Goal: Information Seeking & Learning: Learn about a topic

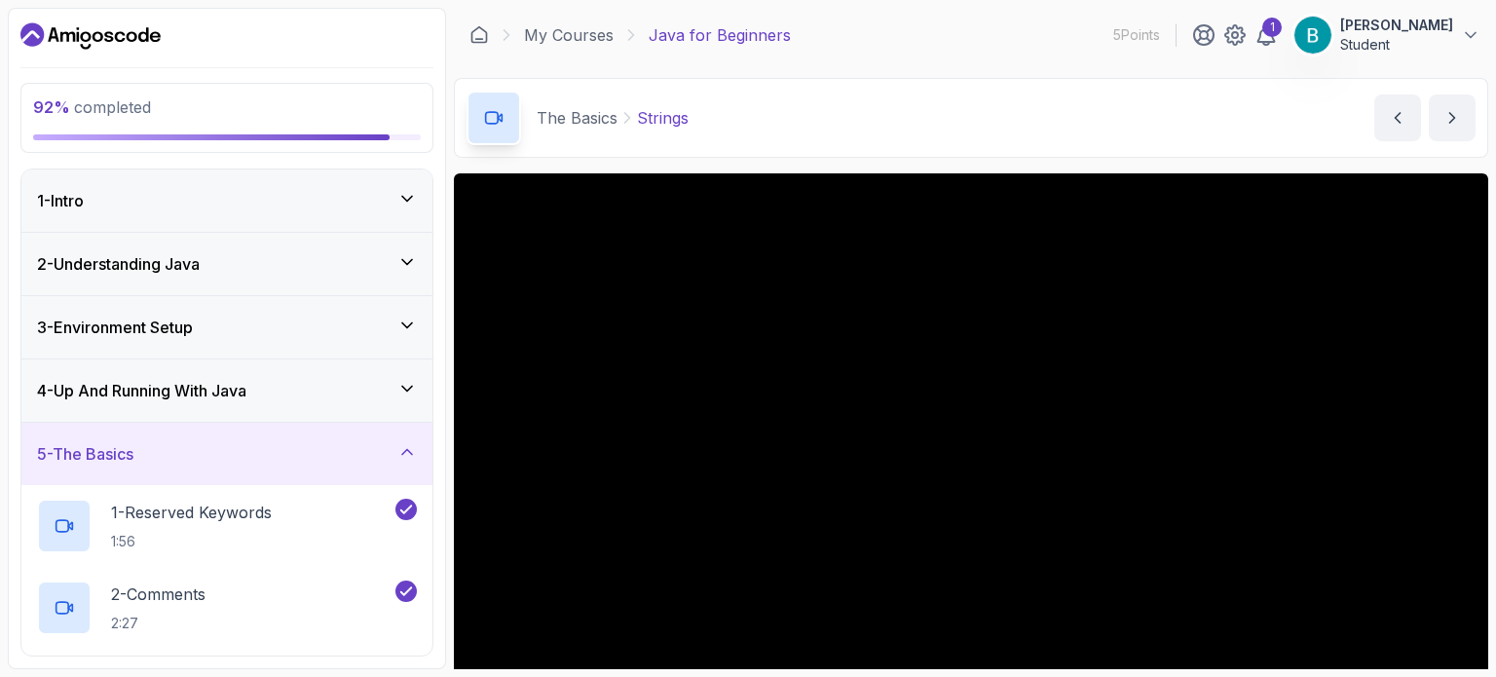
scroll to position [219, 0]
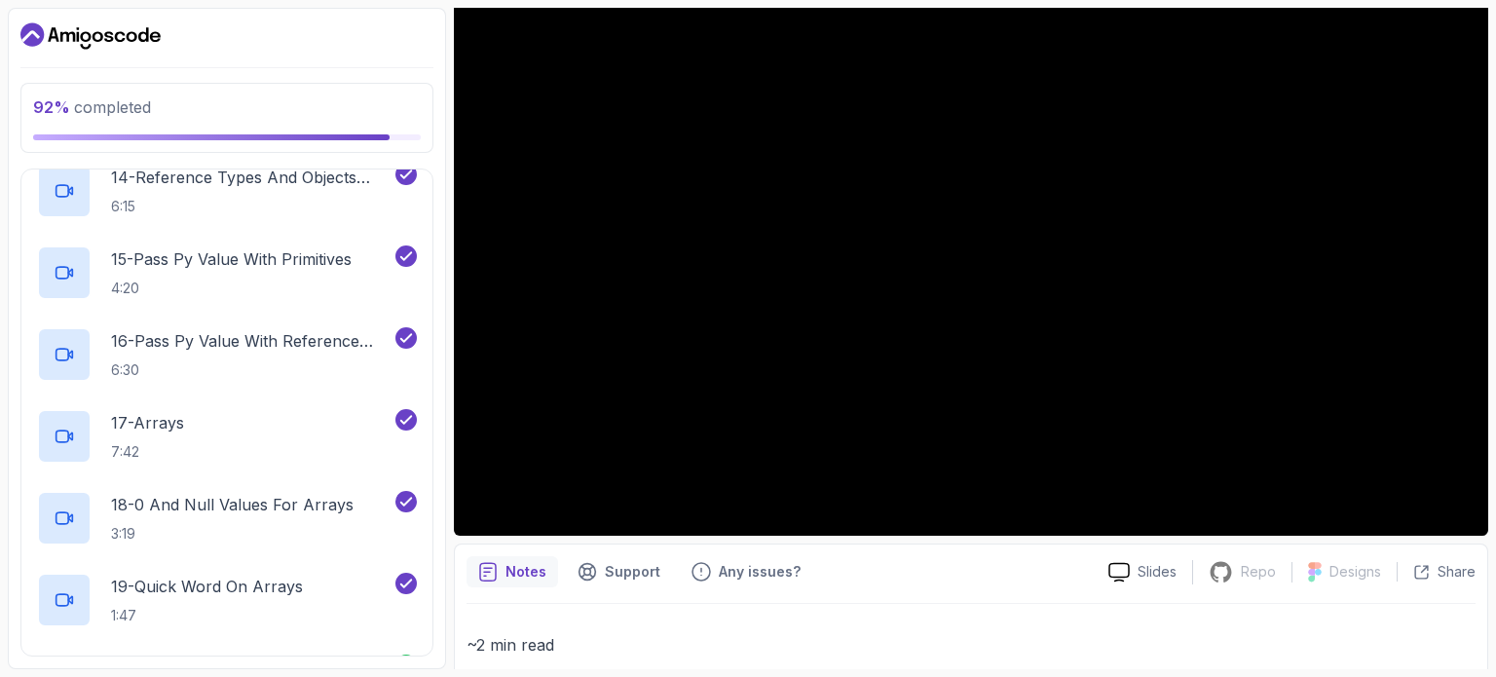
scroll to position [1589, 0]
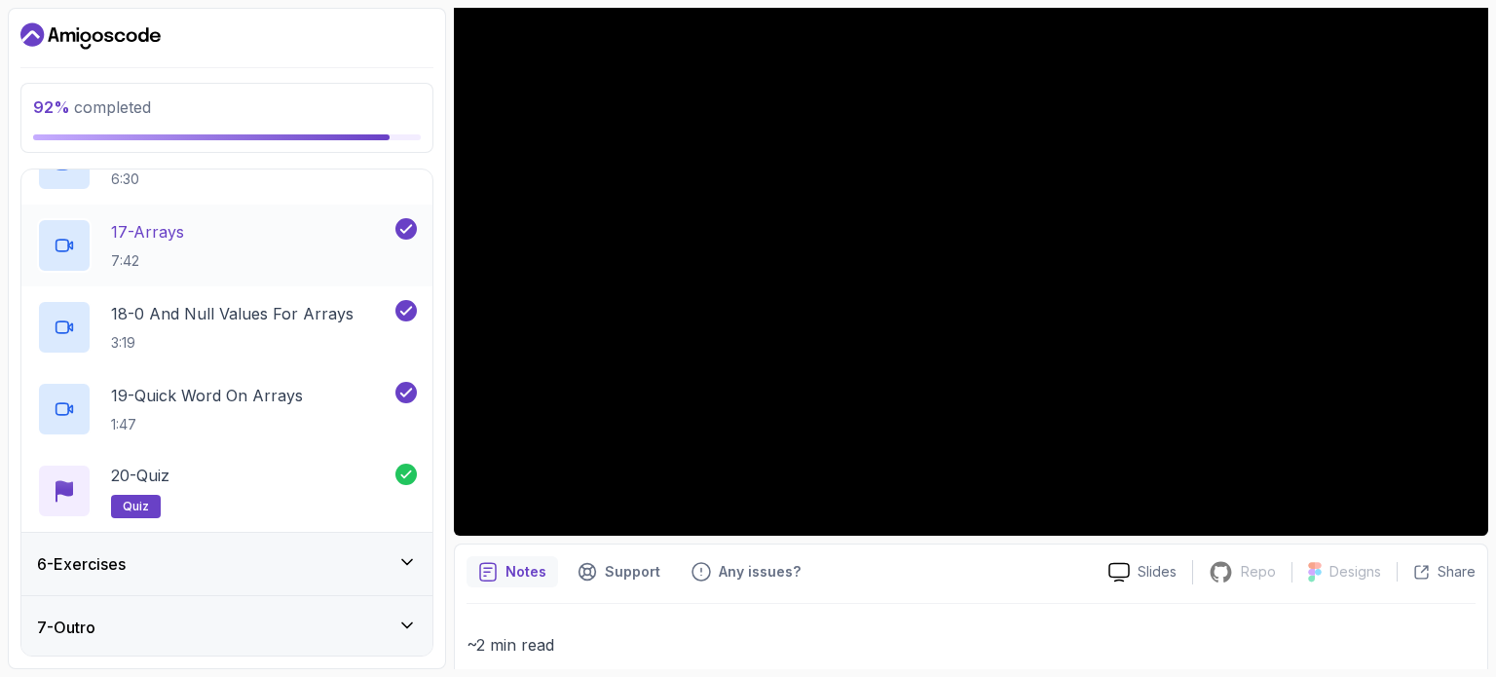
click at [216, 229] on div "17 - Arrays 7:42" at bounding box center [214, 245] width 354 height 55
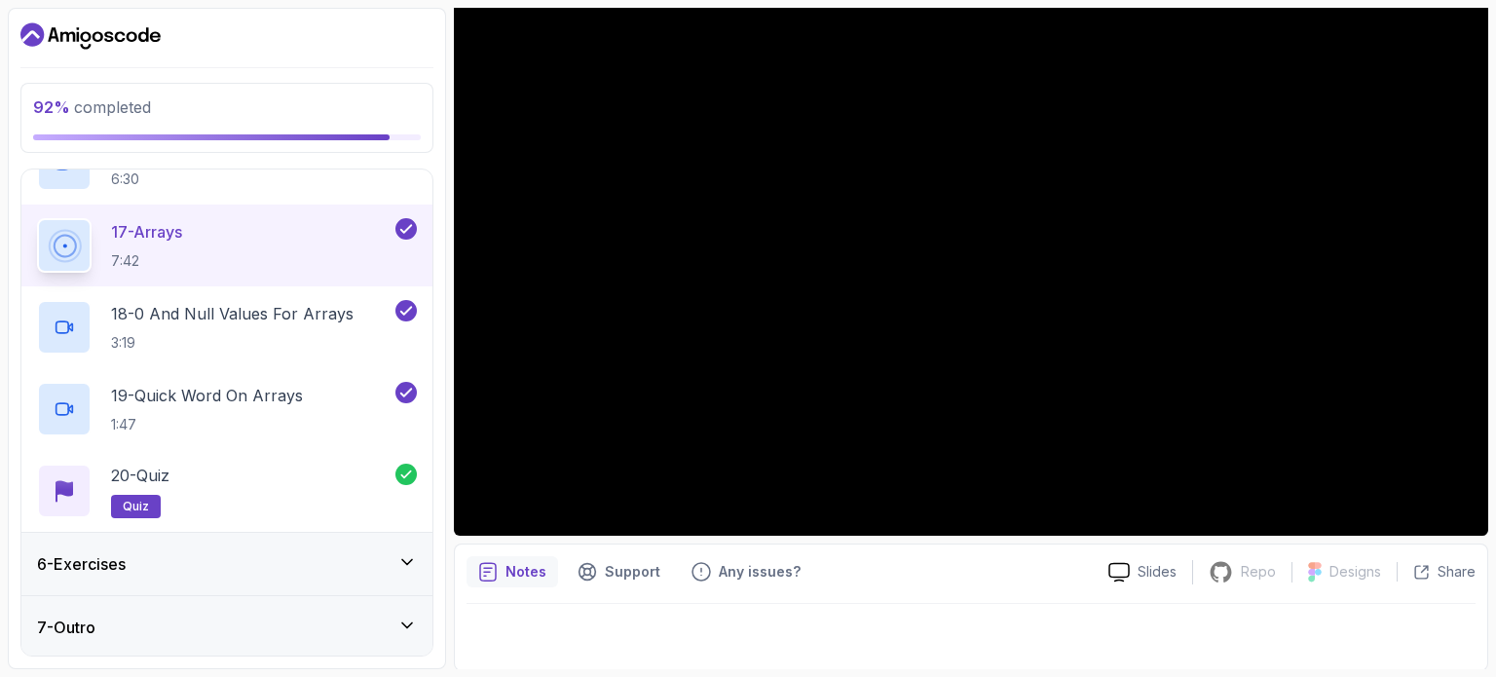
scroll to position [220, 0]
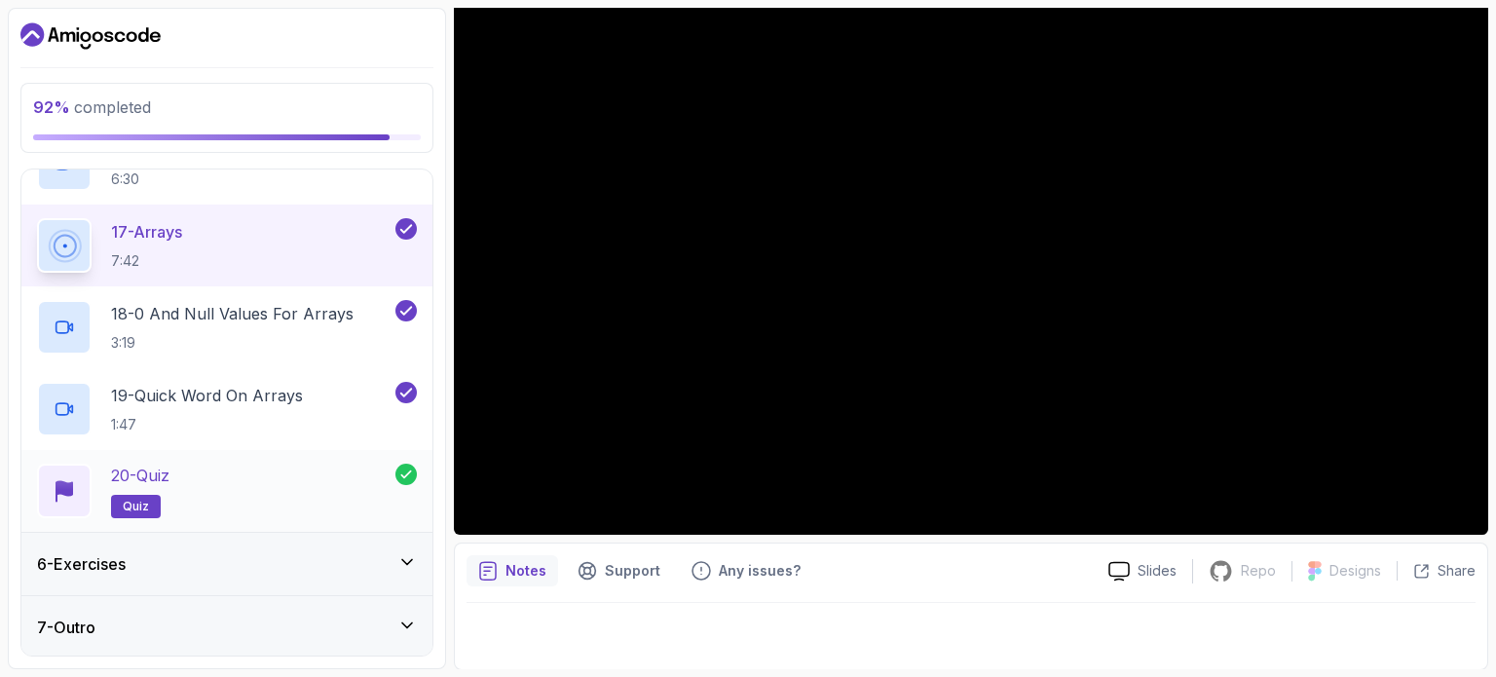
click at [208, 470] on div "20 - Quiz quiz" at bounding box center [216, 490] width 358 height 55
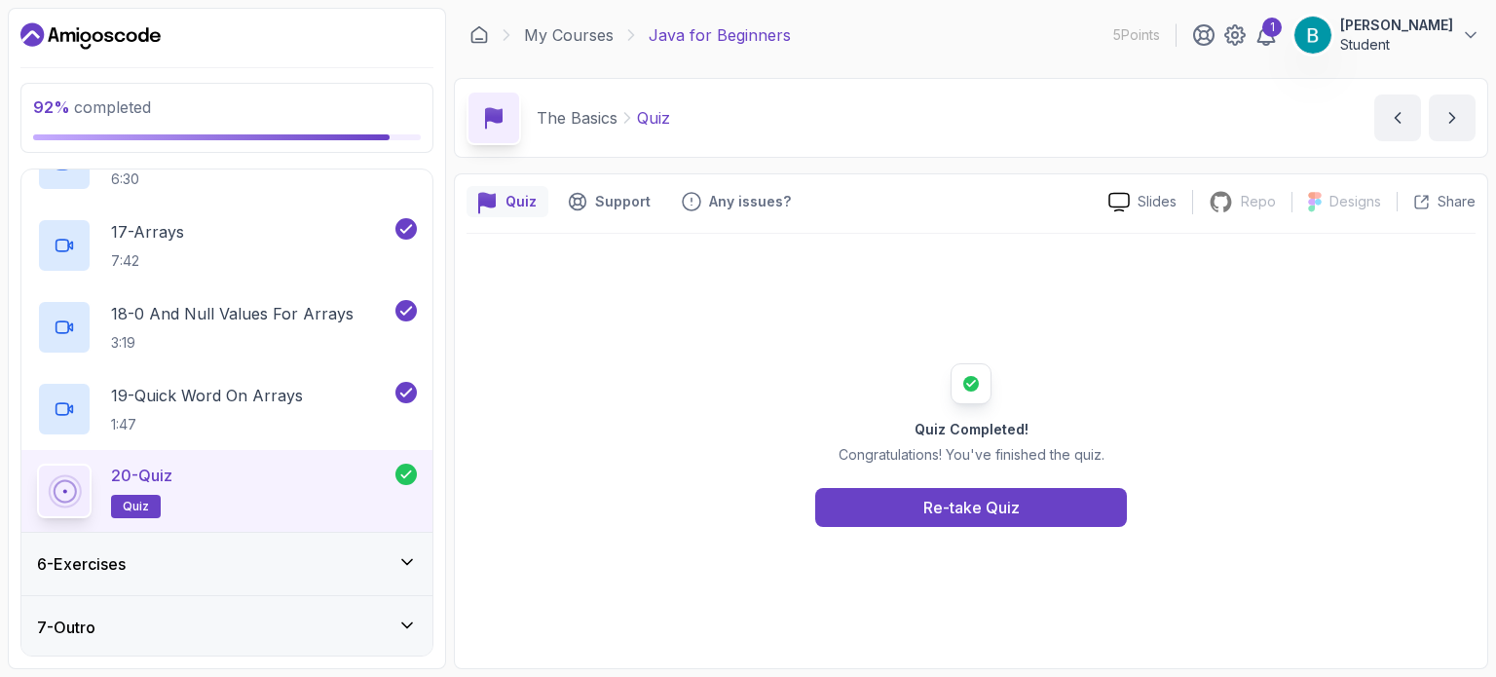
click at [857, 282] on div "Quiz Completed! Congratulations! You've finished the quiz. Re-take Quiz" at bounding box center [970, 445] width 1009 height 423
click at [981, 509] on div "Re-take Quiz" at bounding box center [971, 507] width 96 height 23
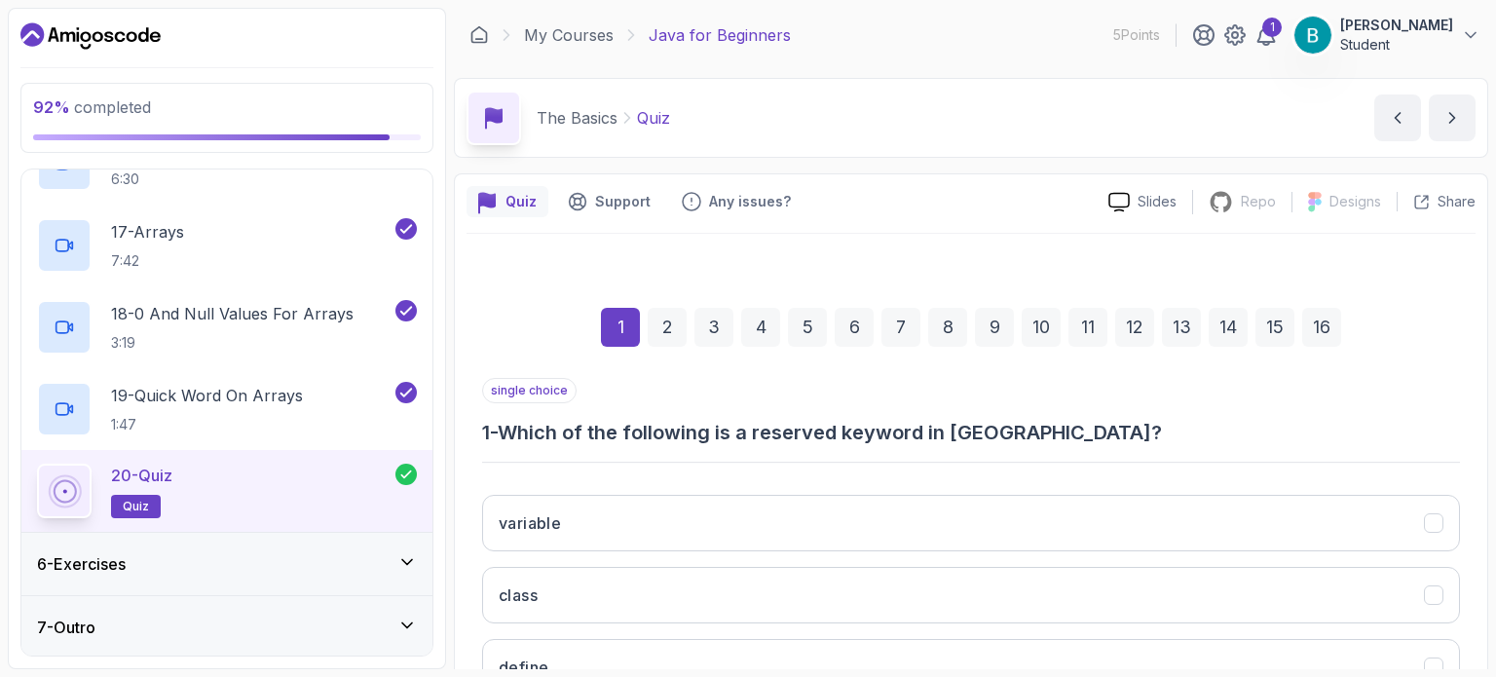
scroll to position [221, 0]
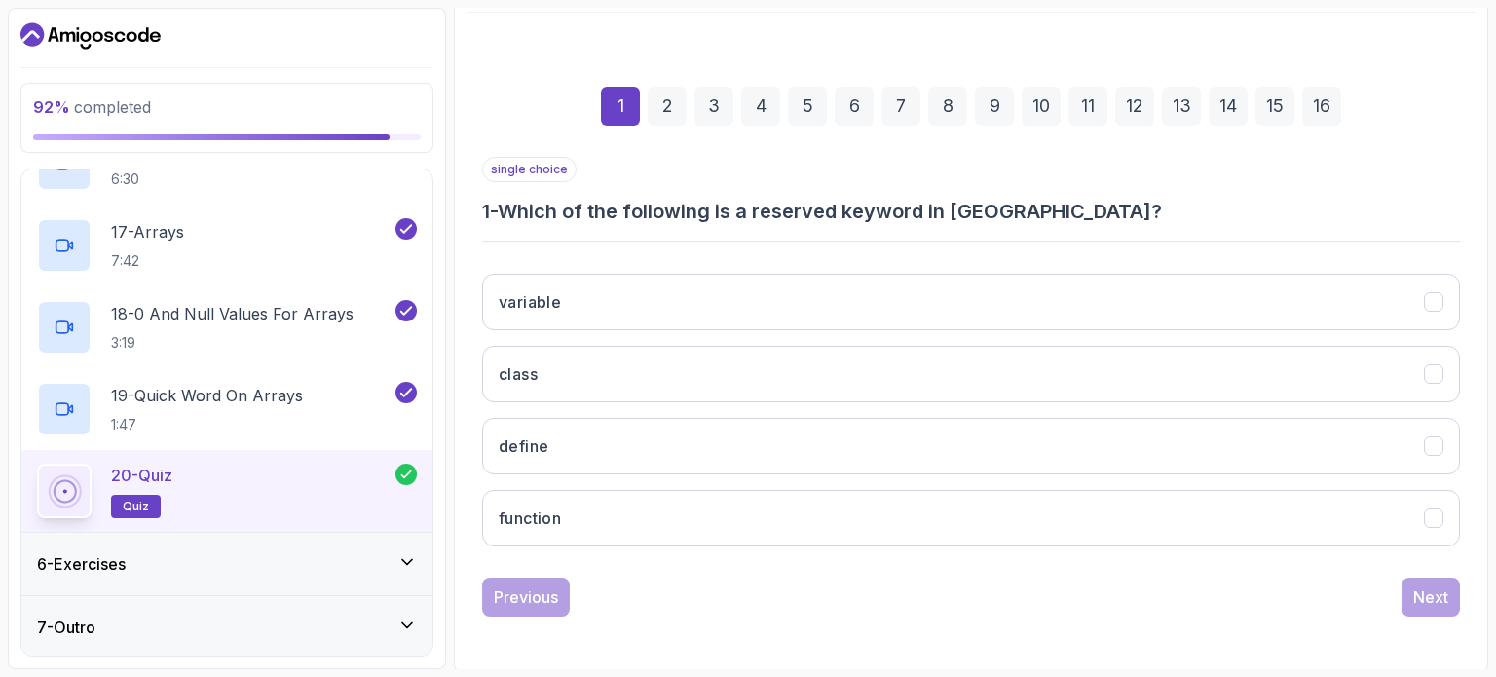
click at [1162, 124] on div "1 2 3 4 5 6 7 8 9 10 11 12 13 14 15 16" at bounding box center [971, 105] width 978 height 101
click at [1132, 106] on div "12" at bounding box center [1134, 106] width 39 height 39
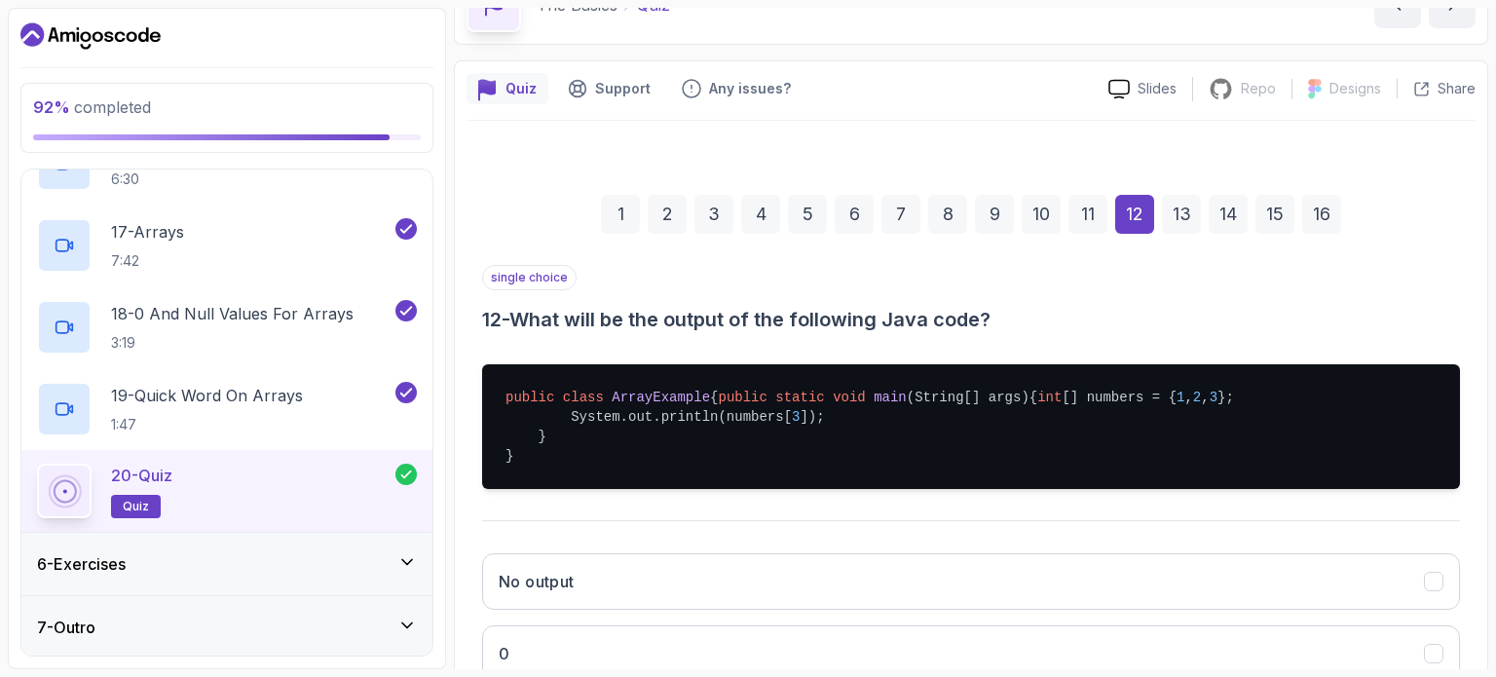
scroll to position [112, 0]
click at [621, 212] on div "1" at bounding box center [620, 215] width 39 height 39
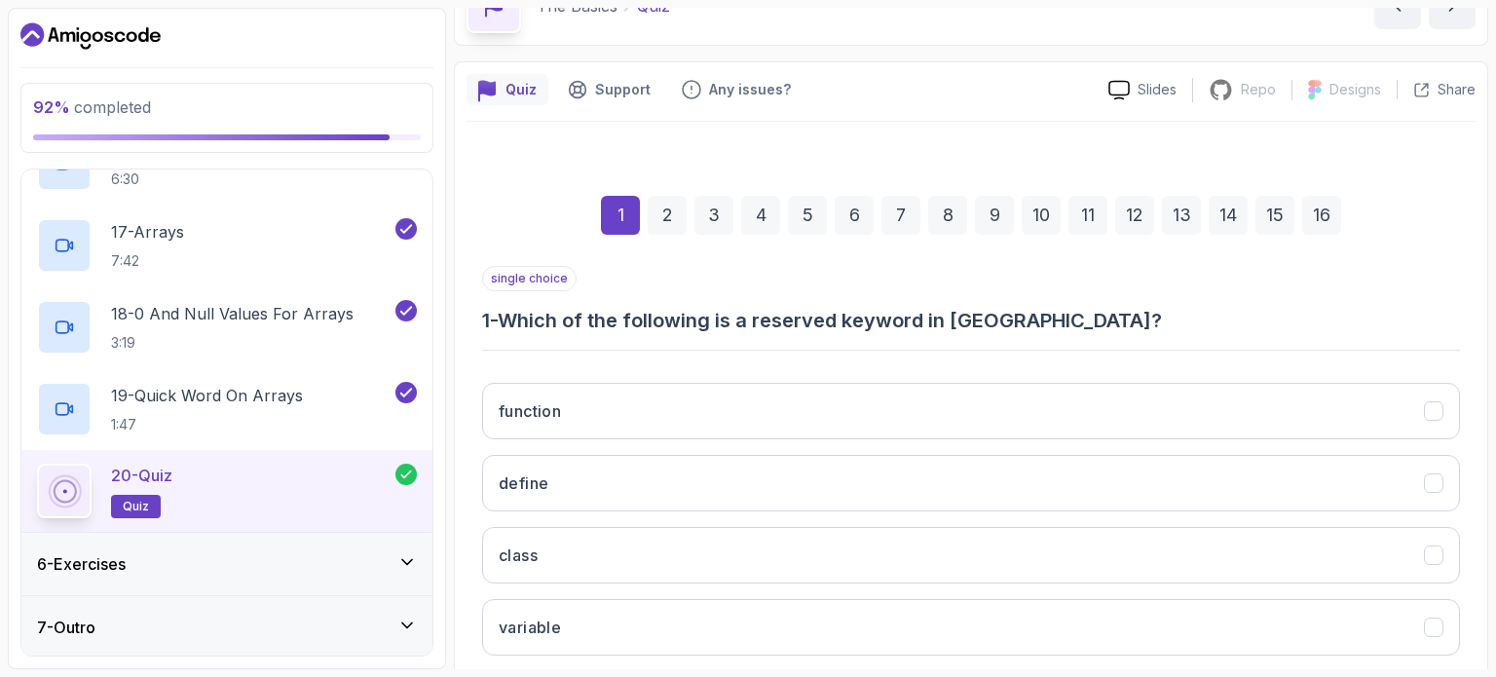
scroll to position [221, 0]
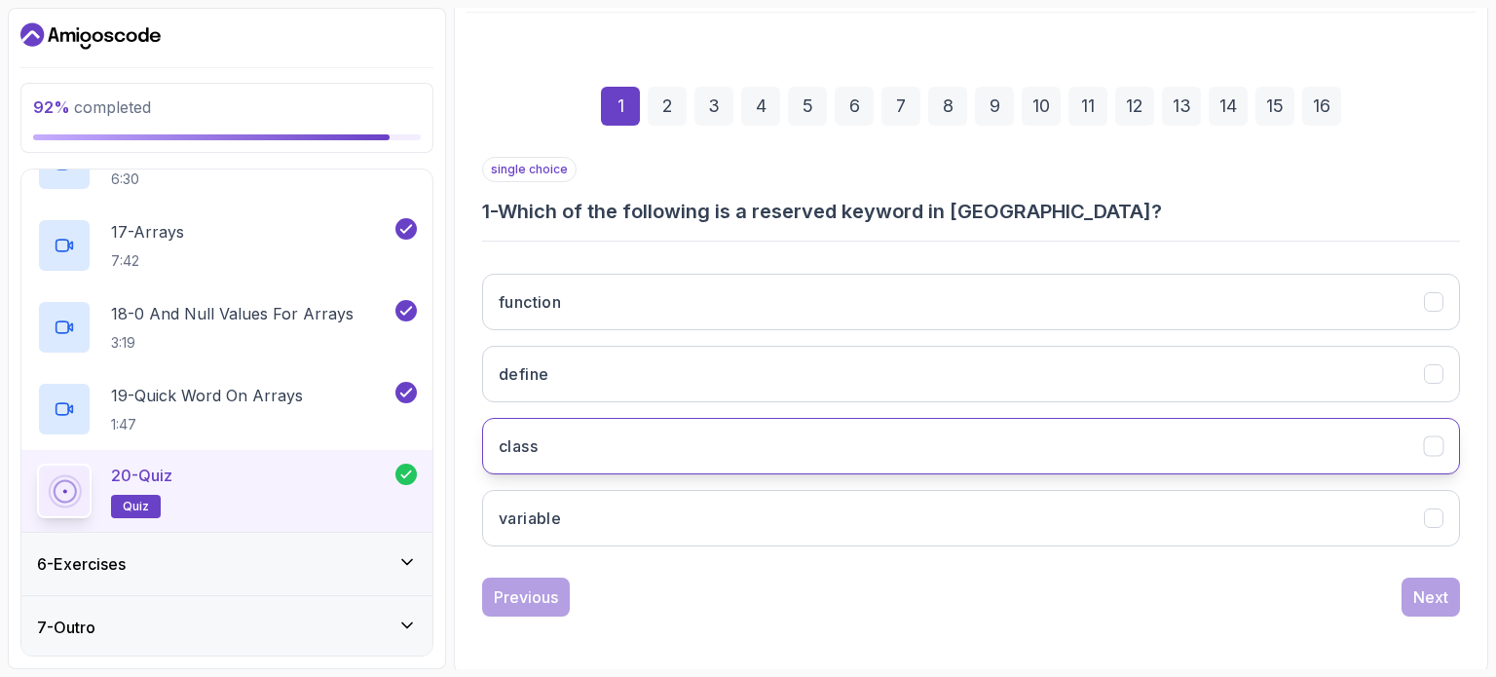
click at [698, 442] on button "class" at bounding box center [971, 446] width 978 height 56
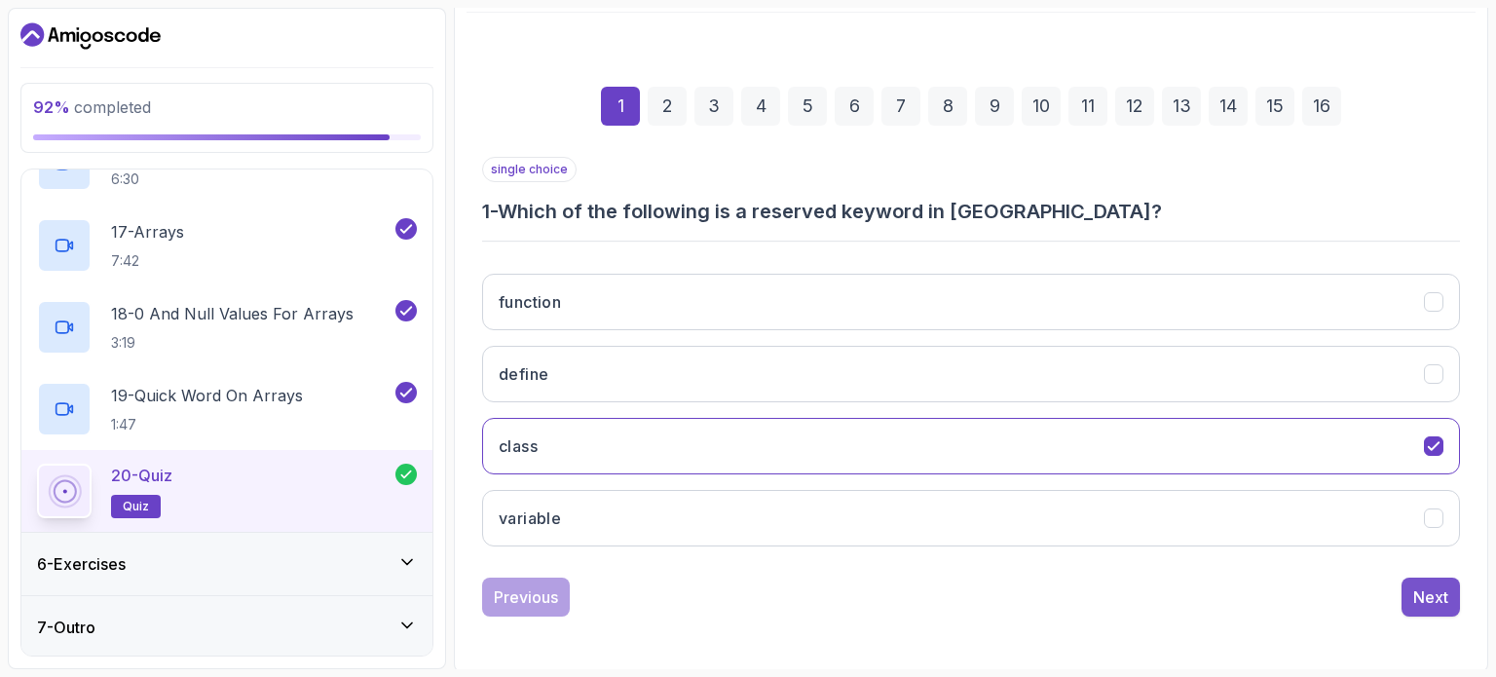
click at [1412, 583] on button "Next" at bounding box center [1430, 596] width 58 height 39
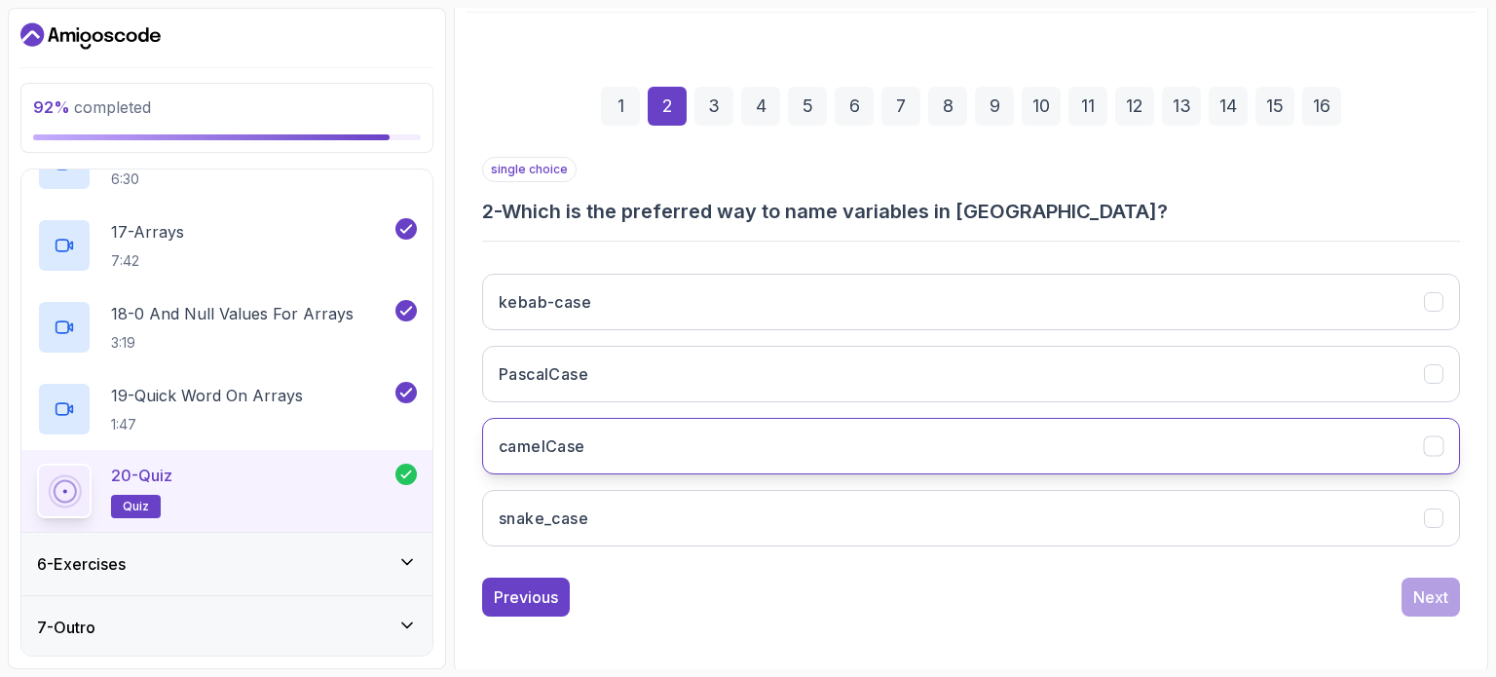
click at [1118, 433] on button "camelCase" at bounding box center [971, 446] width 978 height 56
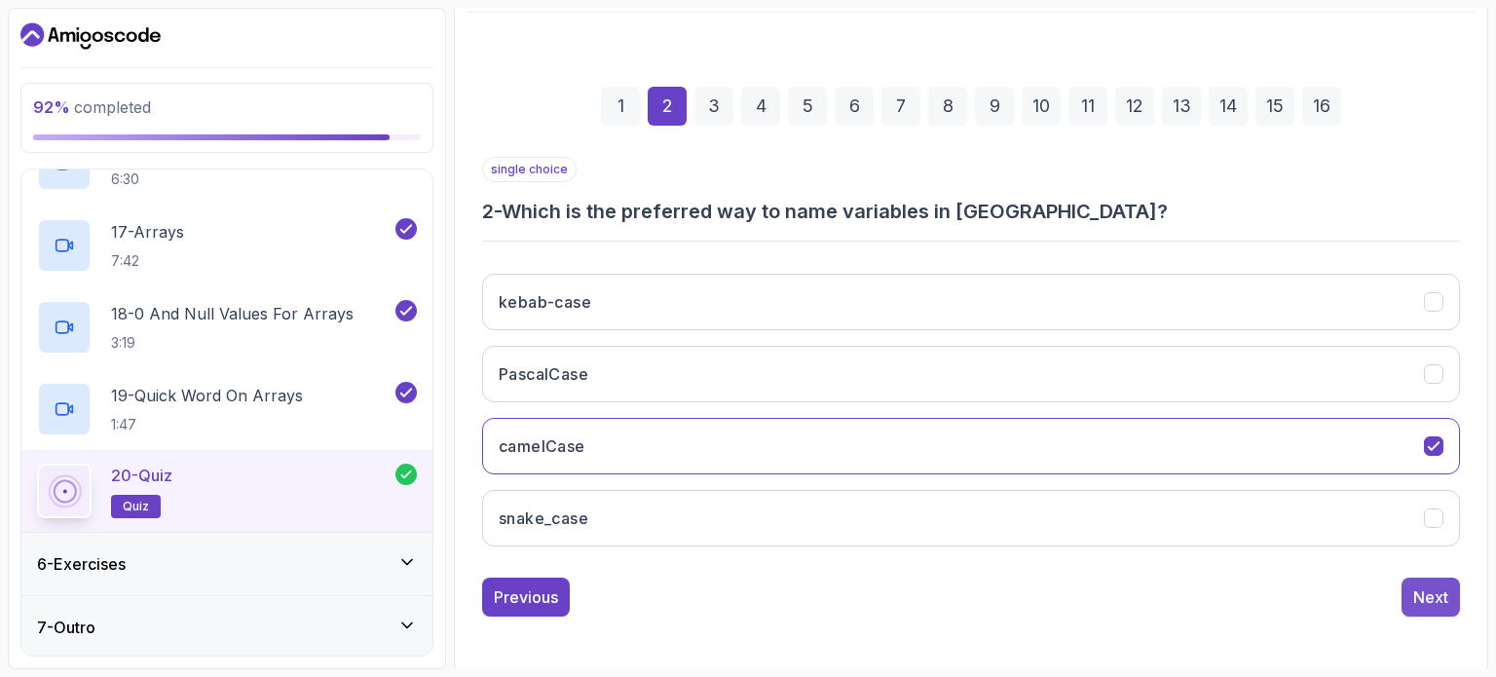
click at [1434, 590] on div "Next" at bounding box center [1430, 596] width 35 height 23
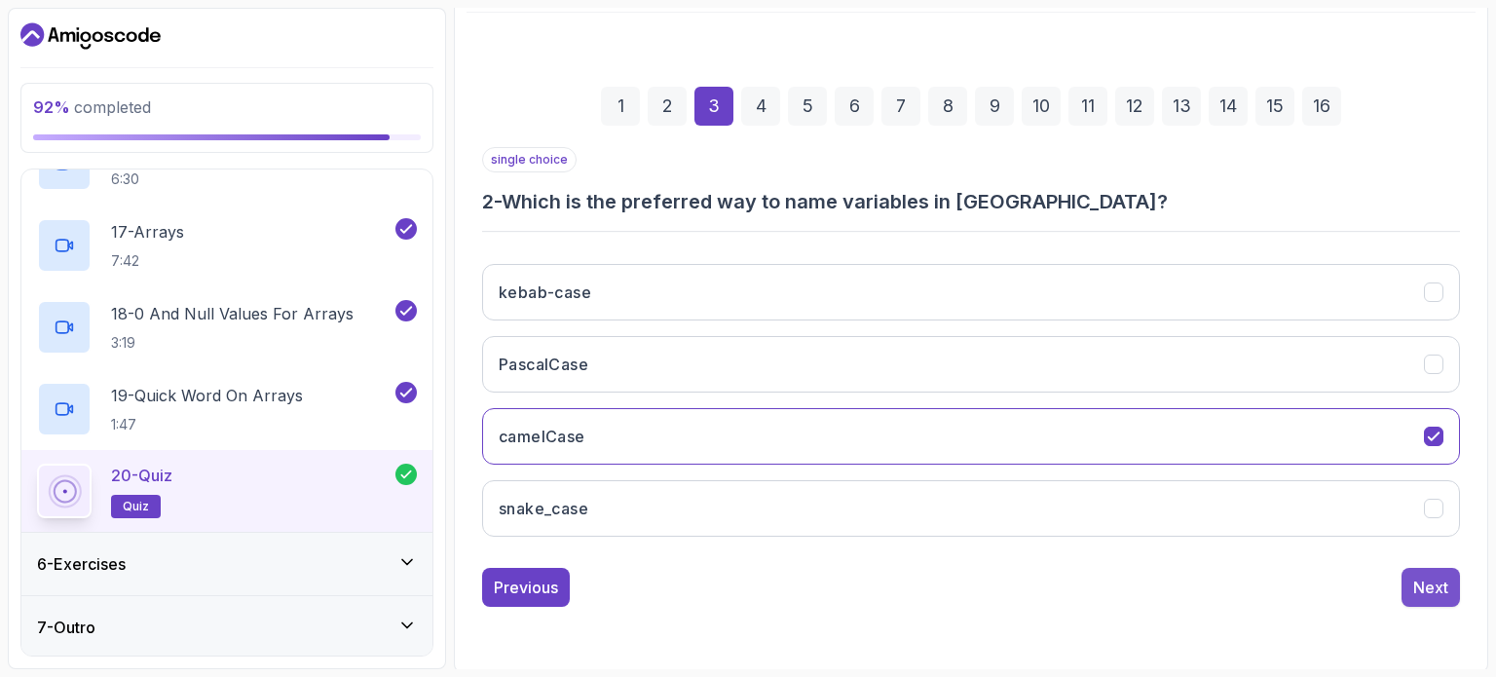
scroll to position [191, 0]
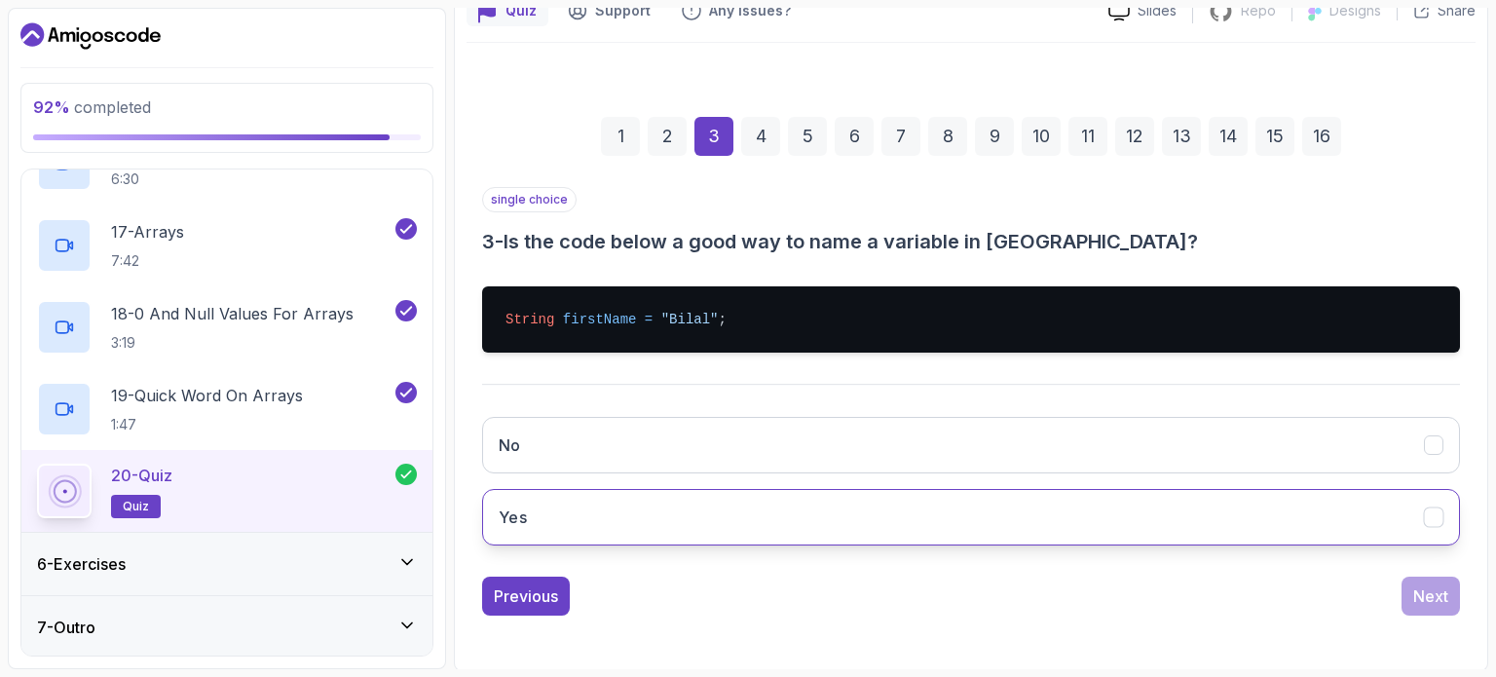
click at [1267, 521] on button "Yes" at bounding box center [971, 517] width 978 height 56
click at [1431, 599] on div "Next" at bounding box center [1430, 595] width 35 height 23
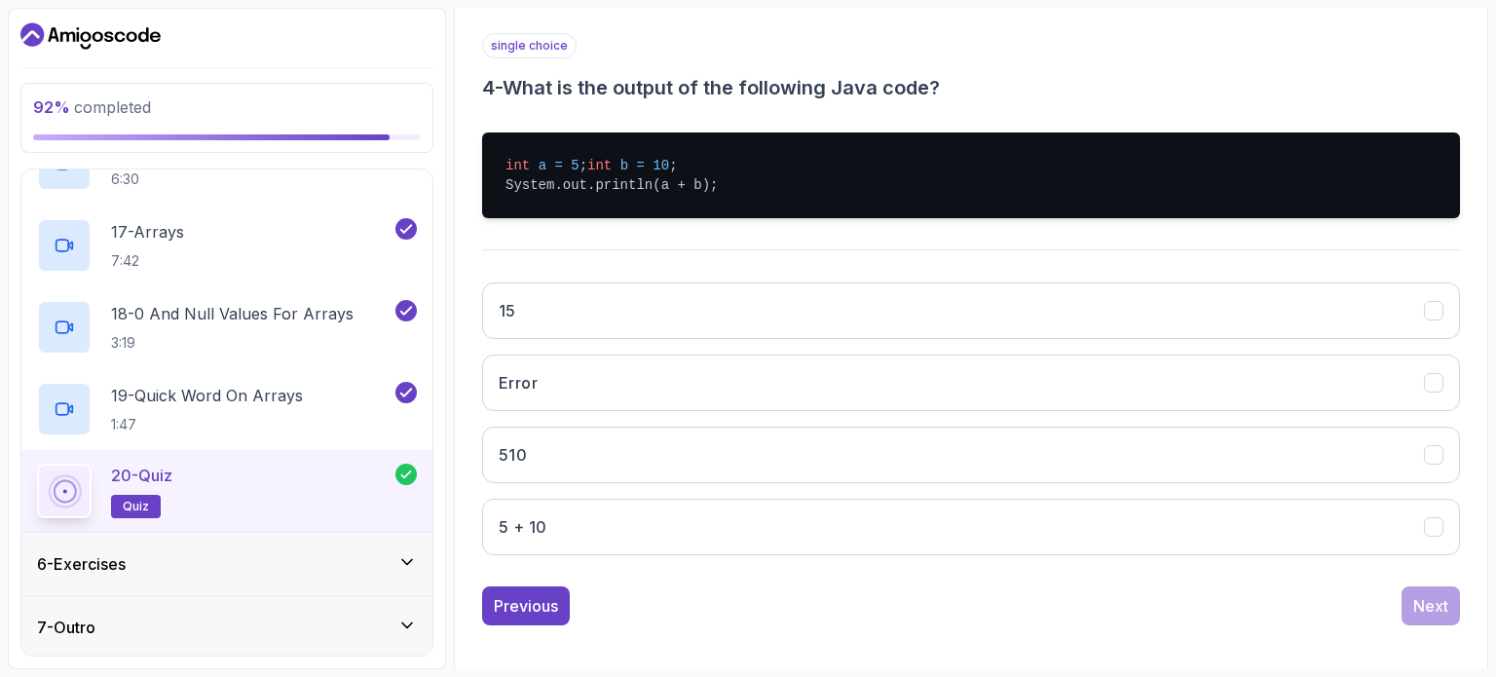
scroll to position [346, 0]
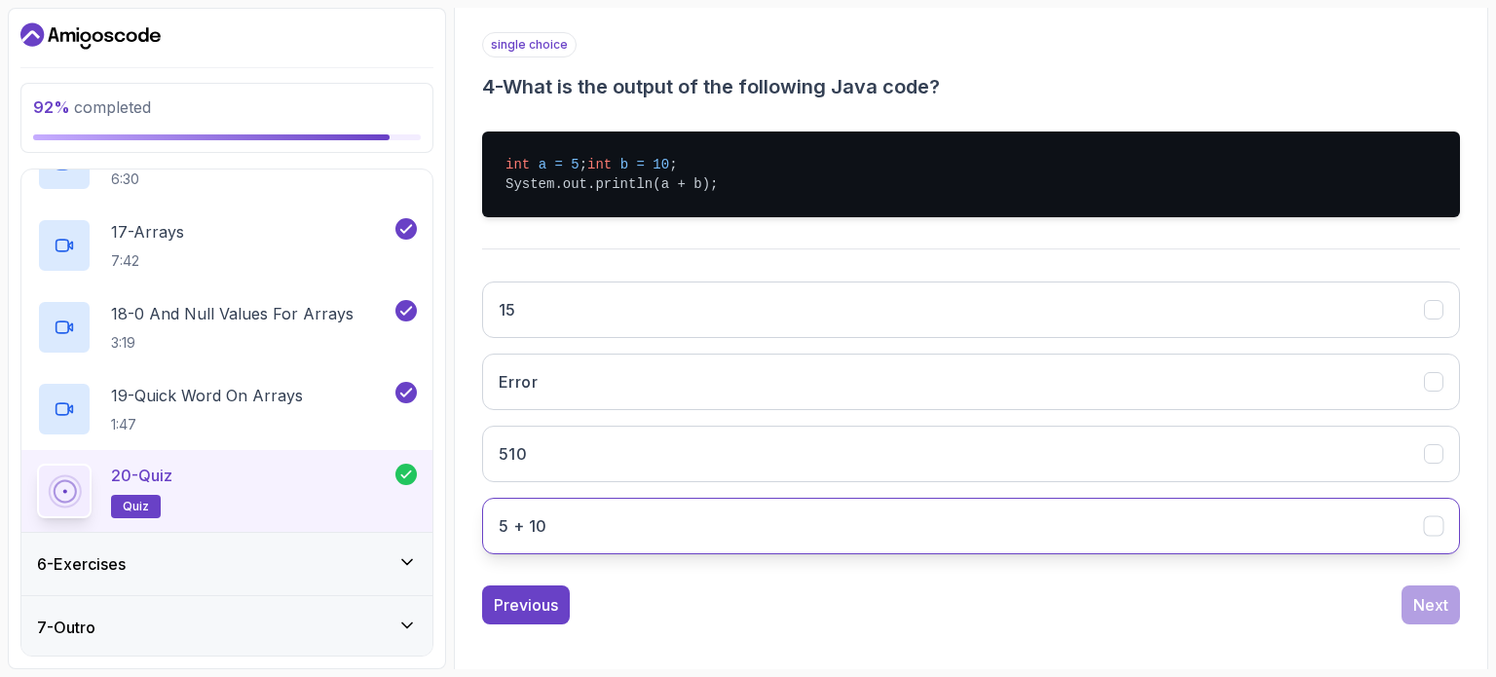
click at [1054, 548] on button "5 + 10" at bounding box center [971, 526] width 978 height 56
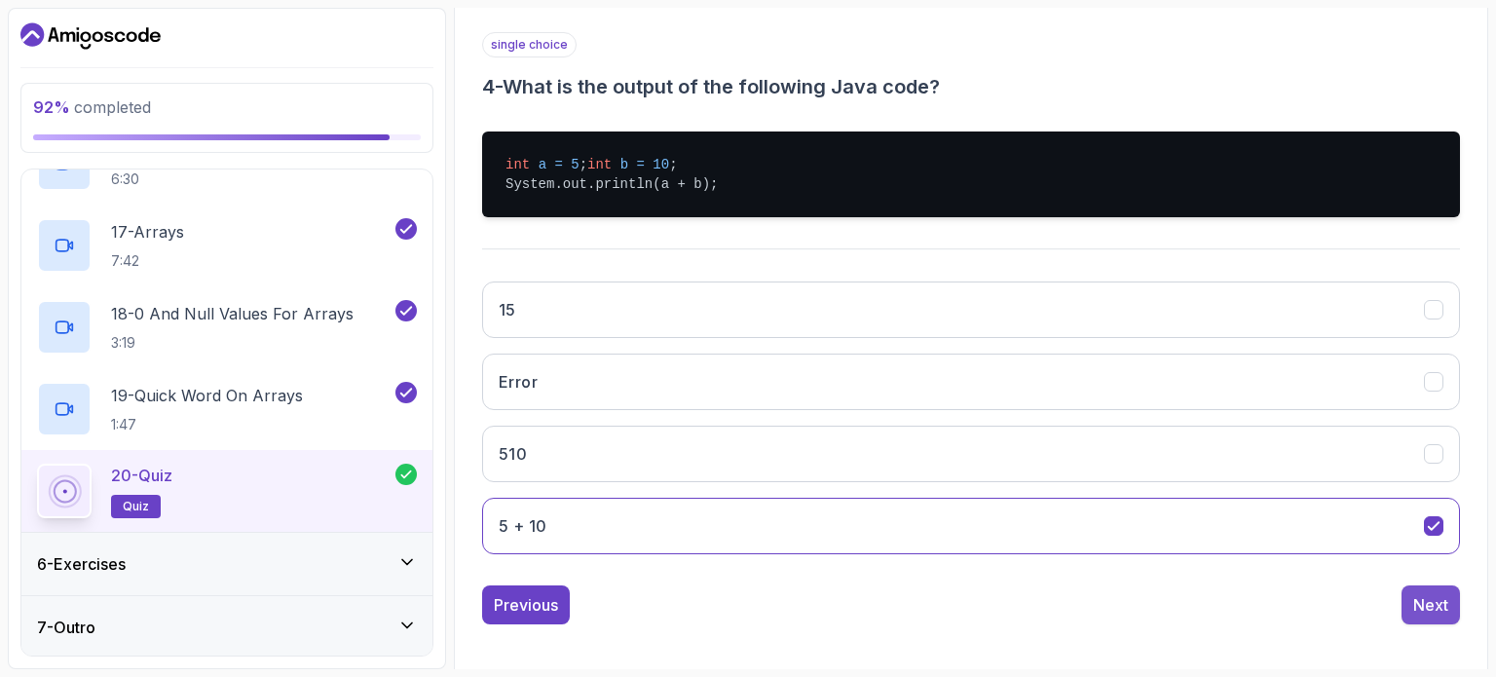
click at [1422, 616] on div "Next" at bounding box center [1430, 604] width 35 height 23
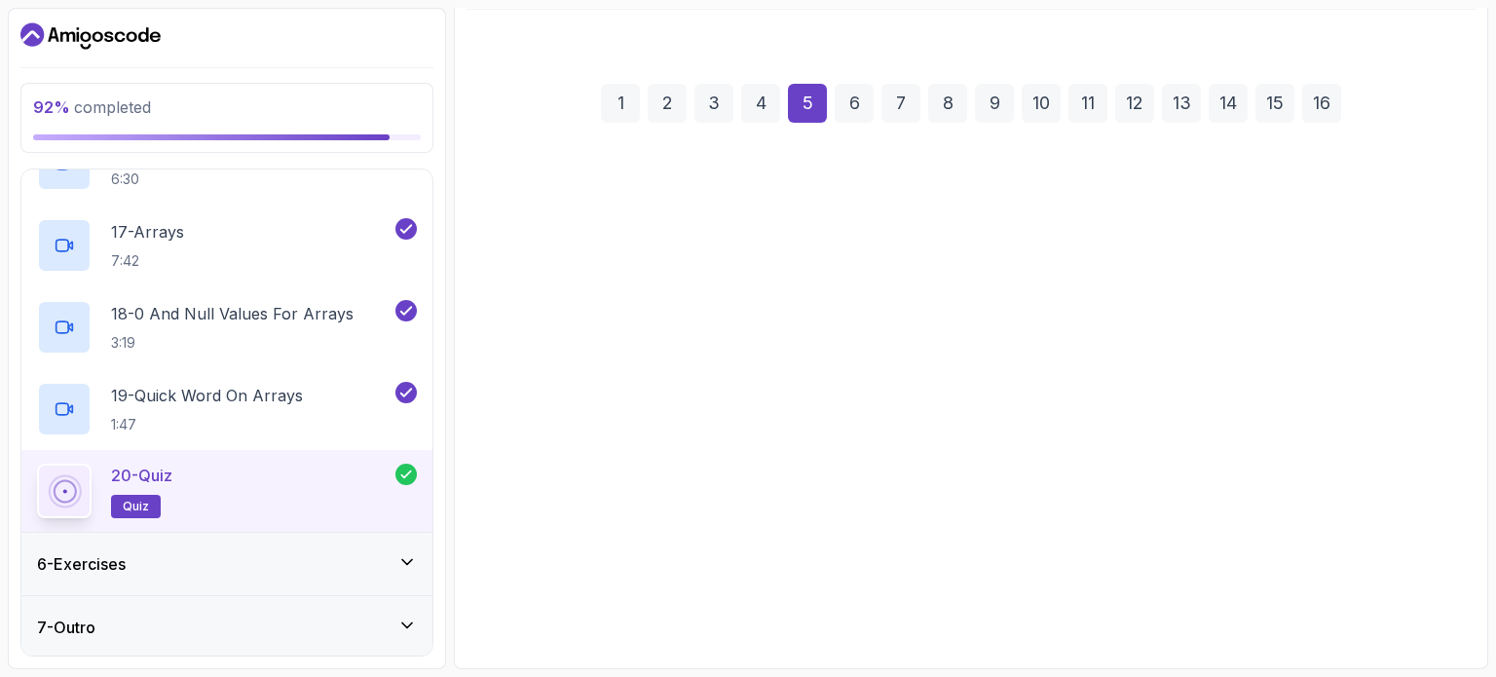
scroll to position [221, 0]
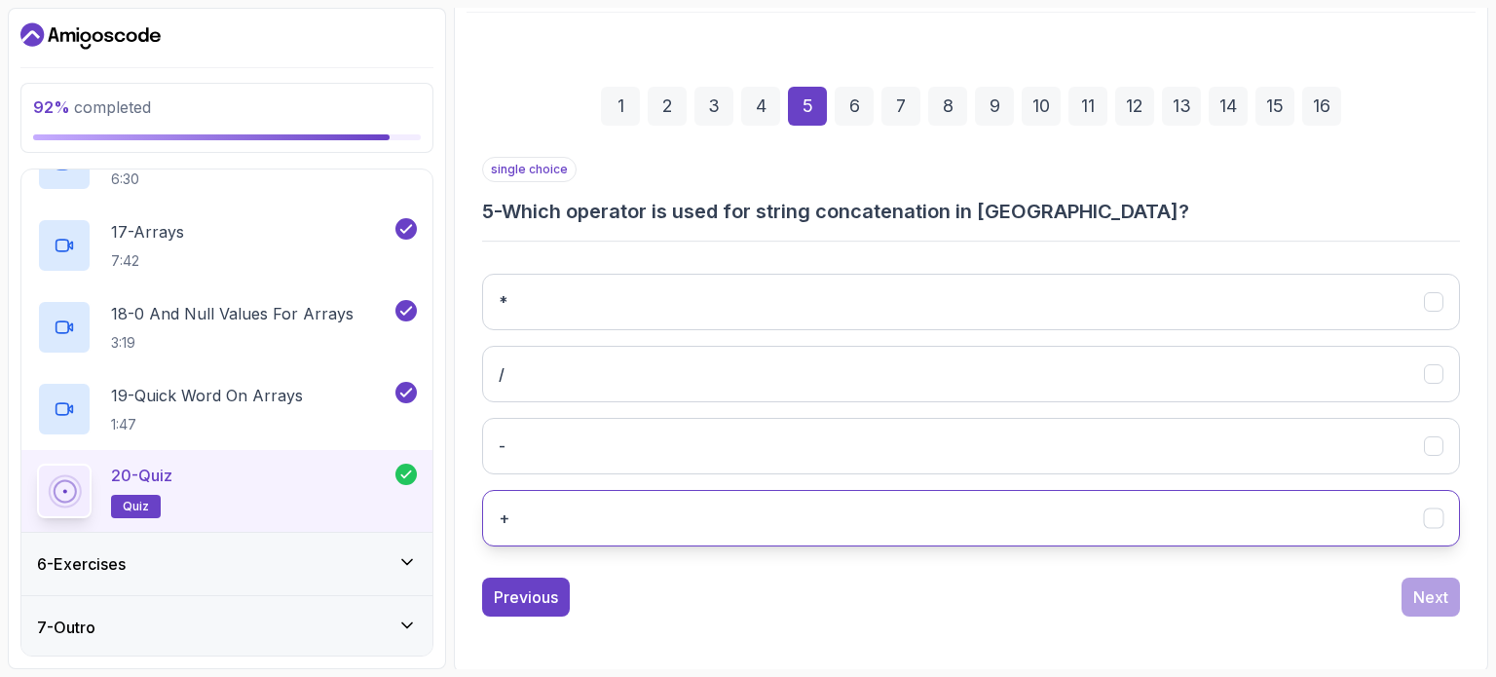
click at [1240, 519] on button "+" at bounding box center [971, 518] width 978 height 56
click at [1415, 590] on div "Next" at bounding box center [1430, 596] width 35 height 23
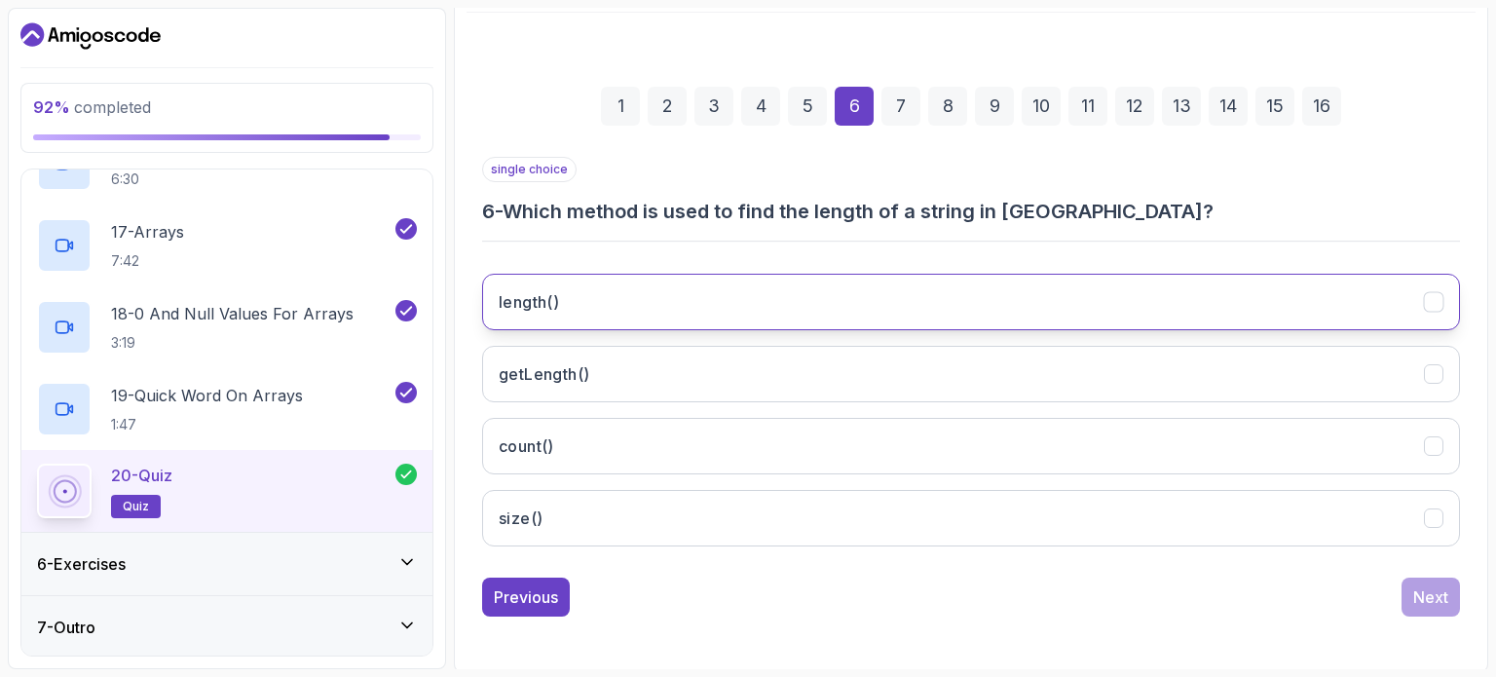
click at [1066, 299] on button "length()" at bounding box center [971, 302] width 978 height 56
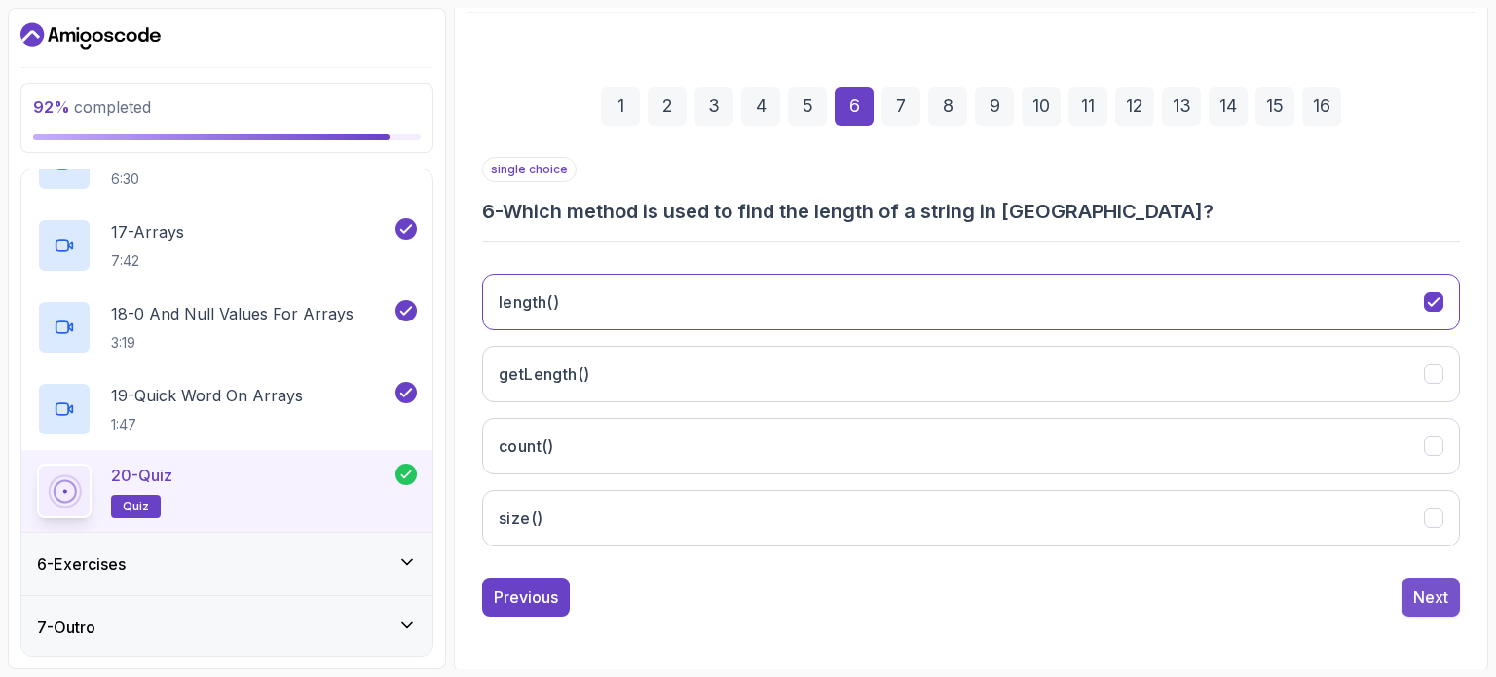
click at [1417, 602] on div "Next" at bounding box center [1430, 596] width 35 height 23
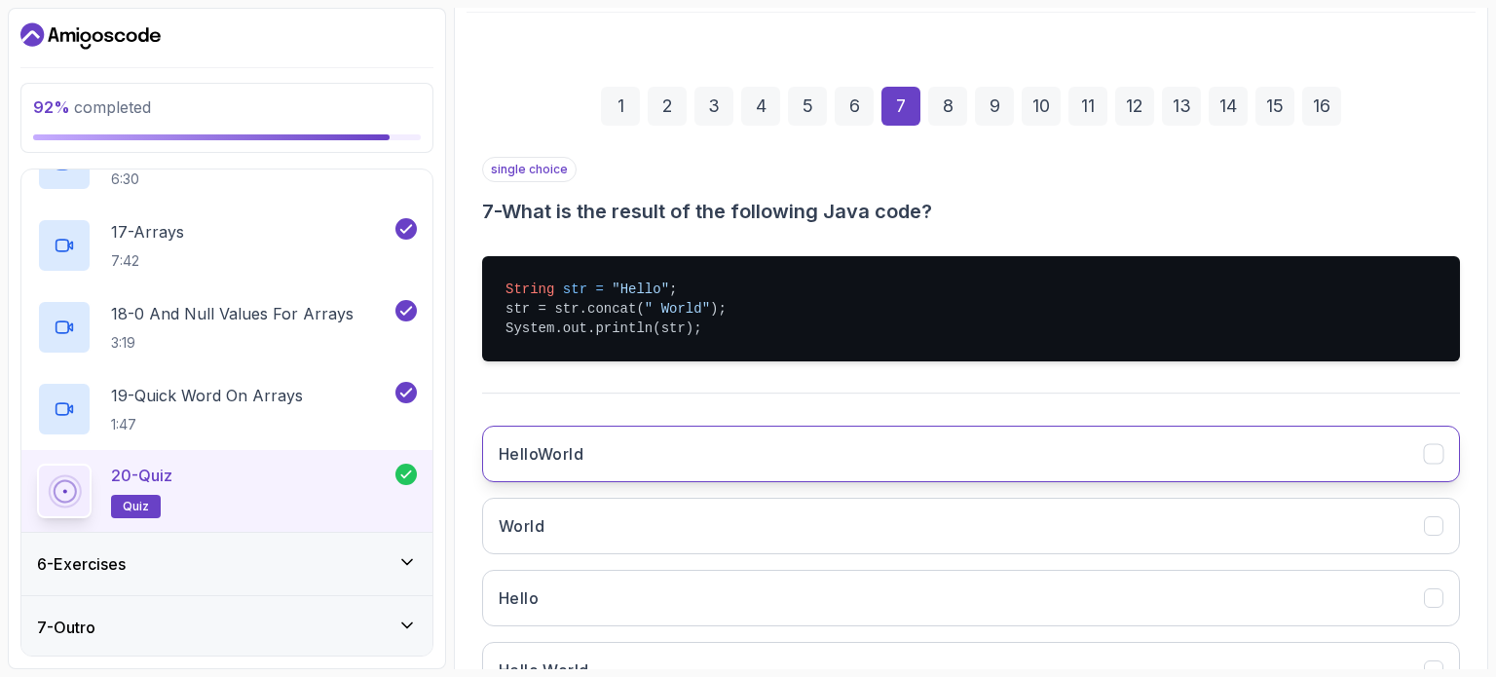
scroll to position [373, 0]
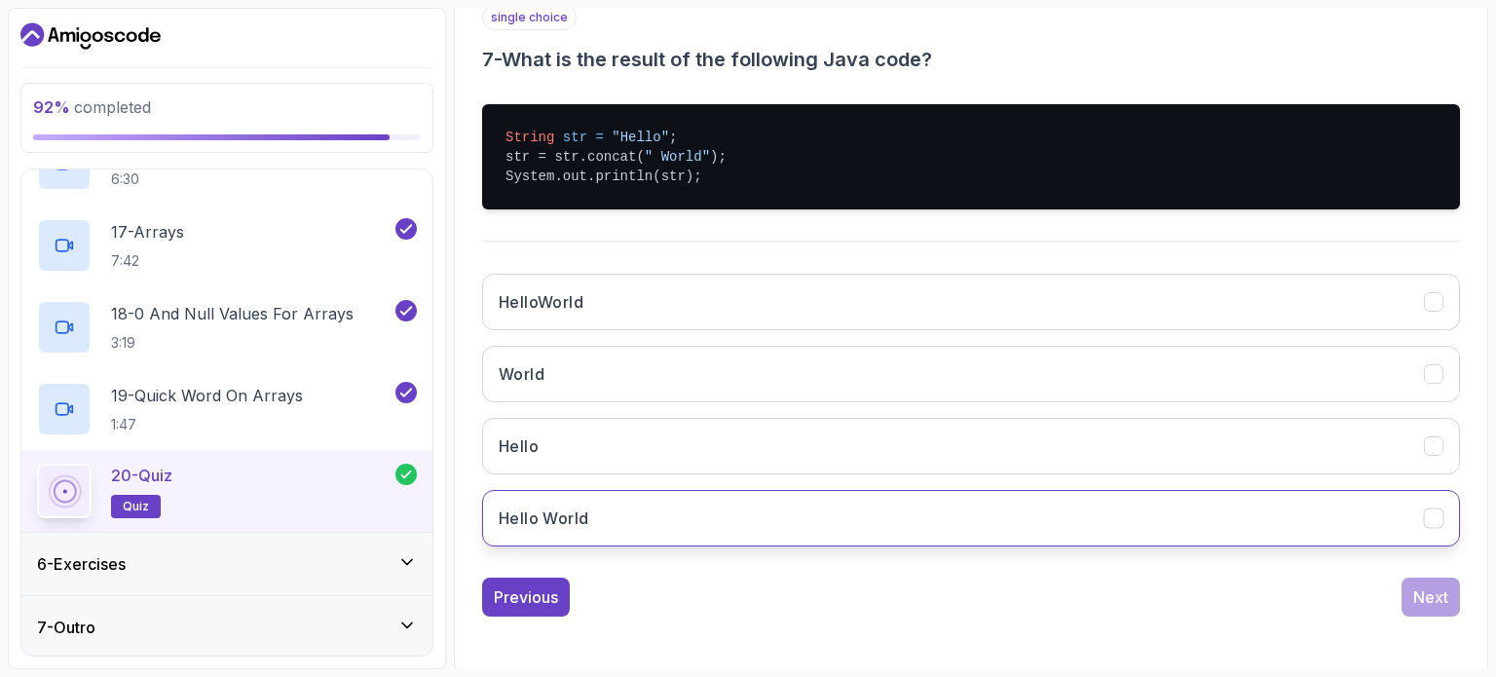
click at [1067, 527] on button "Hello World" at bounding box center [971, 518] width 978 height 56
click at [1430, 597] on div "Next" at bounding box center [1430, 596] width 35 height 23
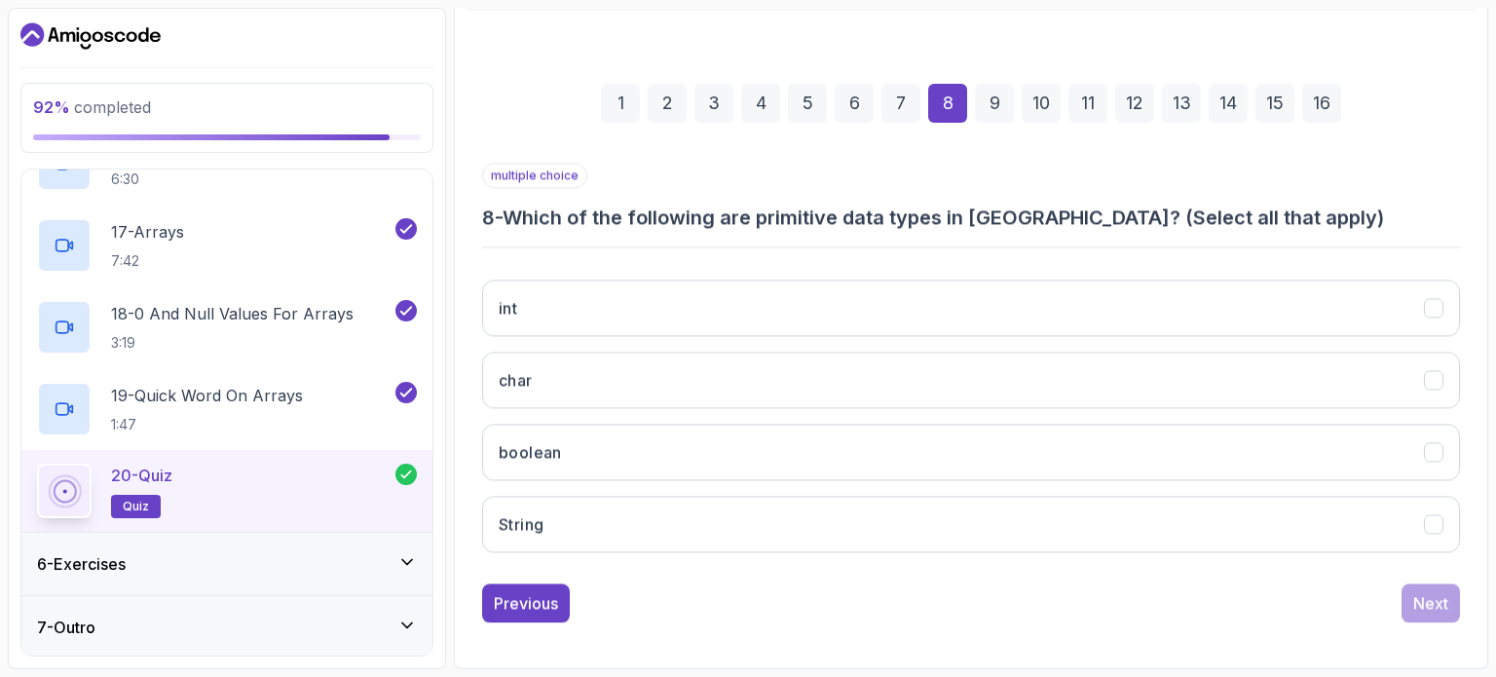
scroll to position [221, 0]
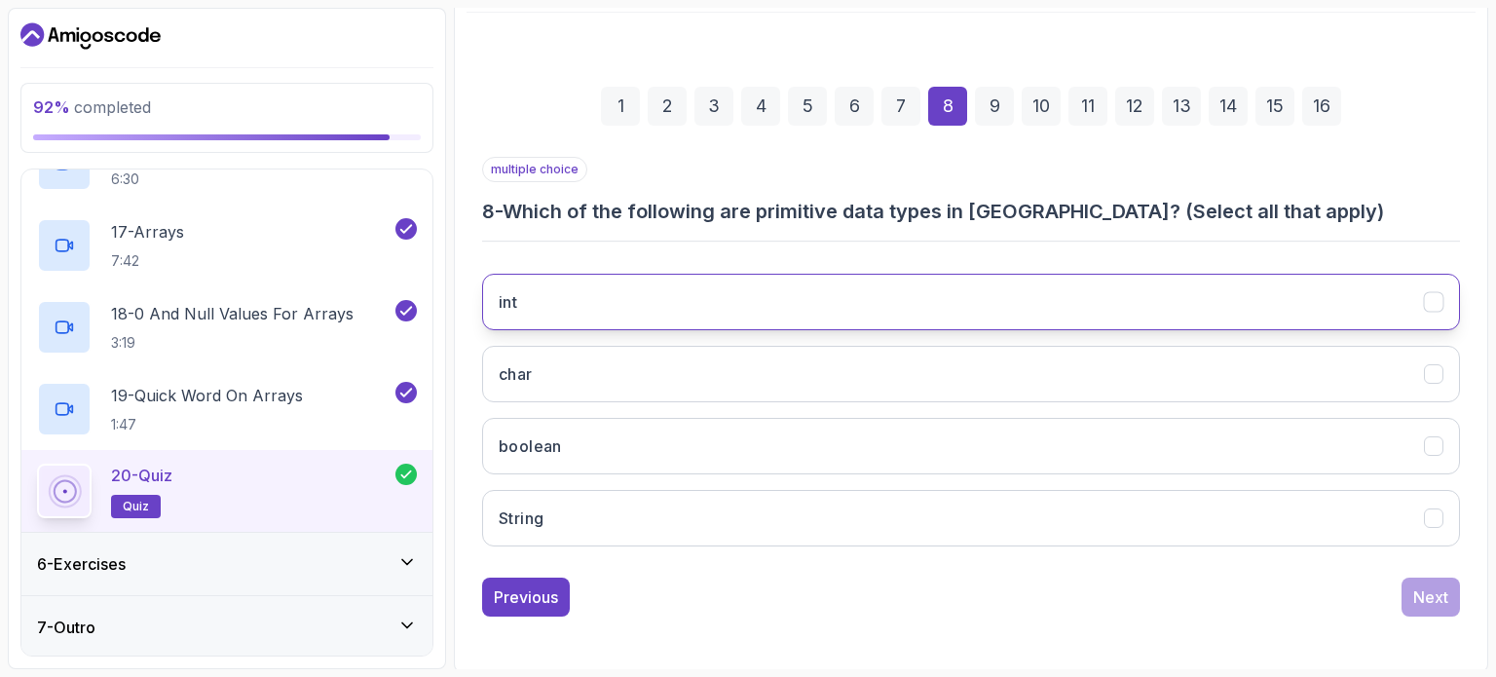
click at [1274, 301] on button "int" at bounding box center [971, 302] width 978 height 56
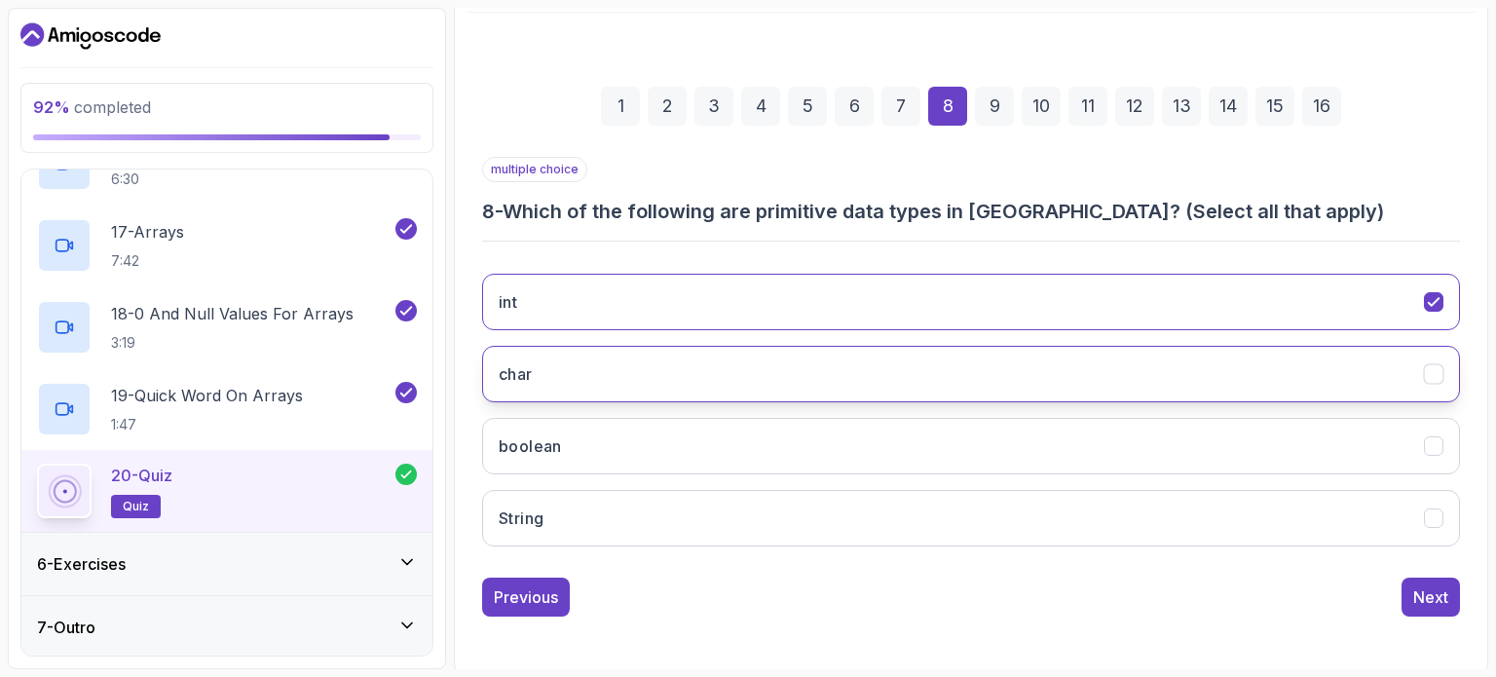
click at [1281, 370] on button "char" at bounding box center [971, 374] width 978 height 56
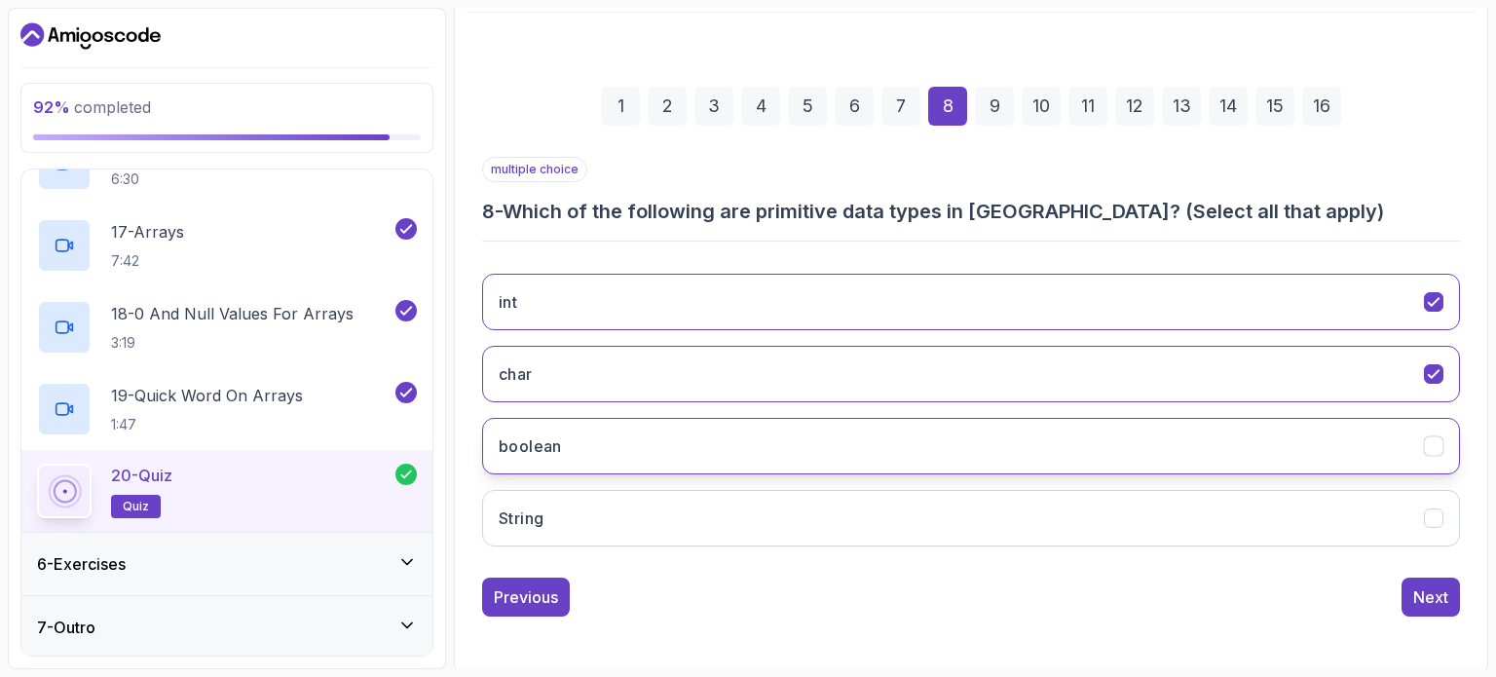
click at [1293, 435] on button "boolean" at bounding box center [971, 446] width 978 height 56
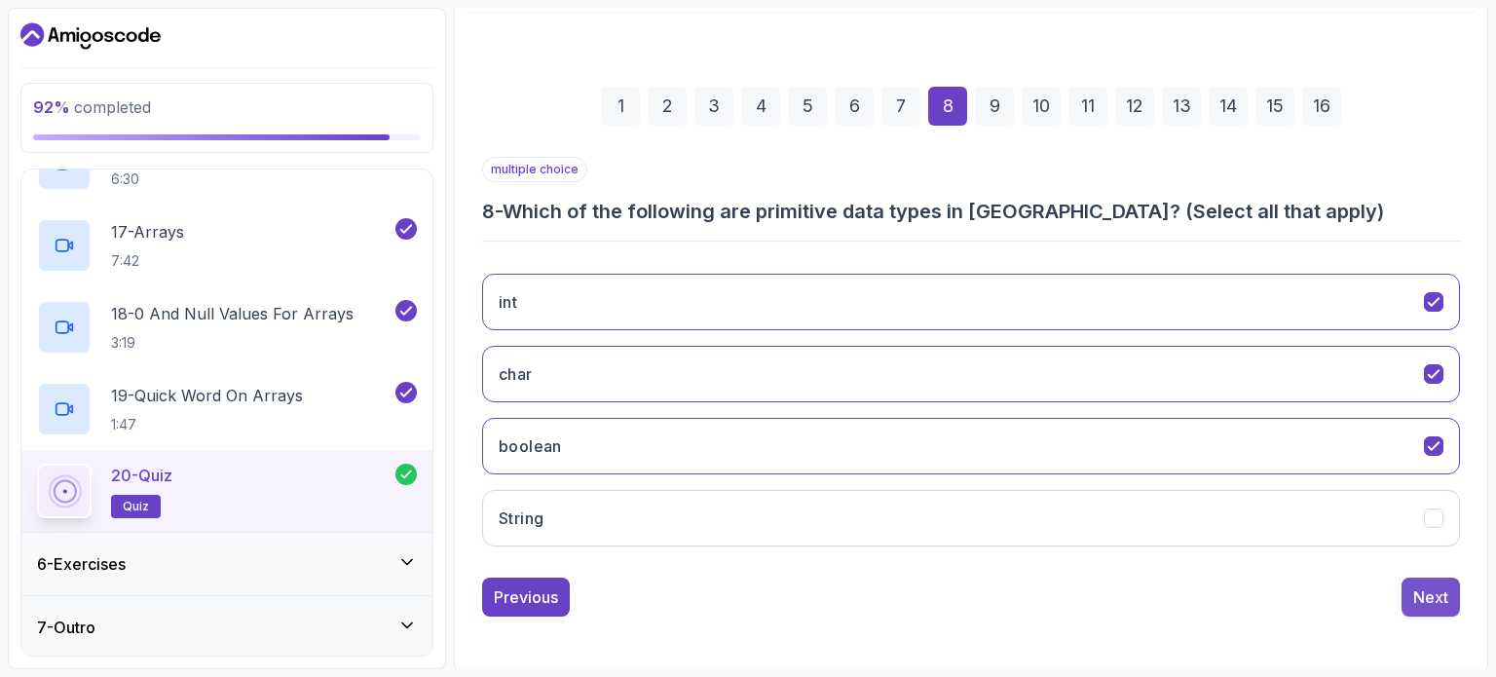
click at [1432, 601] on div "Next" at bounding box center [1430, 596] width 35 height 23
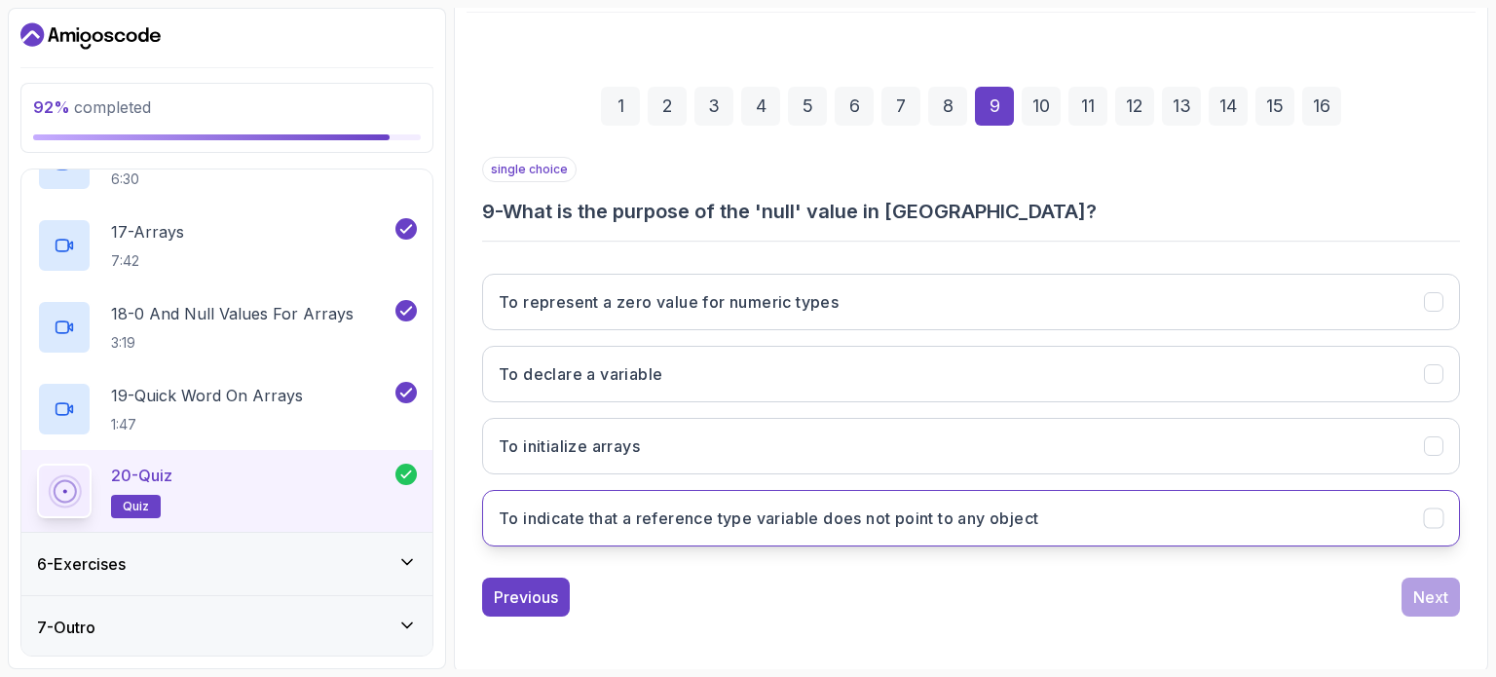
click at [836, 506] on h3 "To indicate that a reference type variable does not point to any object" at bounding box center [768, 517] width 539 height 23
click at [1421, 596] on div "Next" at bounding box center [1430, 596] width 35 height 23
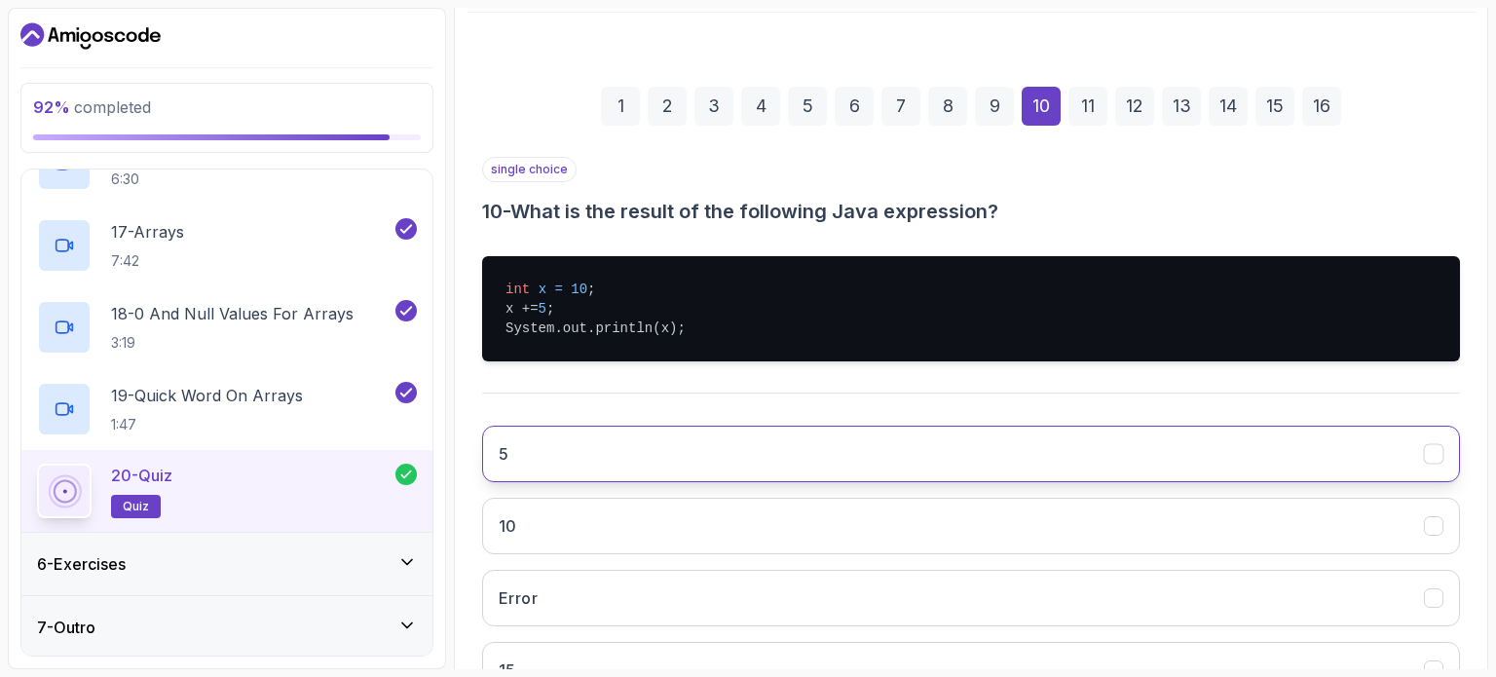
scroll to position [373, 0]
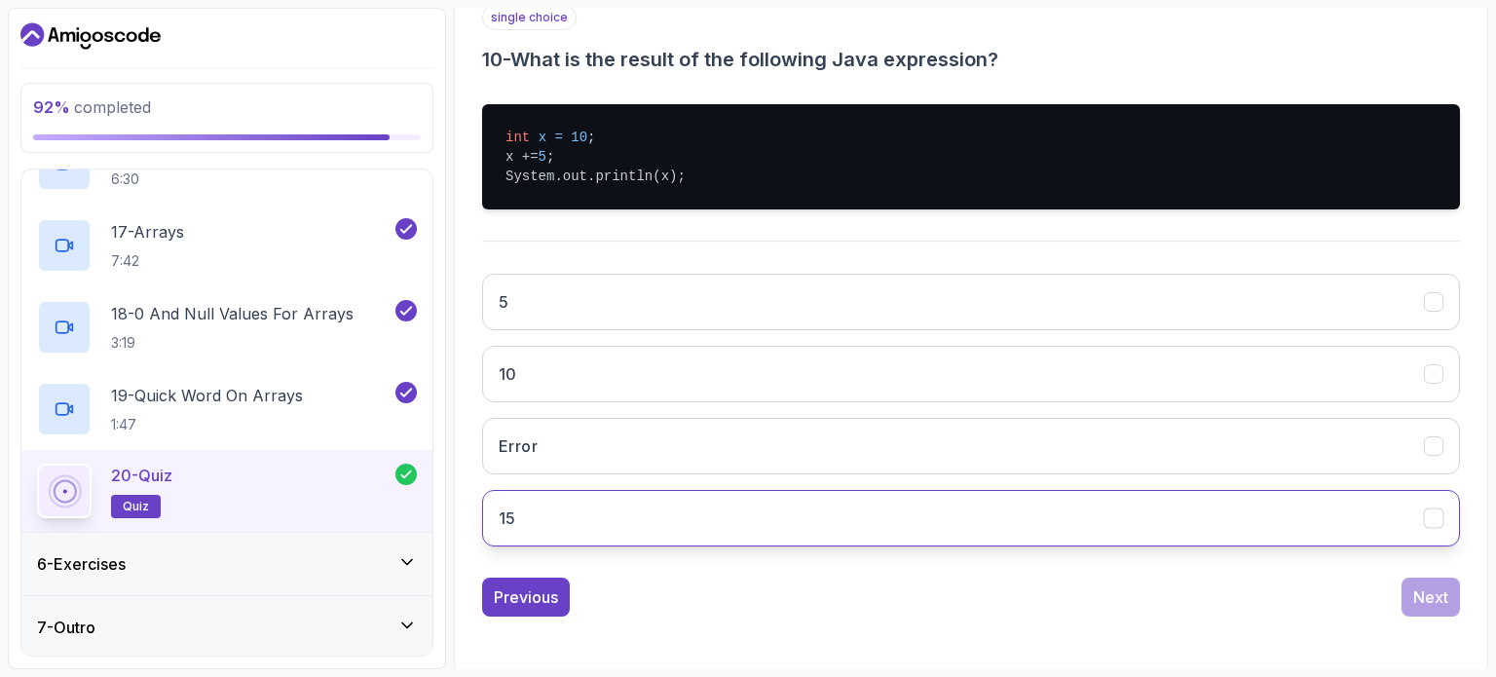
click at [1115, 513] on button "15" at bounding box center [971, 518] width 978 height 56
click at [1421, 600] on div "Next" at bounding box center [1430, 596] width 35 height 23
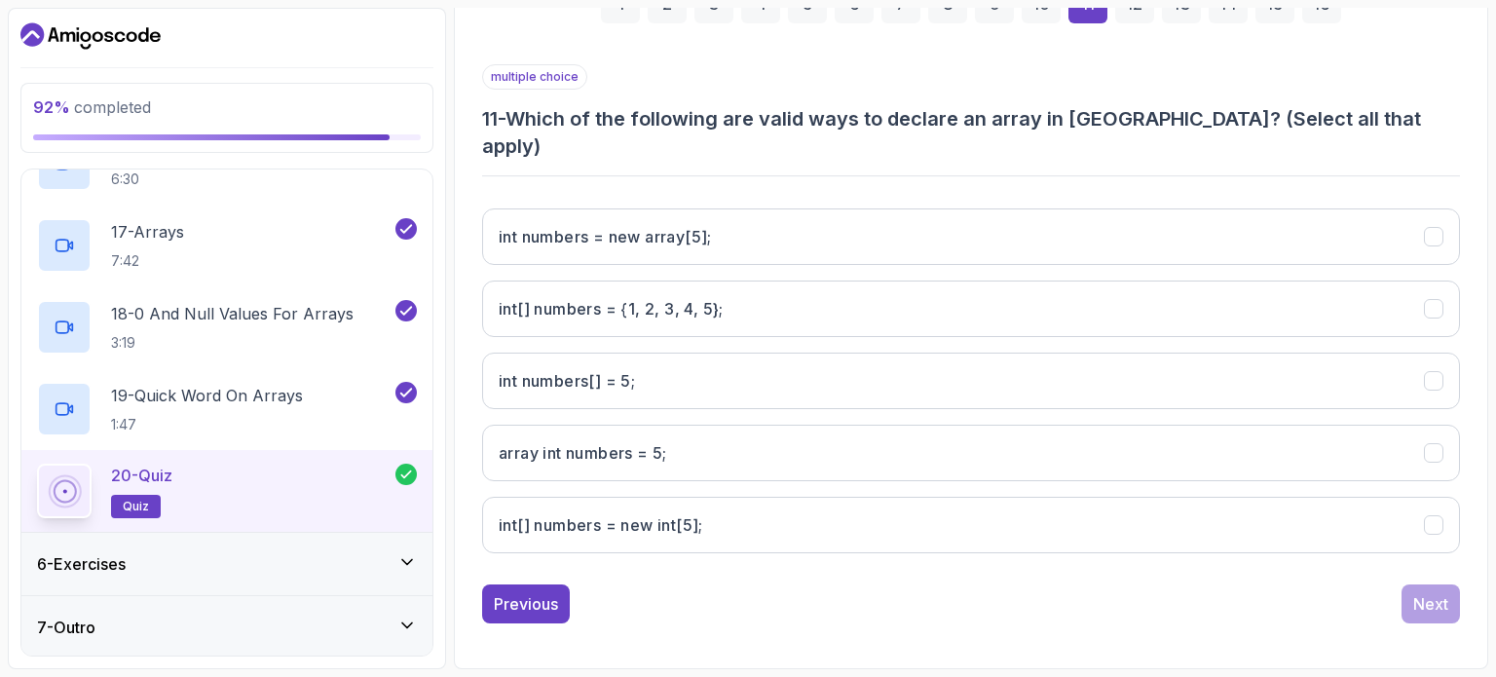
scroll to position [292, 0]
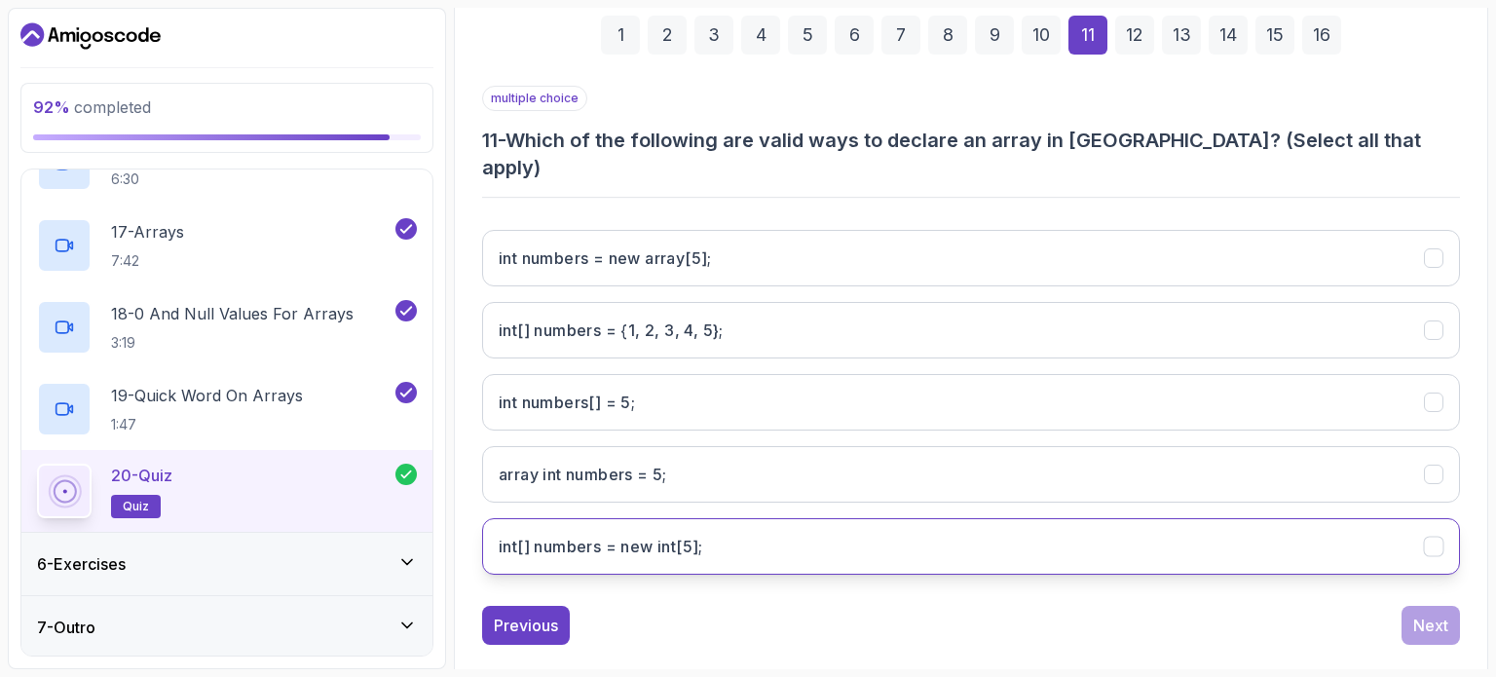
click at [717, 518] on int;"] "int[] numbers = new int[5];" at bounding box center [971, 546] width 978 height 56
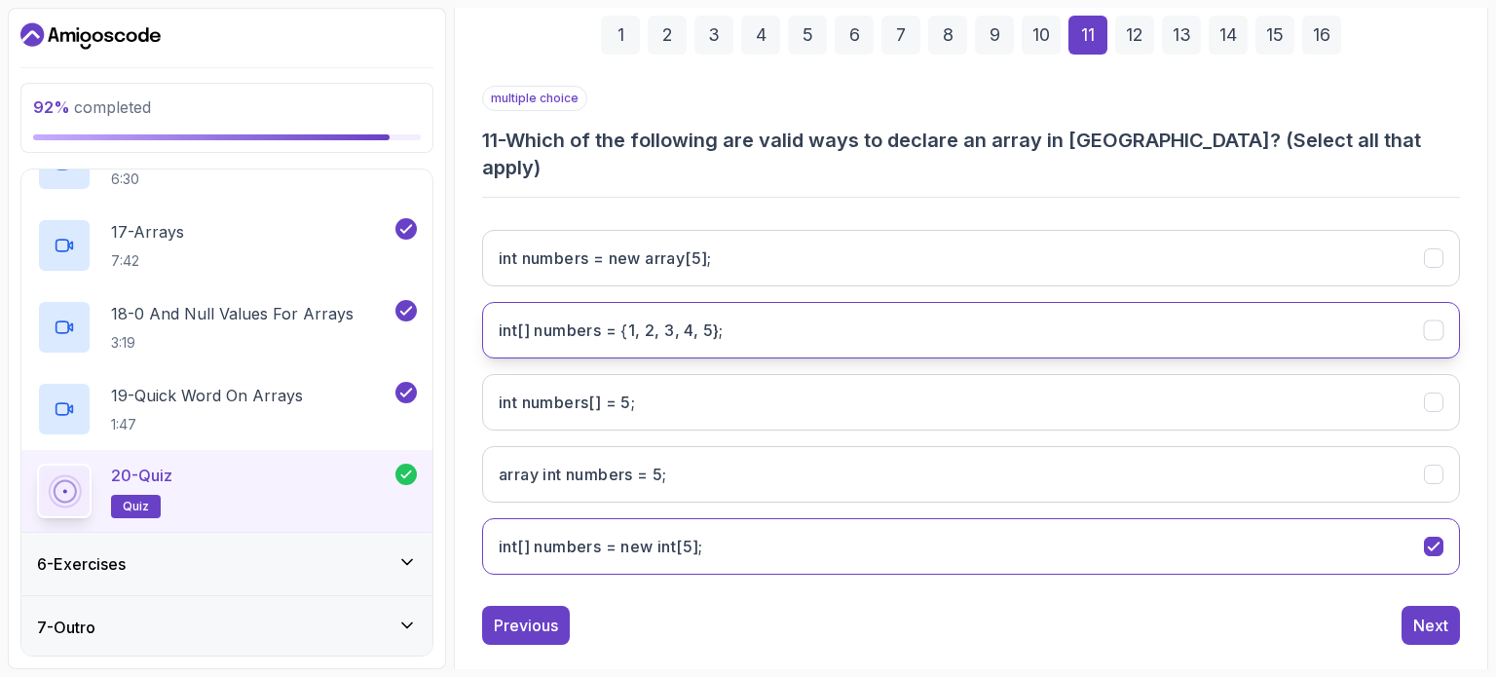
click at [1163, 315] on 5};"] "int[] numbers = {1, 2, 3, 4, 5};" at bounding box center [971, 330] width 978 height 56
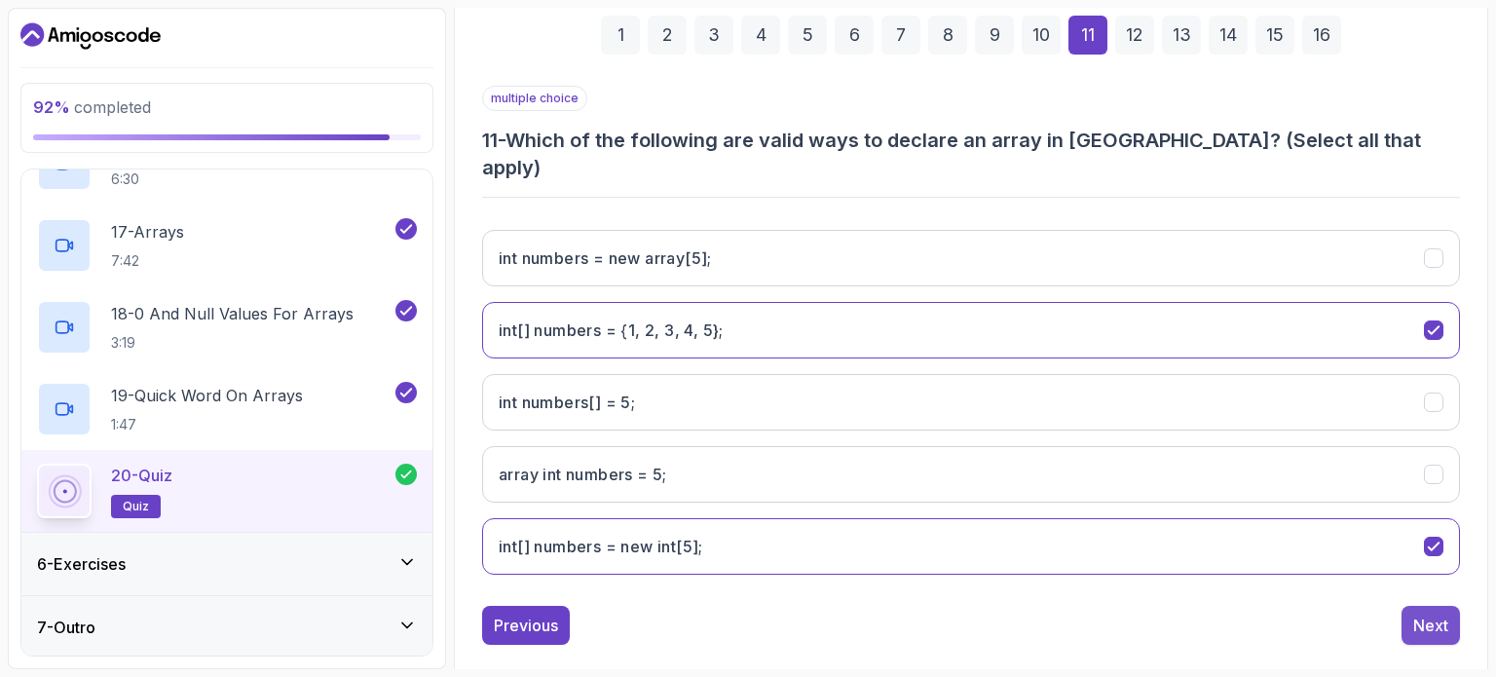
click at [1425, 613] on div "Next" at bounding box center [1430, 624] width 35 height 23
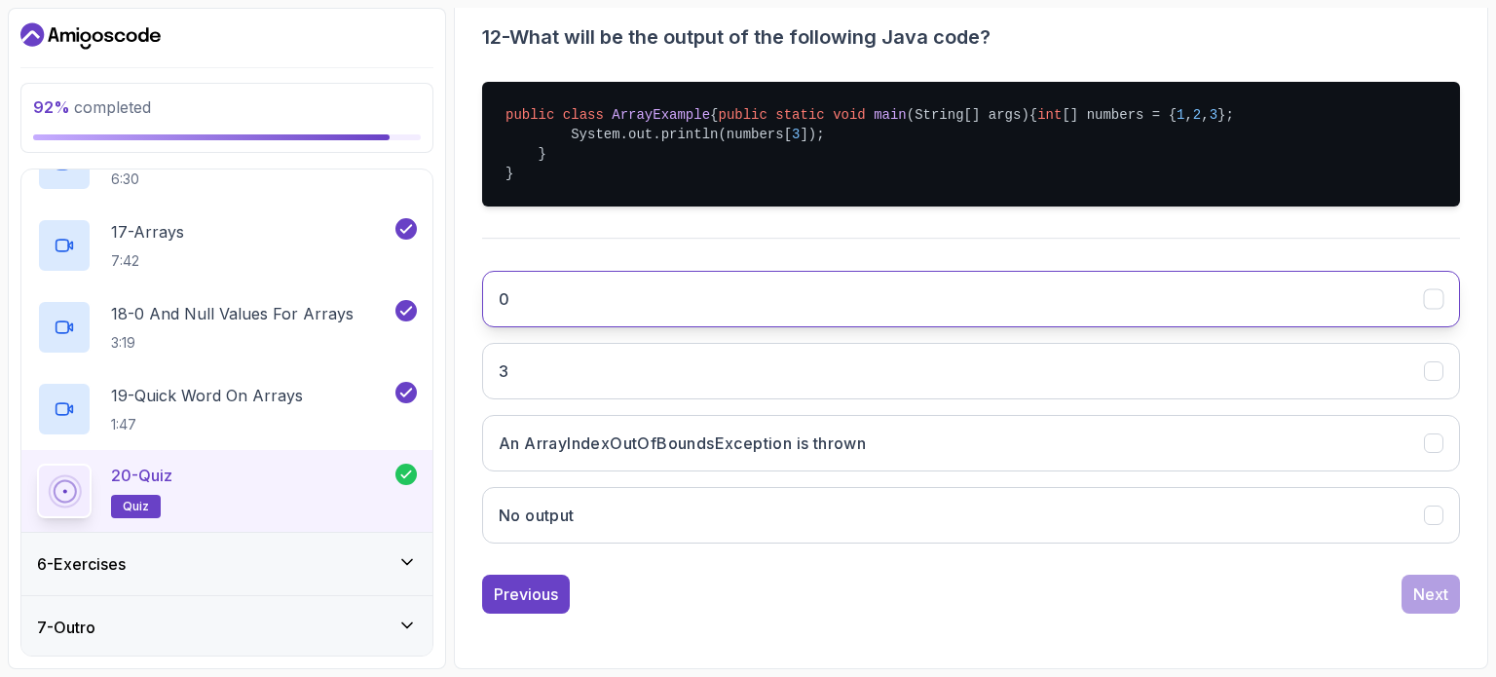
scroll to position [428, 0]
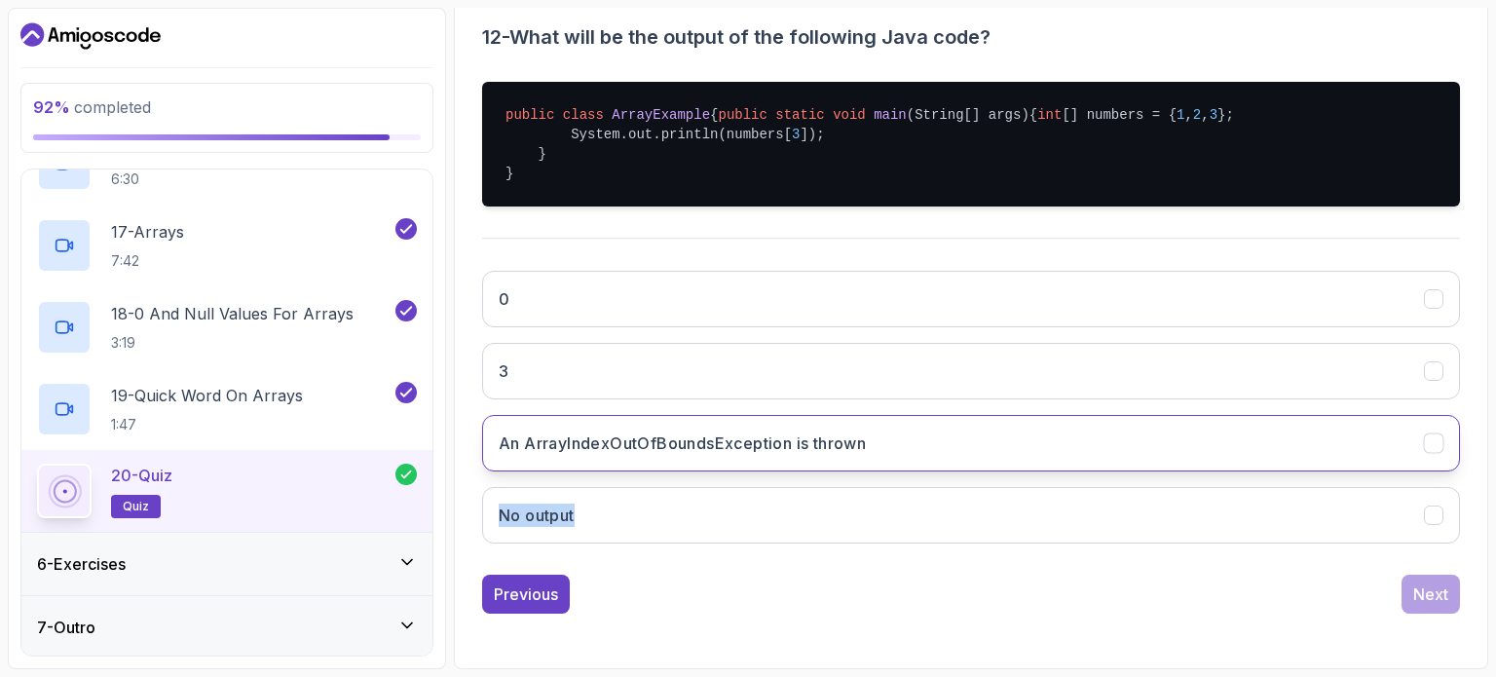
drag, startPoint x: 972, startPoint y: 476, endPoint x: 959, endPoint y: 448, distance: 30.9
click at [959, 448] on div "0 3 An ArrayIndexOutOfBoundsException is thrown No output" at bounding box center [971, 407] width 978 height 304
click at [959, 448] on button "An ArrayIndexOutOfBoundsException is thrown" at bounding box center [971, 443] width 978 height 56
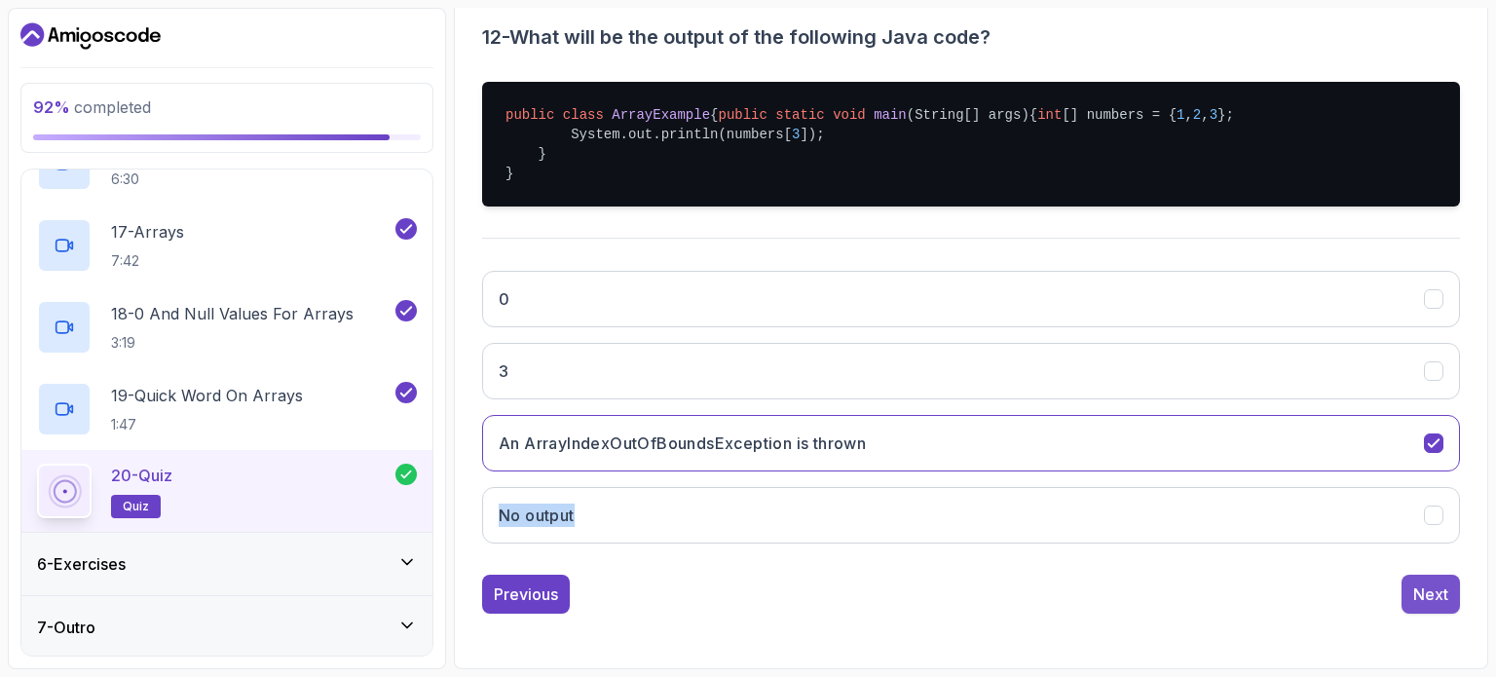
click at [1445, 606] on div "Next" at bounding box center [1430, 593] width 35 height 23
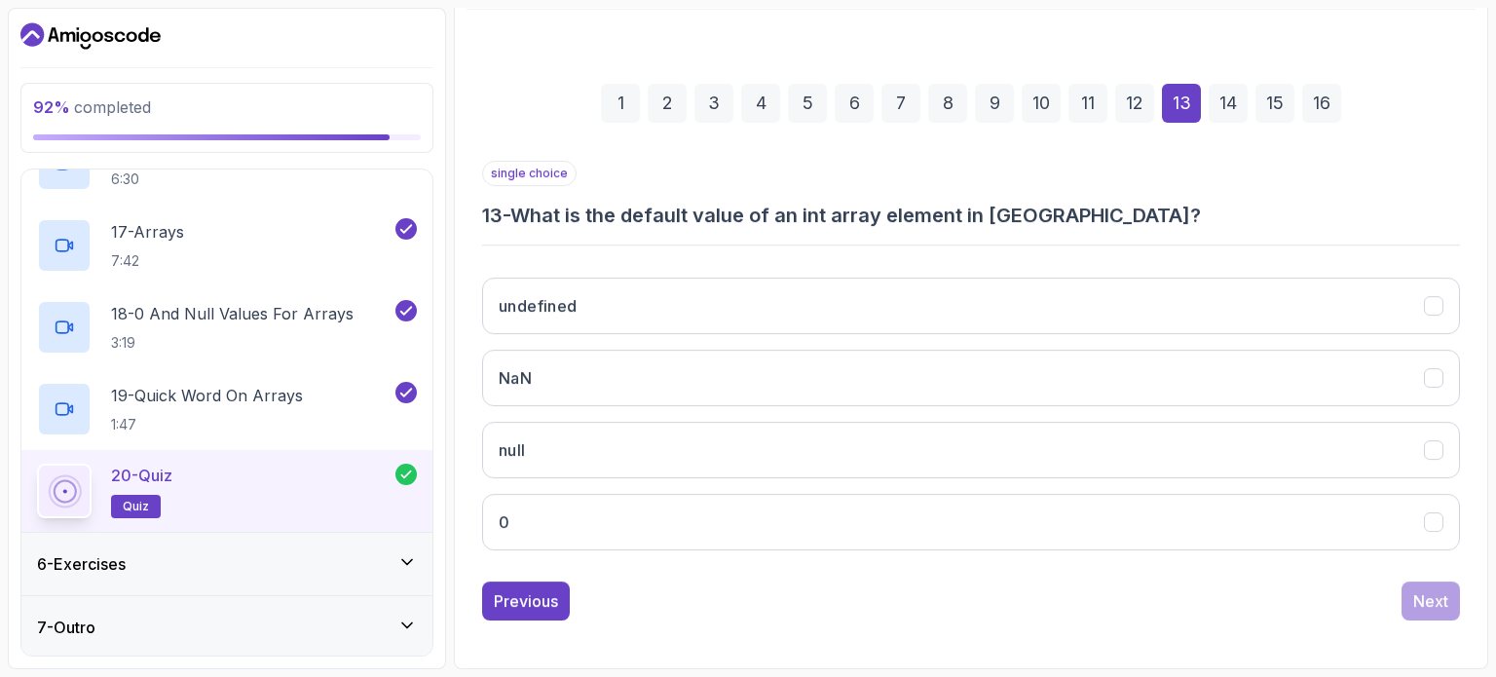
scroll to position [221, 0]
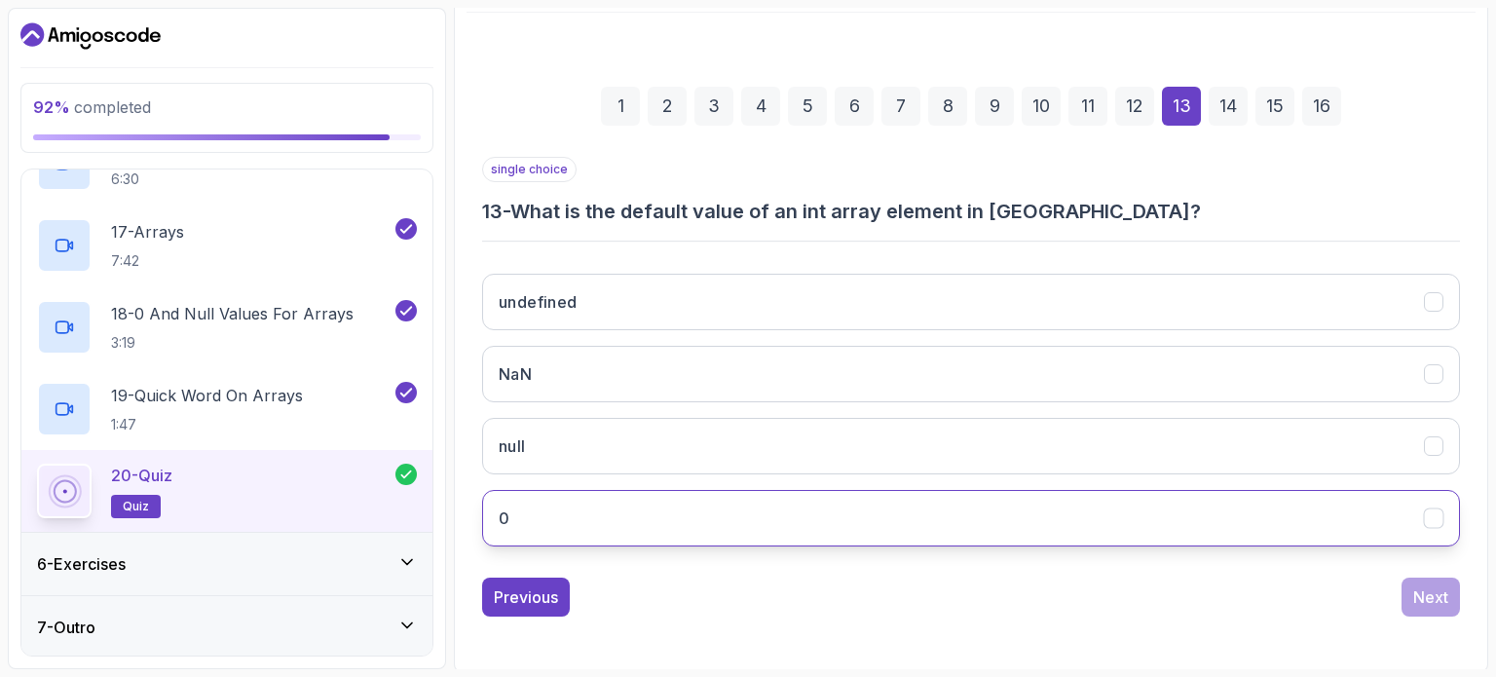
click at [913, 514] on button "0" at bounding box center [971, 518] width 978 height 56
click at [1407, 598] on button "Next" at bounding box center [1430, 596] width 58 height 39
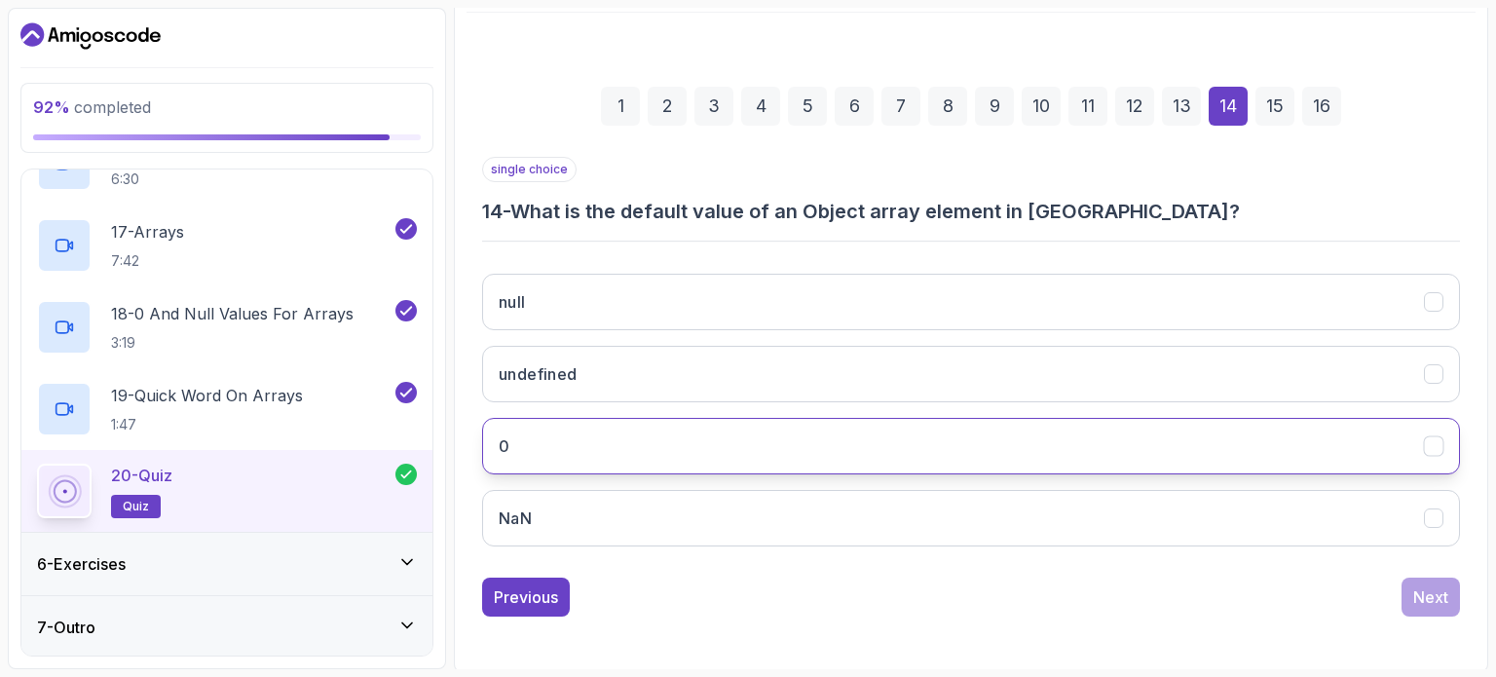
click at [1071, 437] on button "0" at bounding box center [971, 446] width 978 height 56
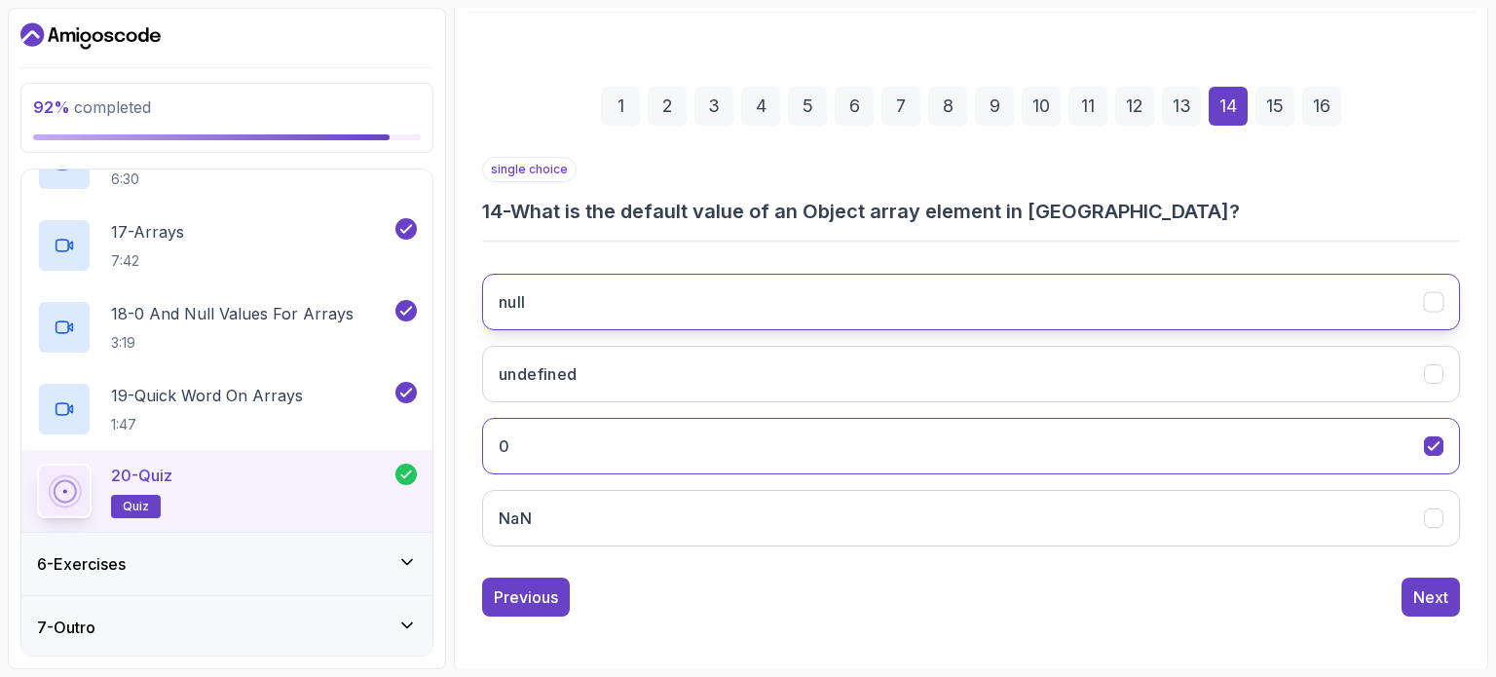
click at [1152, 298] on button "null" at bounding box center [971, 302] width 978 height 56
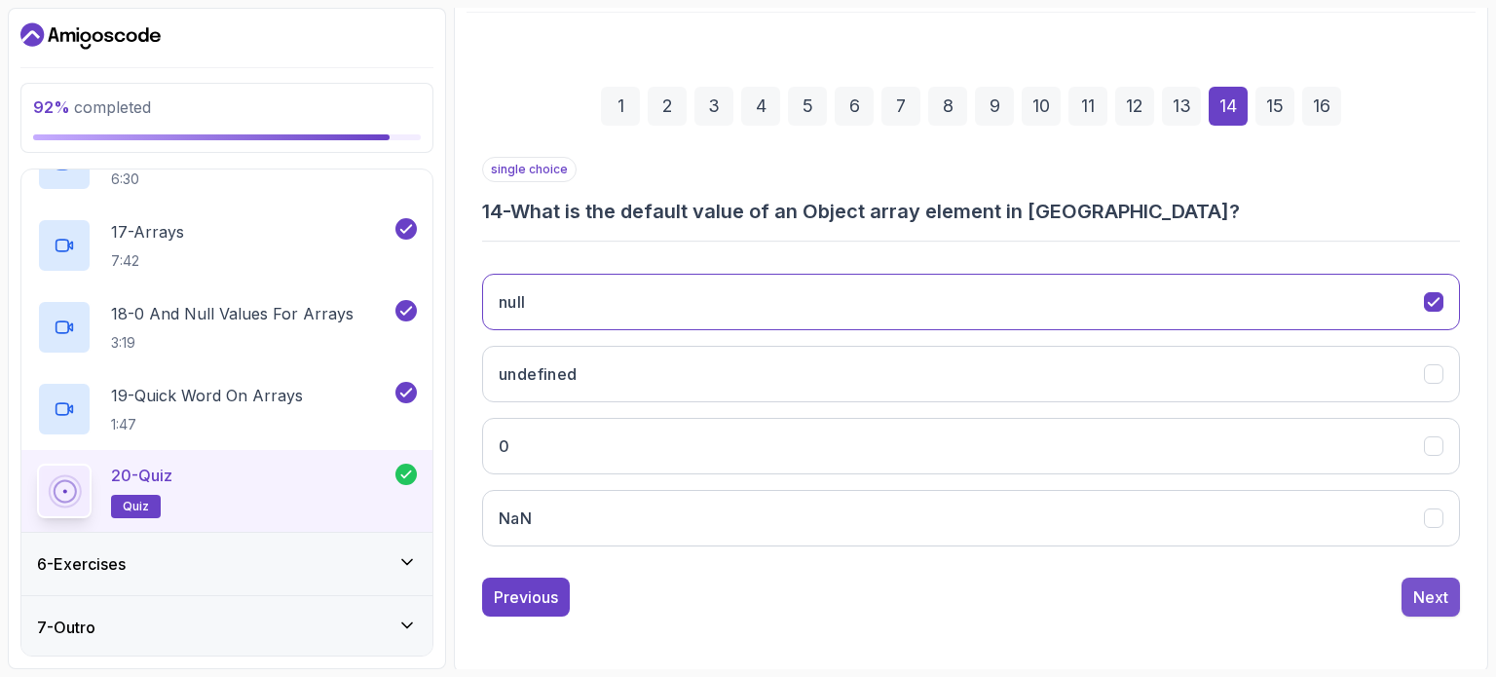
click at [1441, 592] on div "Next" at bounding box center [1430, 596] width 35 height 23
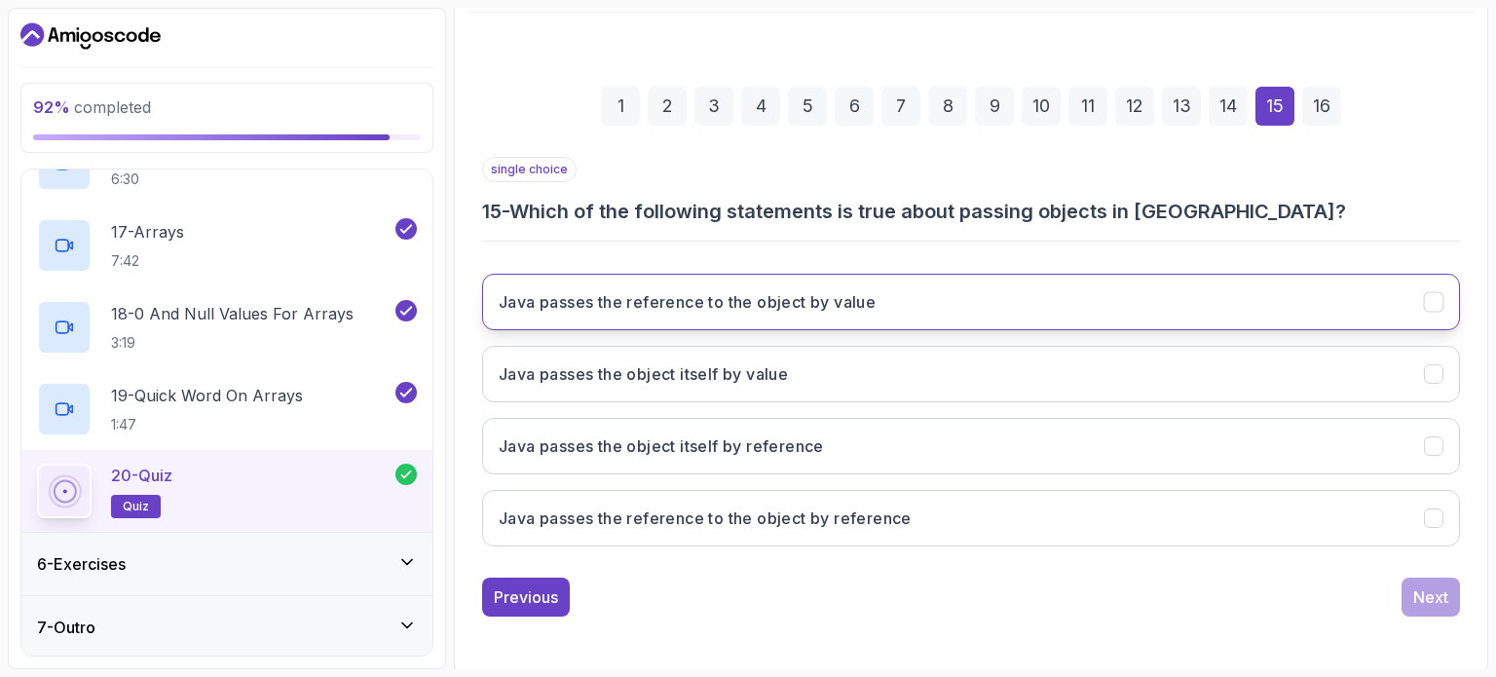
click at [904, 298] on button "Java passes the reference to the object by value" at bounding box center [971, 302] width 978 height 56
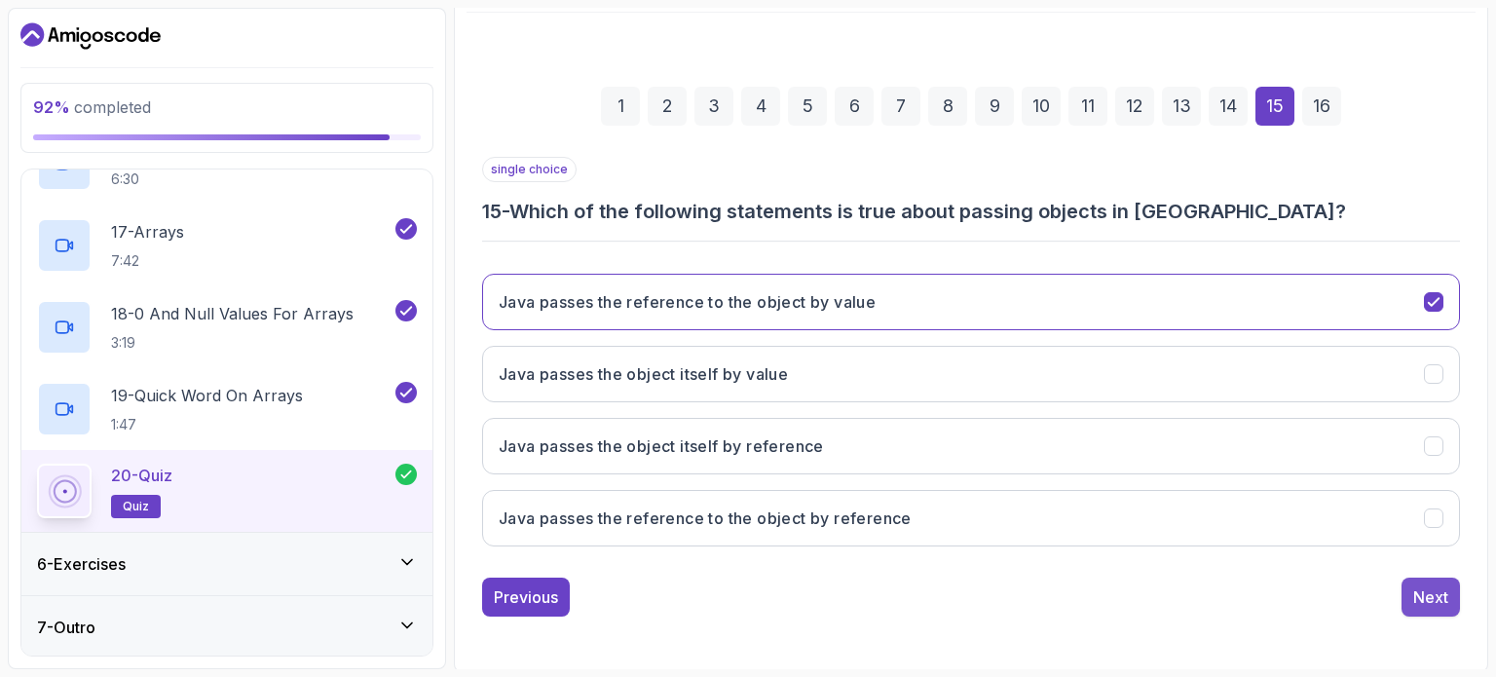
click at [1419, 596] on div "Next" at bounding box center [1430, 596] width 35 height 23
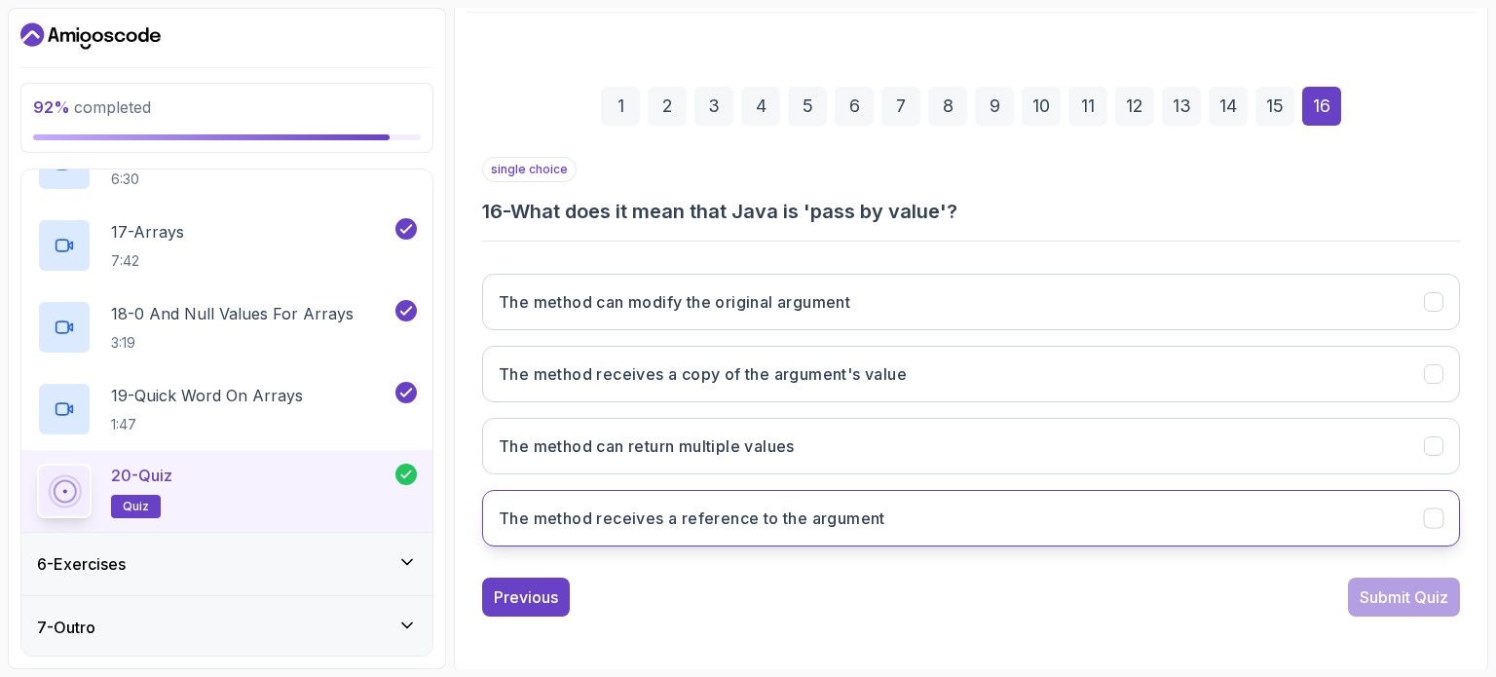
click at [921, 502] on button "The method receives a reference to the argument" at bounding box center [971, 518] width 978 height 56
click at [1405, 604] on div "Submit Quiz" at bounding box center [1403, 596] width 89 height 23
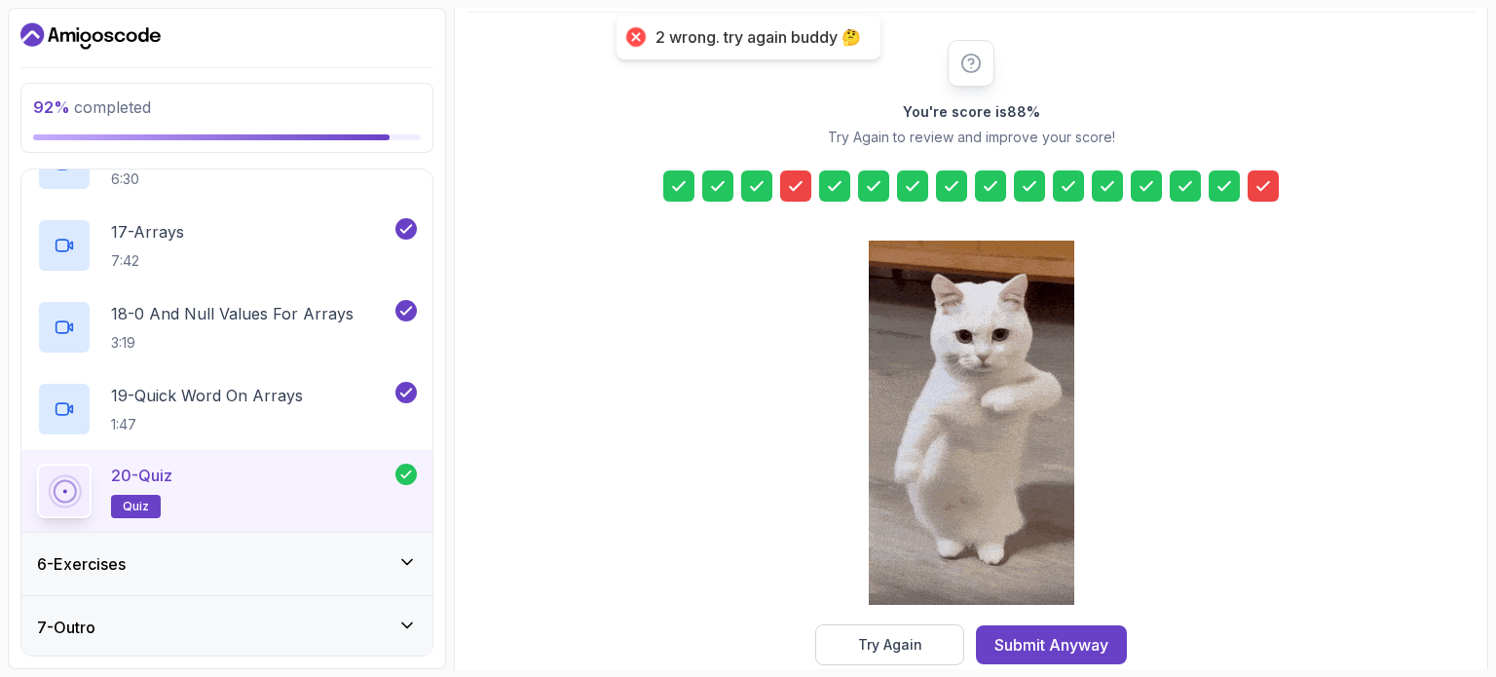
click at [795, 178] on icon at bounding box center [795, 185] width 19 height 19
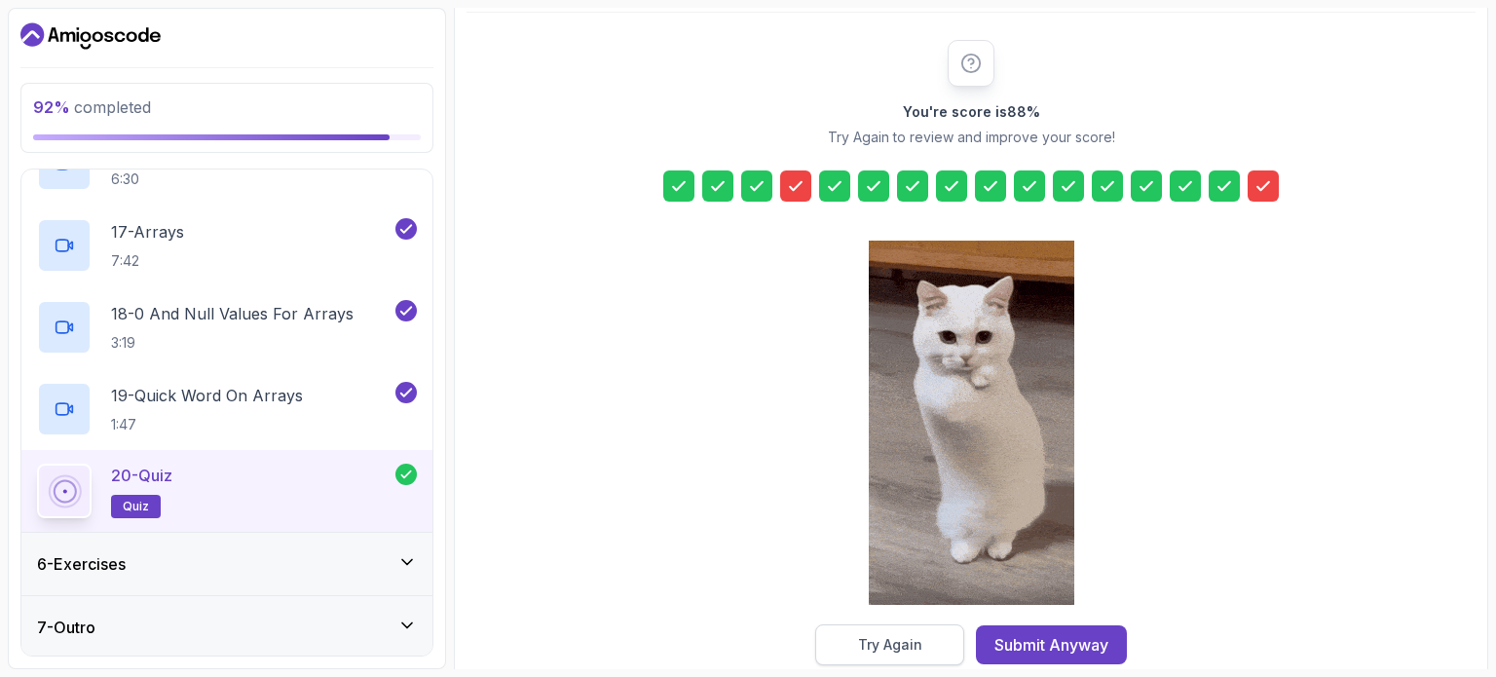
click at [900, 636] on div "Try Again" at bounding box center [890, 644] width 64 height 19
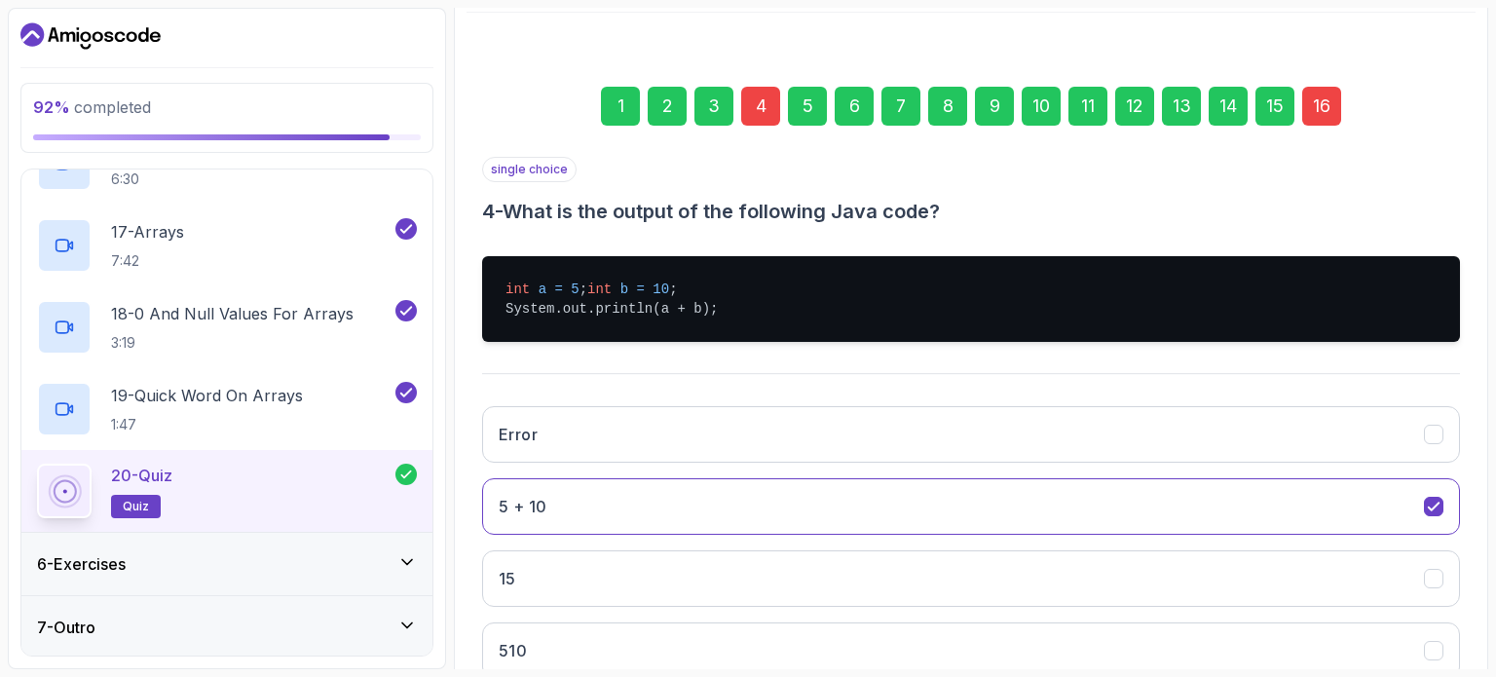
click at [755, 100] on div "4" at bounding box center [760, 106] width 39 height 39
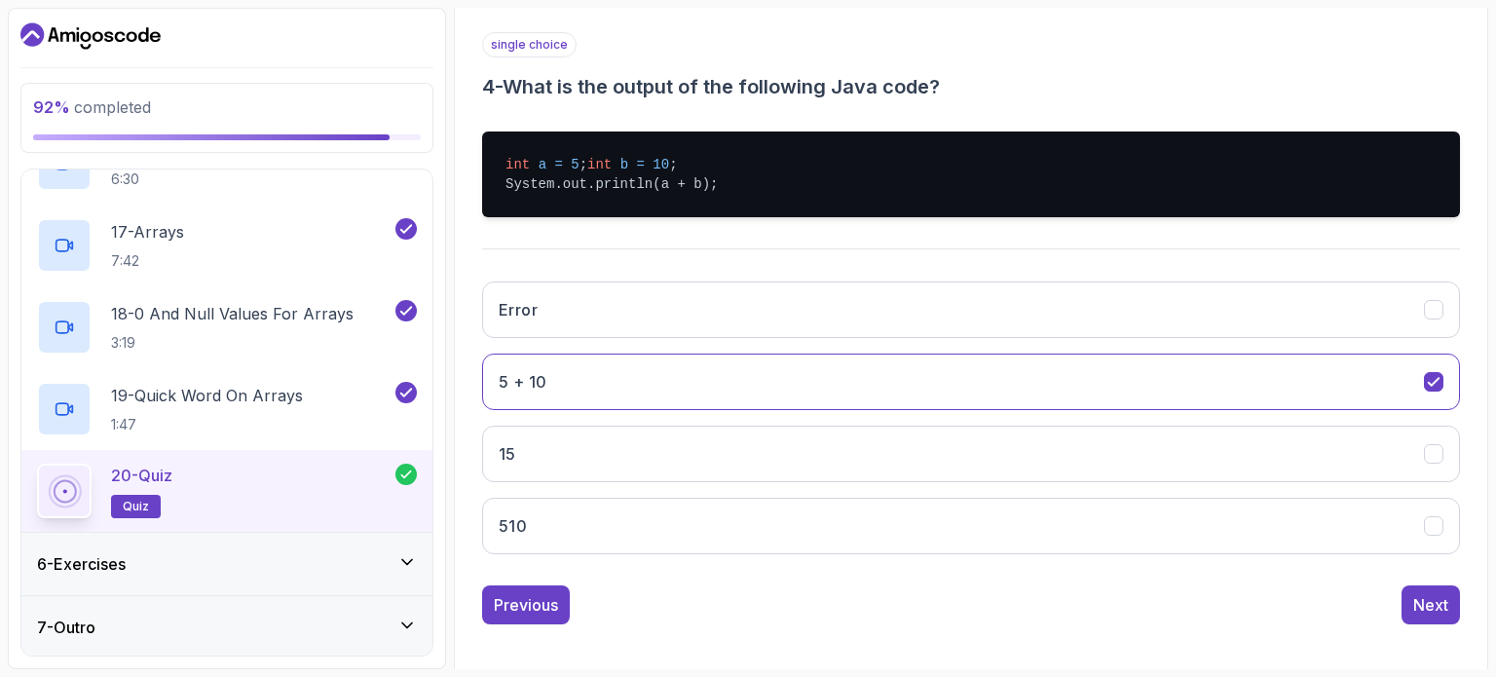
scroll to position [348, 0]
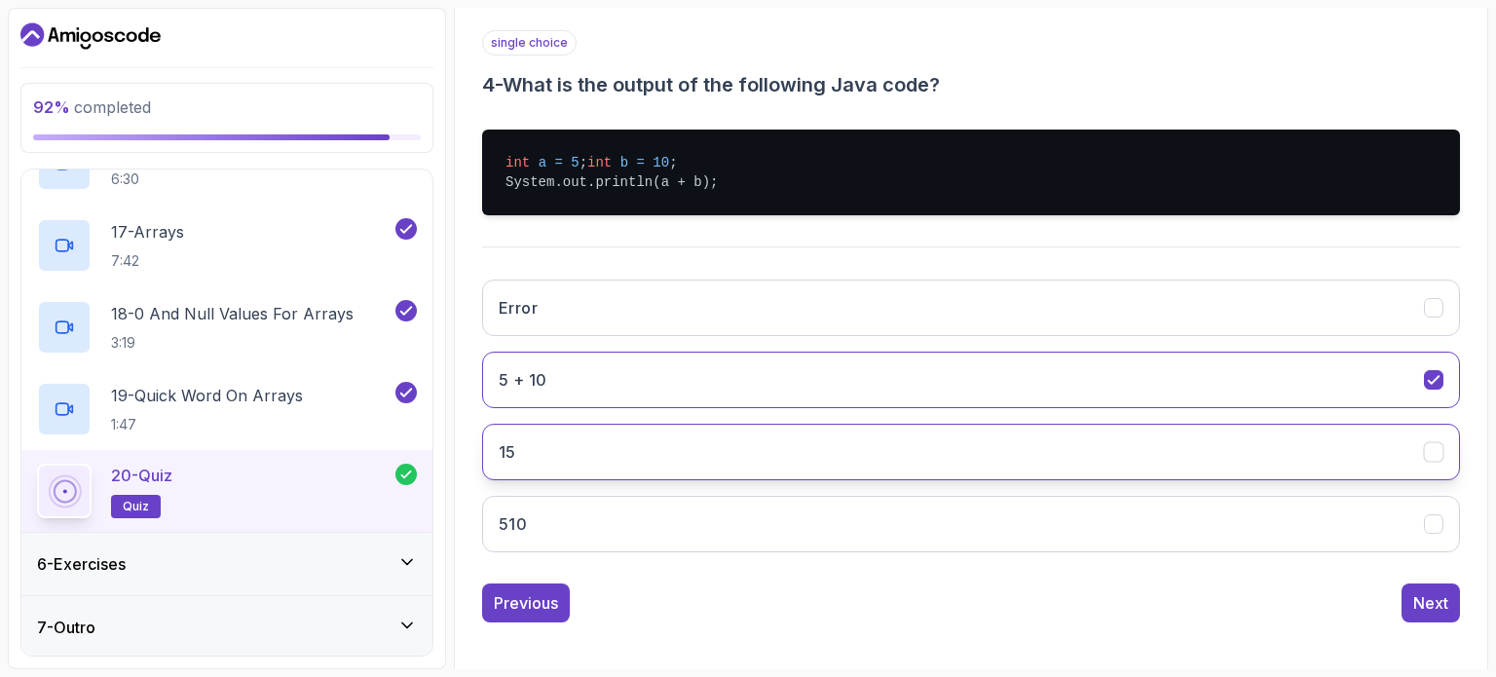
click at [791, 473] on button "15" at bounding box center [971, 452] width 978 height 56
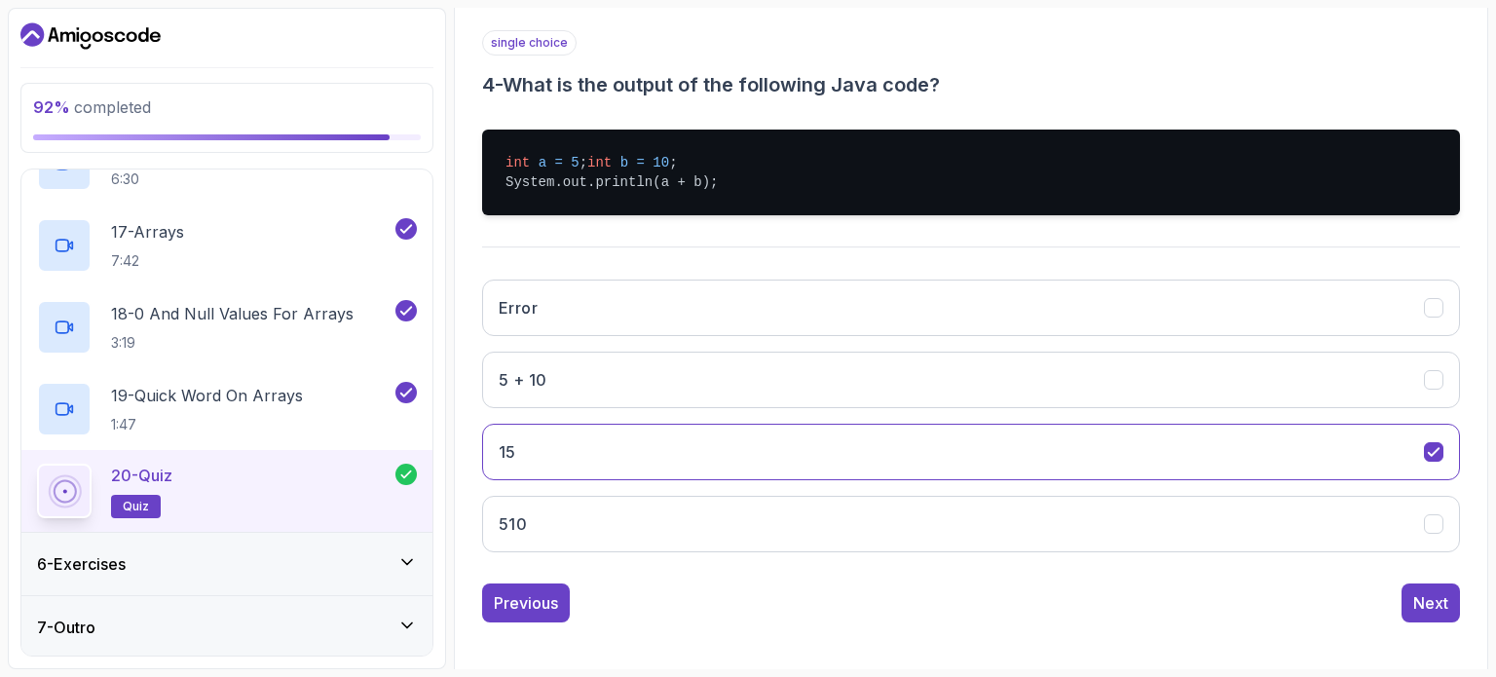
scroll to position [0, 0]
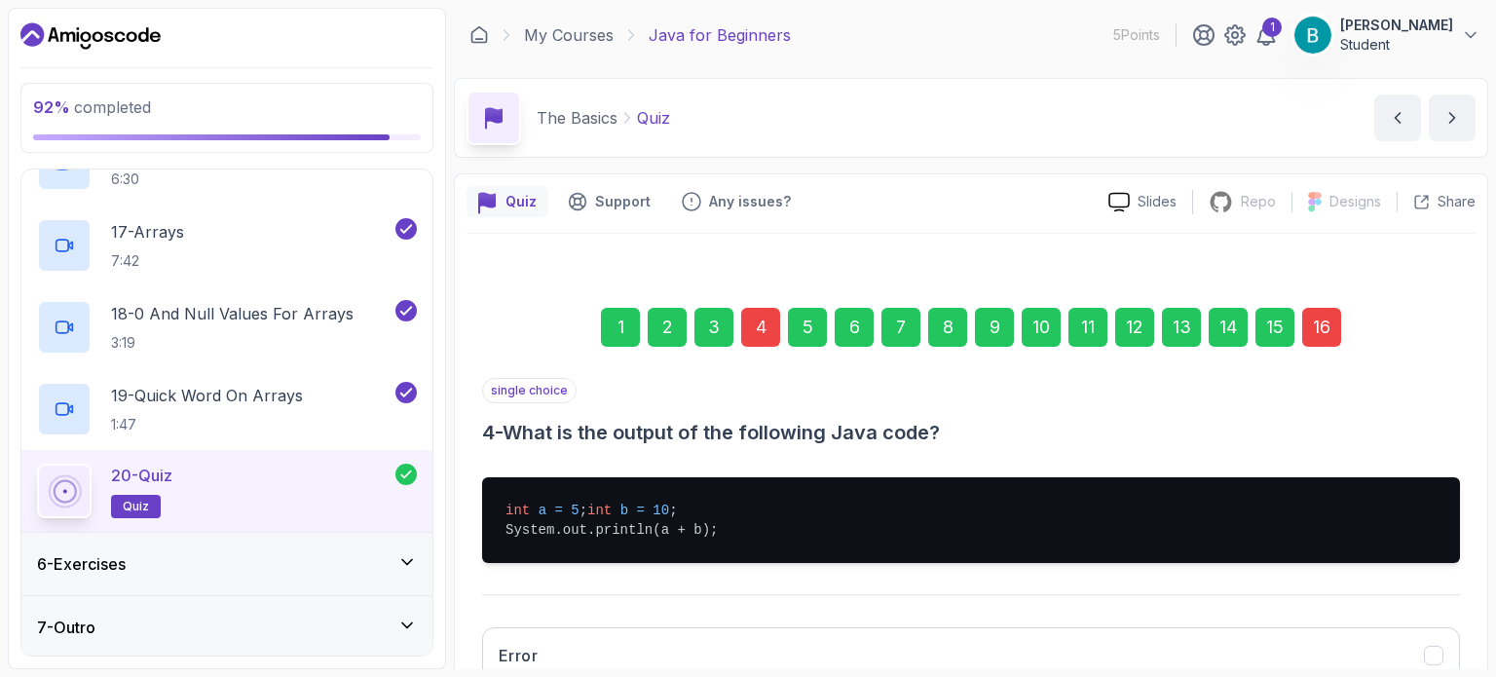
click at [1312, 327] on div "16" at bounding box center [1321, 327] width 39 height 39
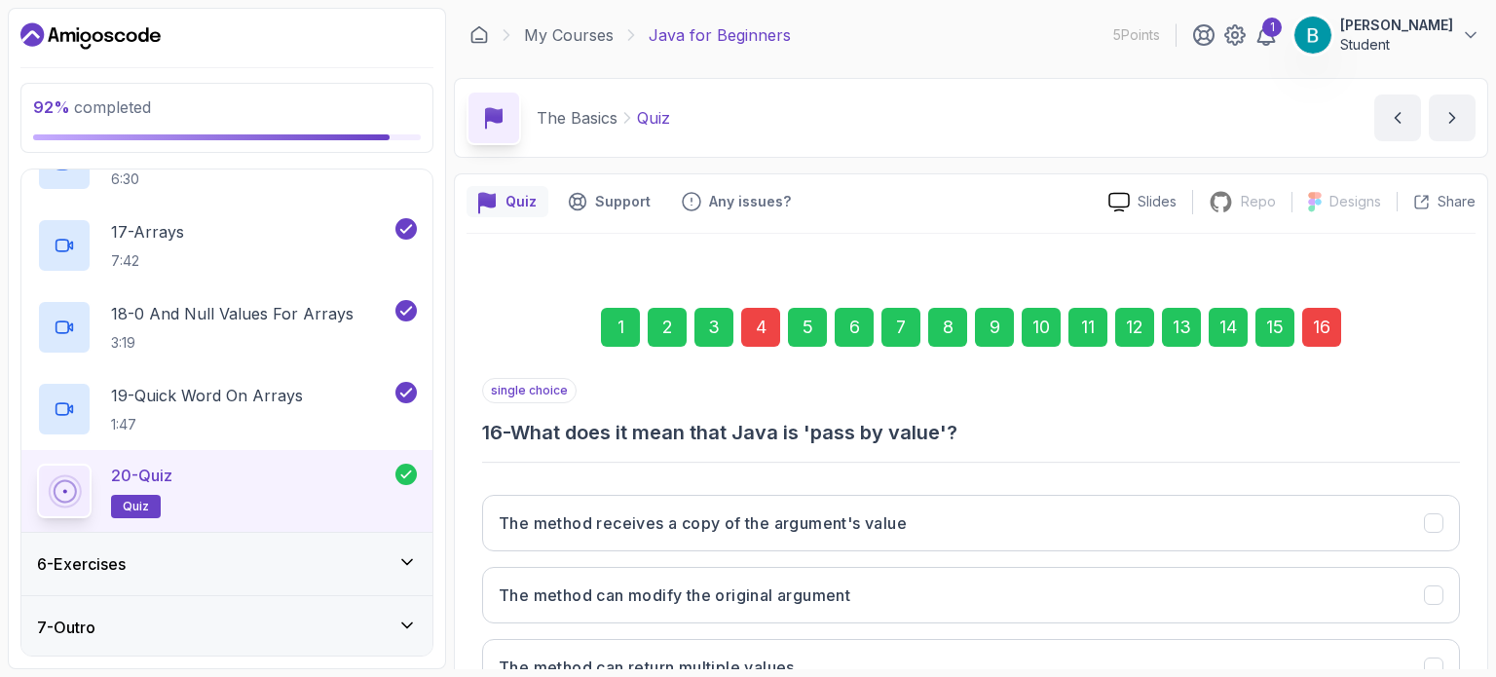
scroll to position [221, 0]
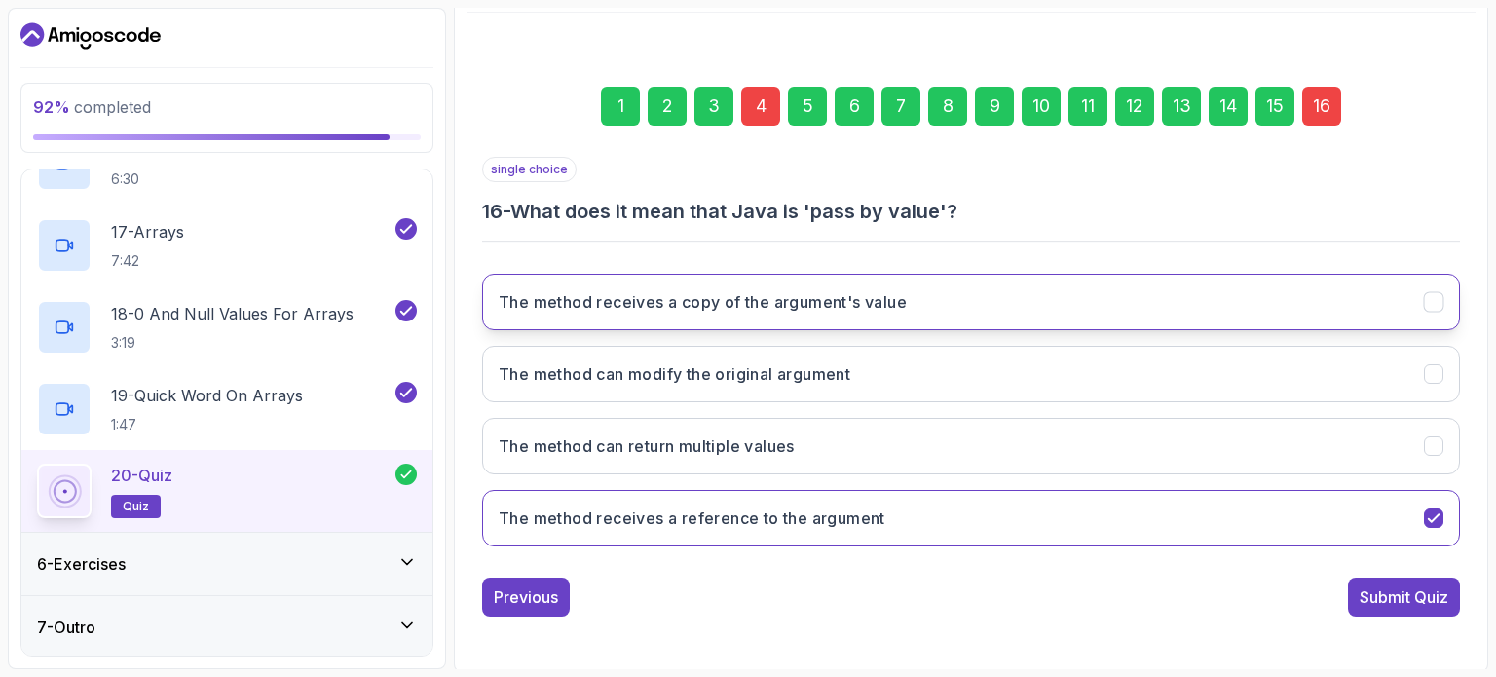
click at [1173, 314] on button "The method receives a copy of the argument's value" at bounding box center [971, 302] width 978 height 56
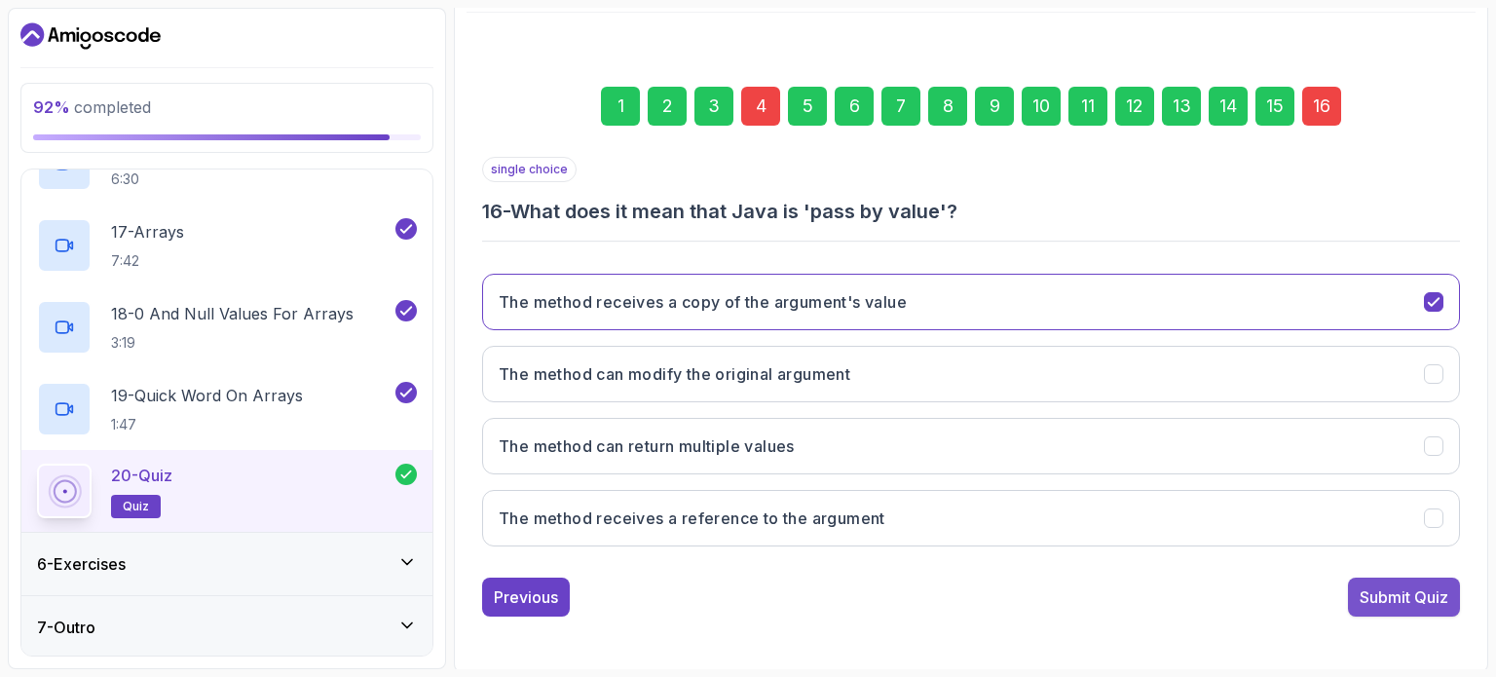
click at [1383, 581] on button "Submit Quiz" at bounding box center [1404, 596] width 112 height 39
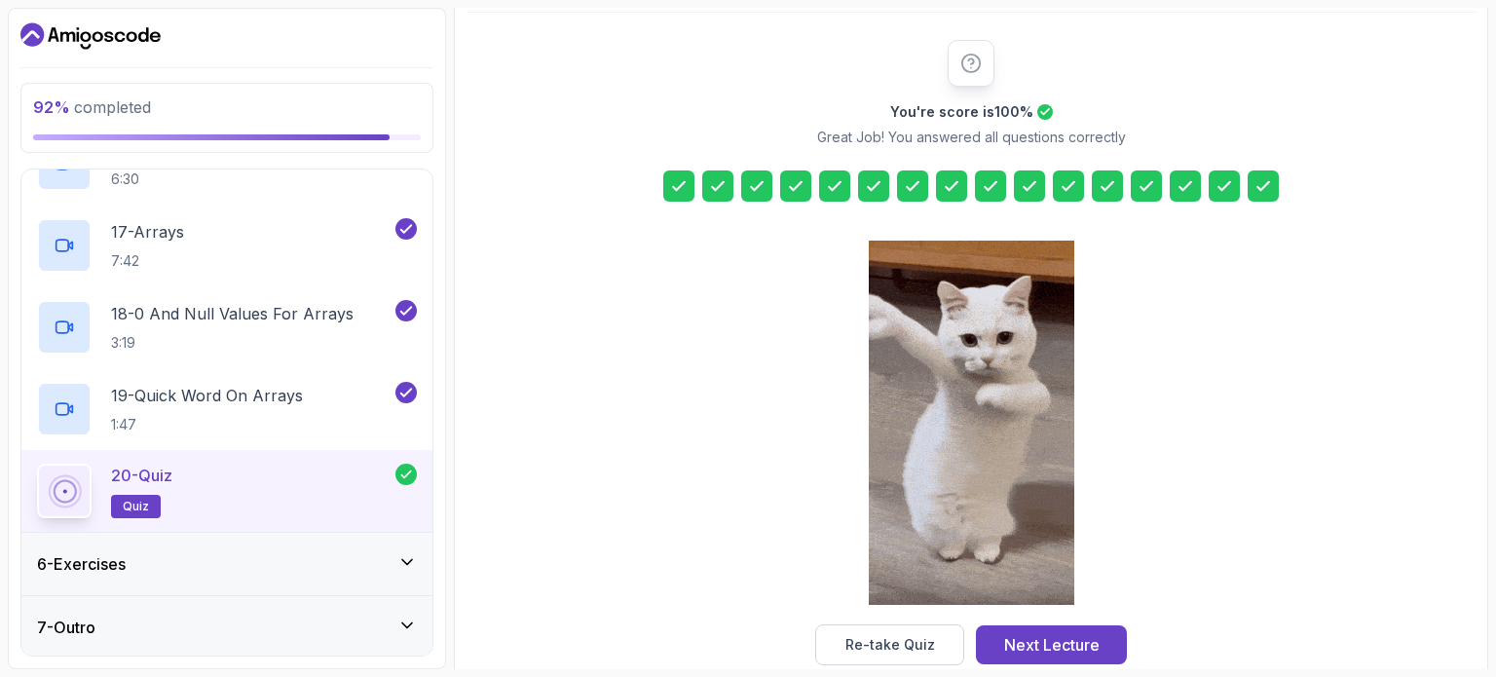
scroll to position [255, 0]
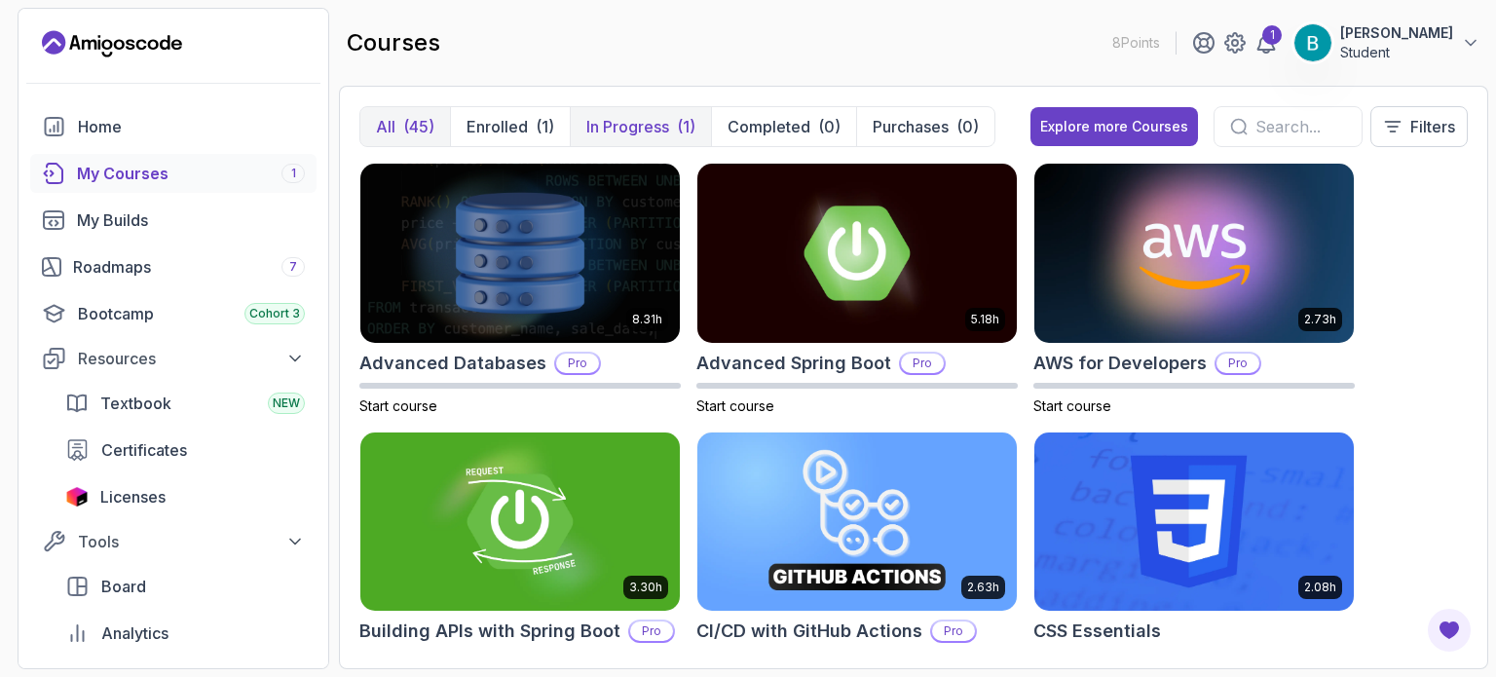
click at [641, 126] on p "In Progress" at bounding box center [627, 126] width 83 height 23
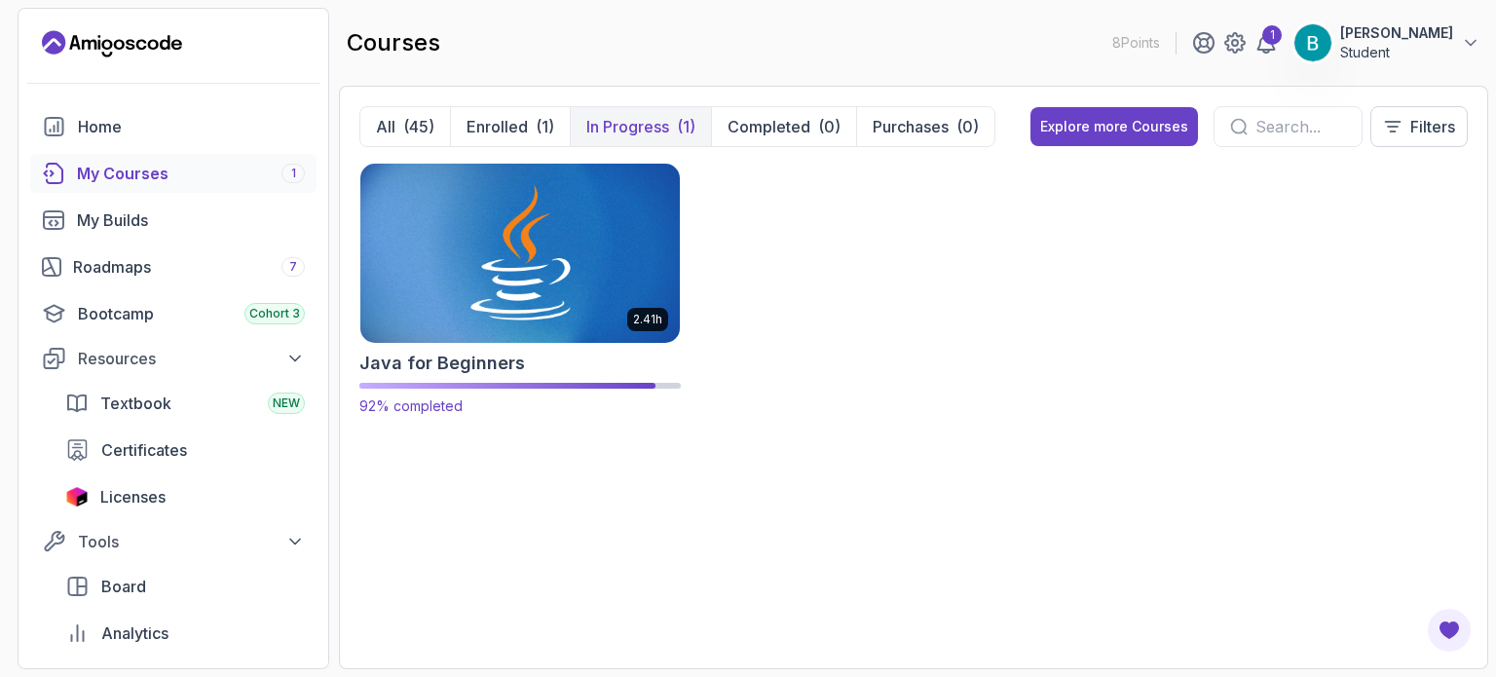
click at [569, 279] on img at bounding box center [519, 253] width 335 height 188
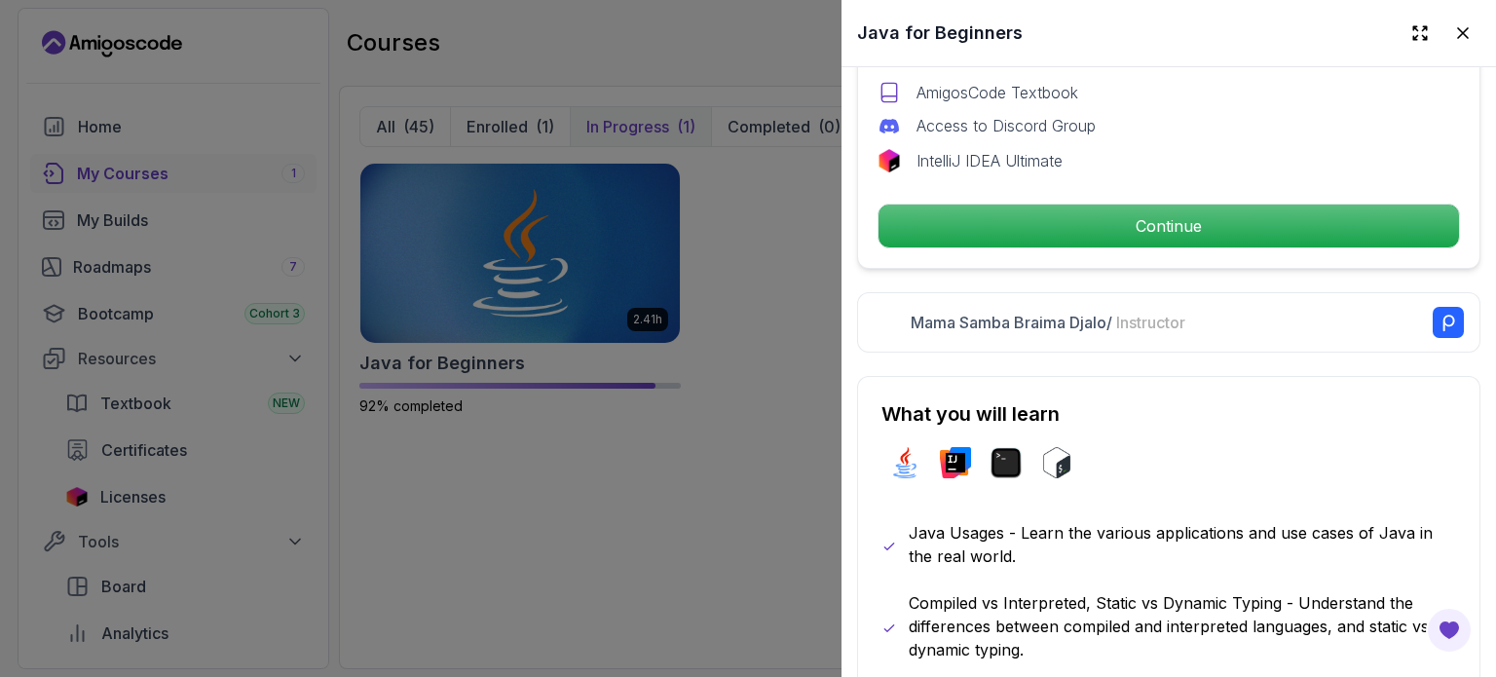
scroll to position [728, 0]
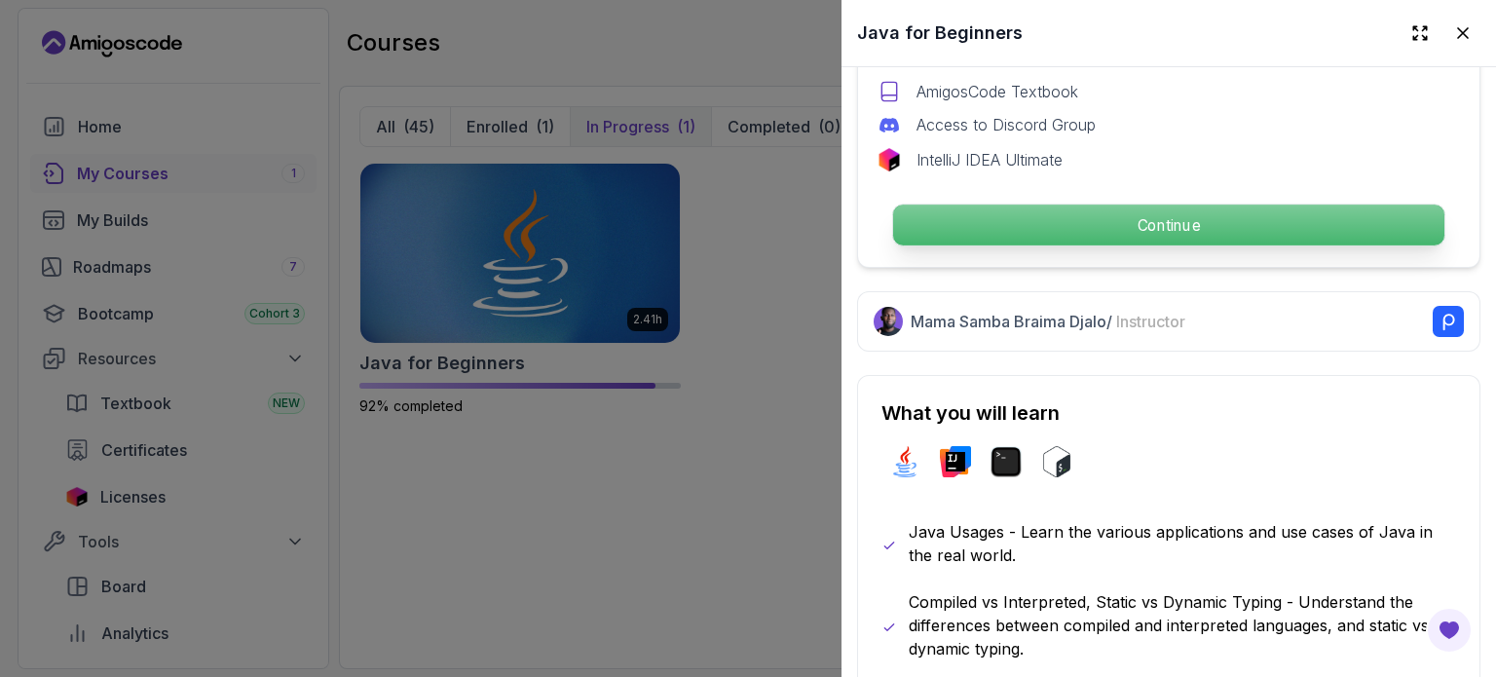
click at [1064, 224] on p "Continue" at bounding box center [1168, 224] width 551 height 41
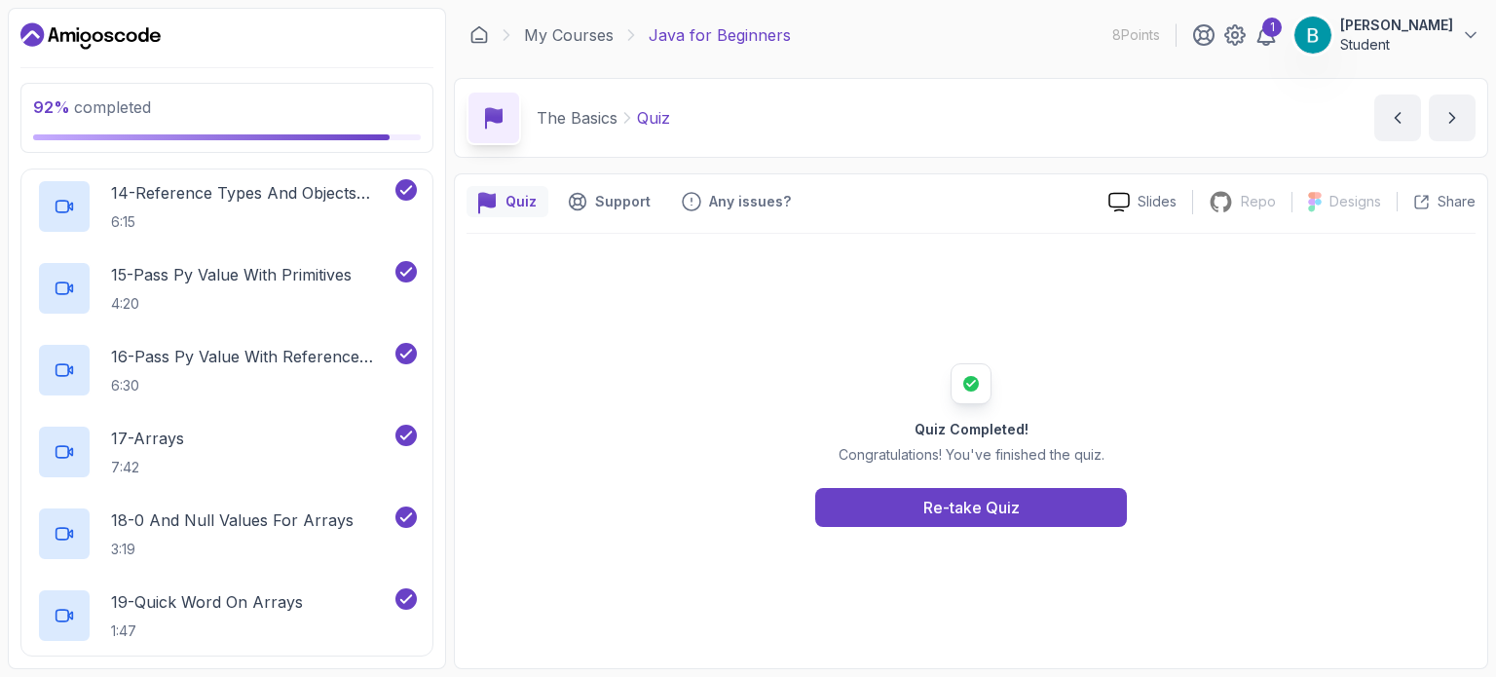
scroll to position [1589, 0]
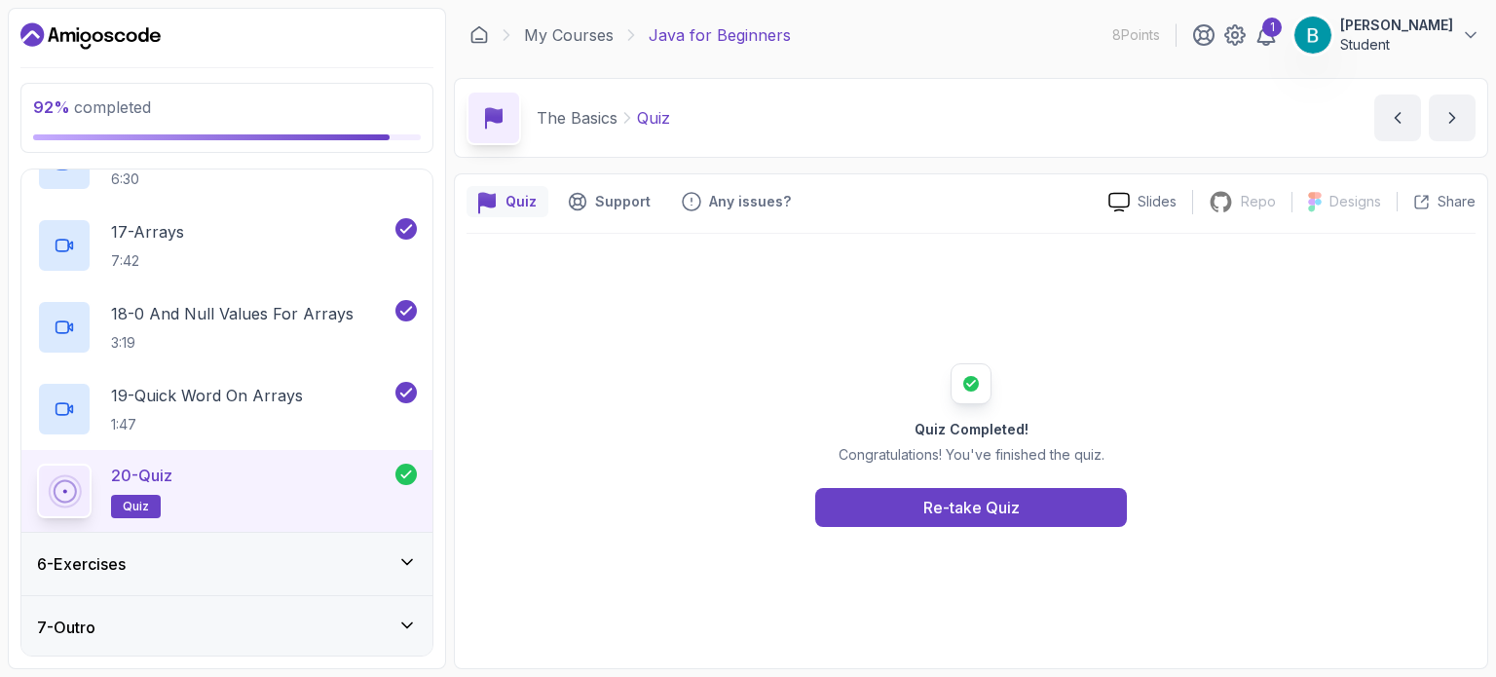
click at [353, 558] on div "6 - Exercises" at bounding box center [227, 563] width 380 height 23
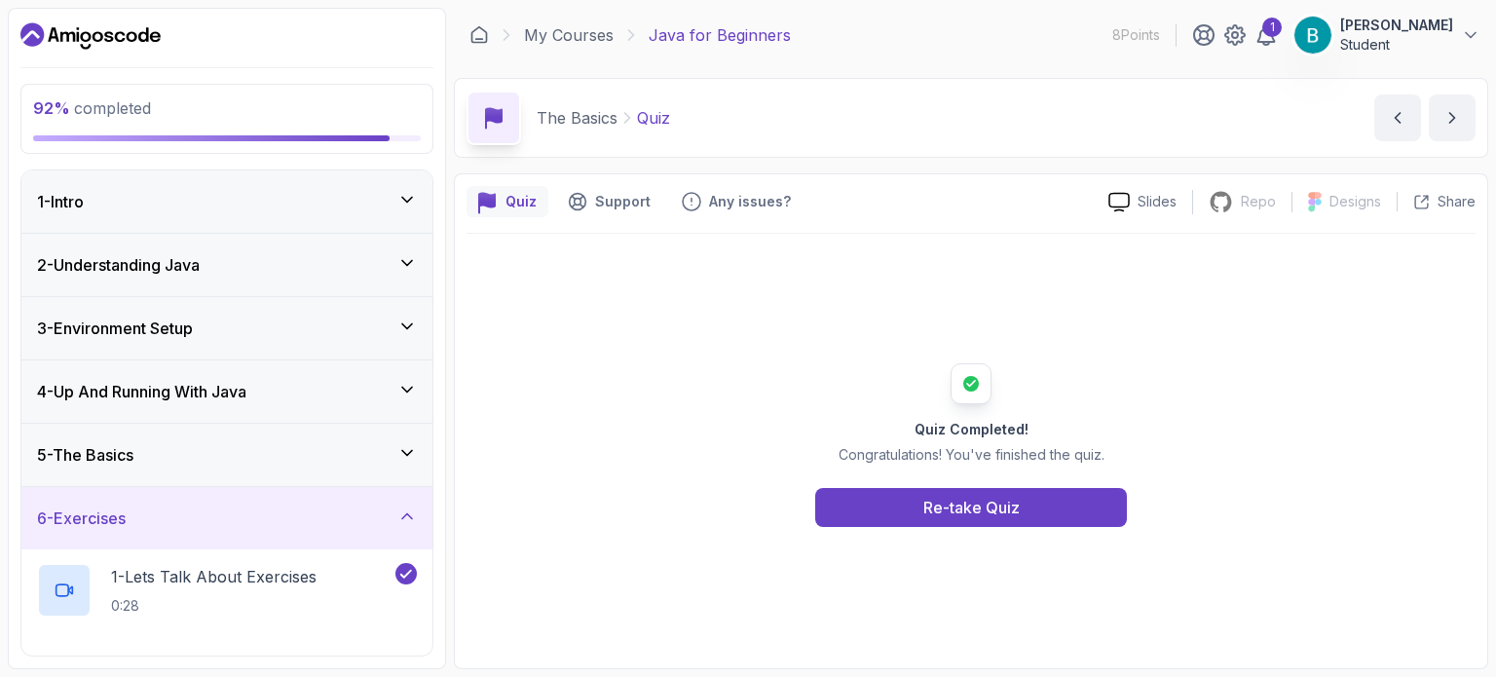
scroll to position [117, 0]
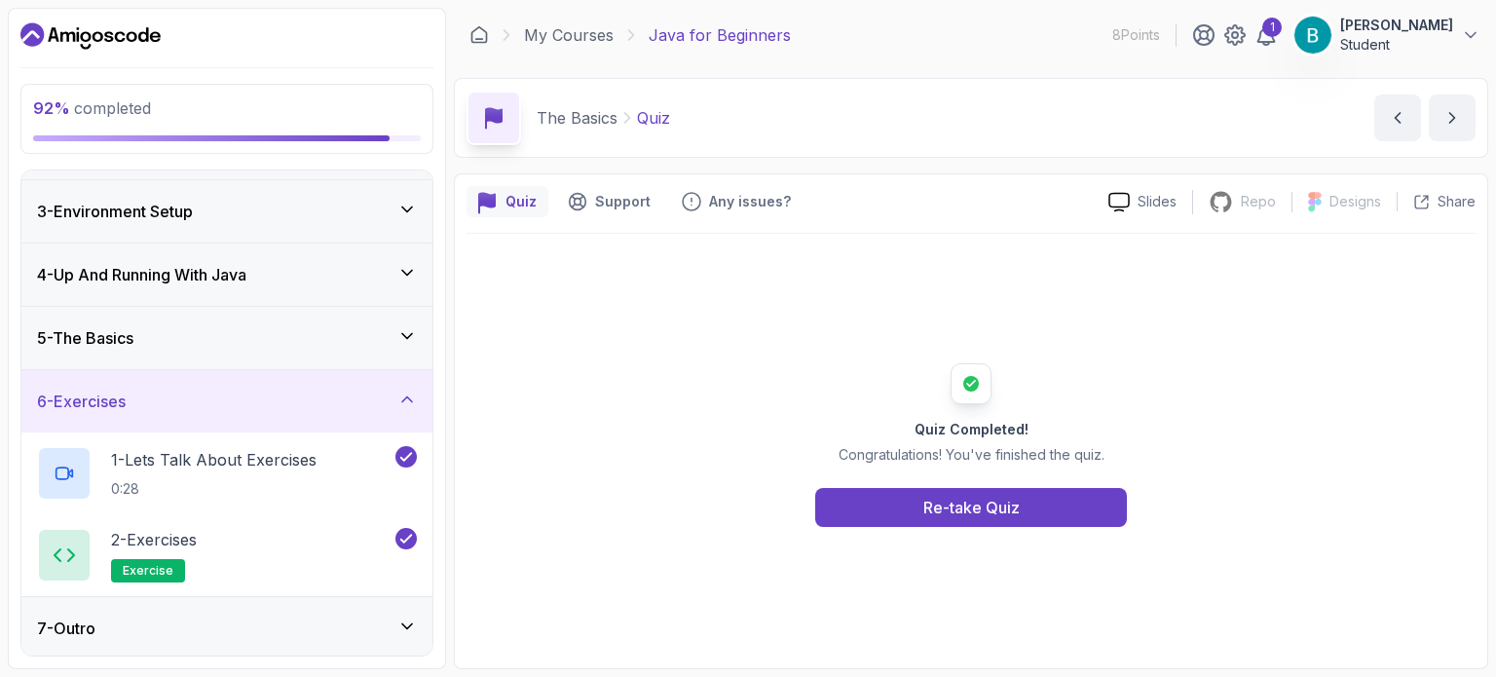
click at [378, 618] on div "7 - Outro" at bounding box center [227, 627] width 380 height 23
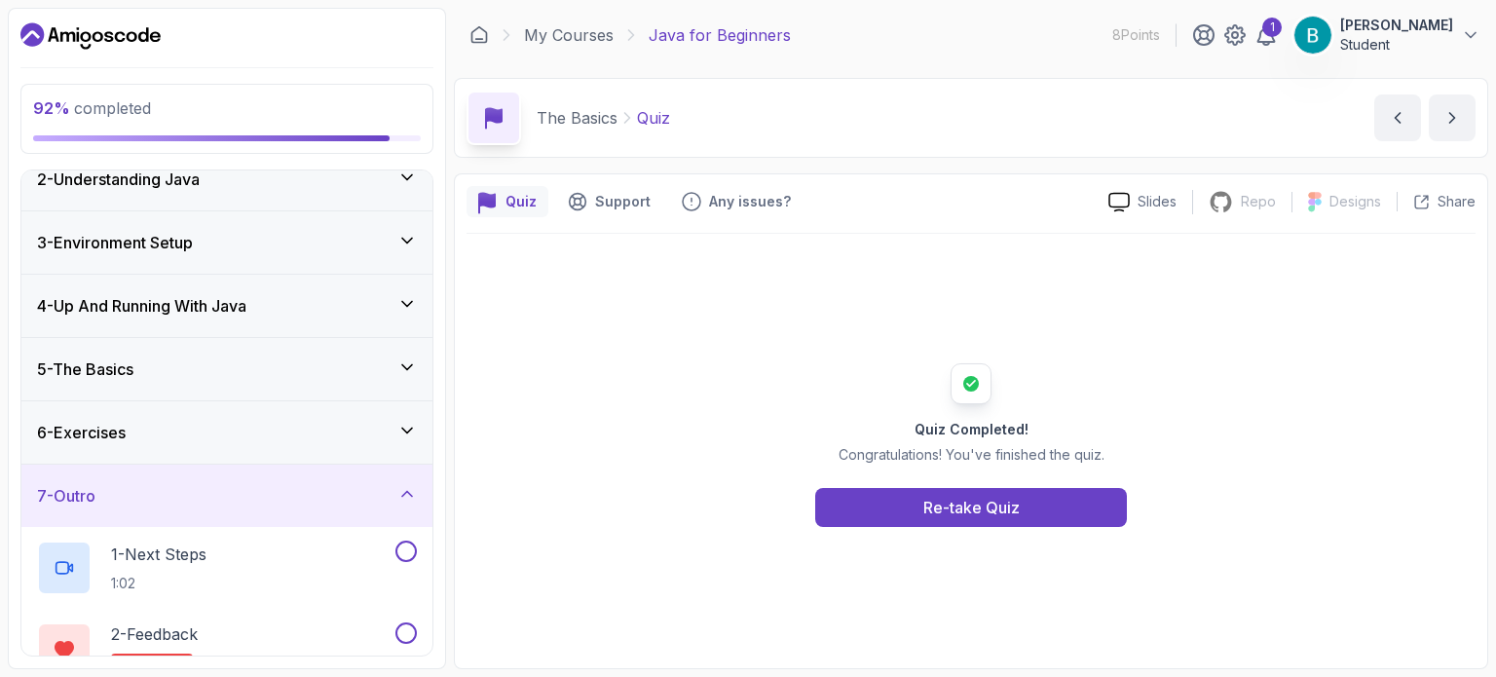
scroll to position [199, 0]
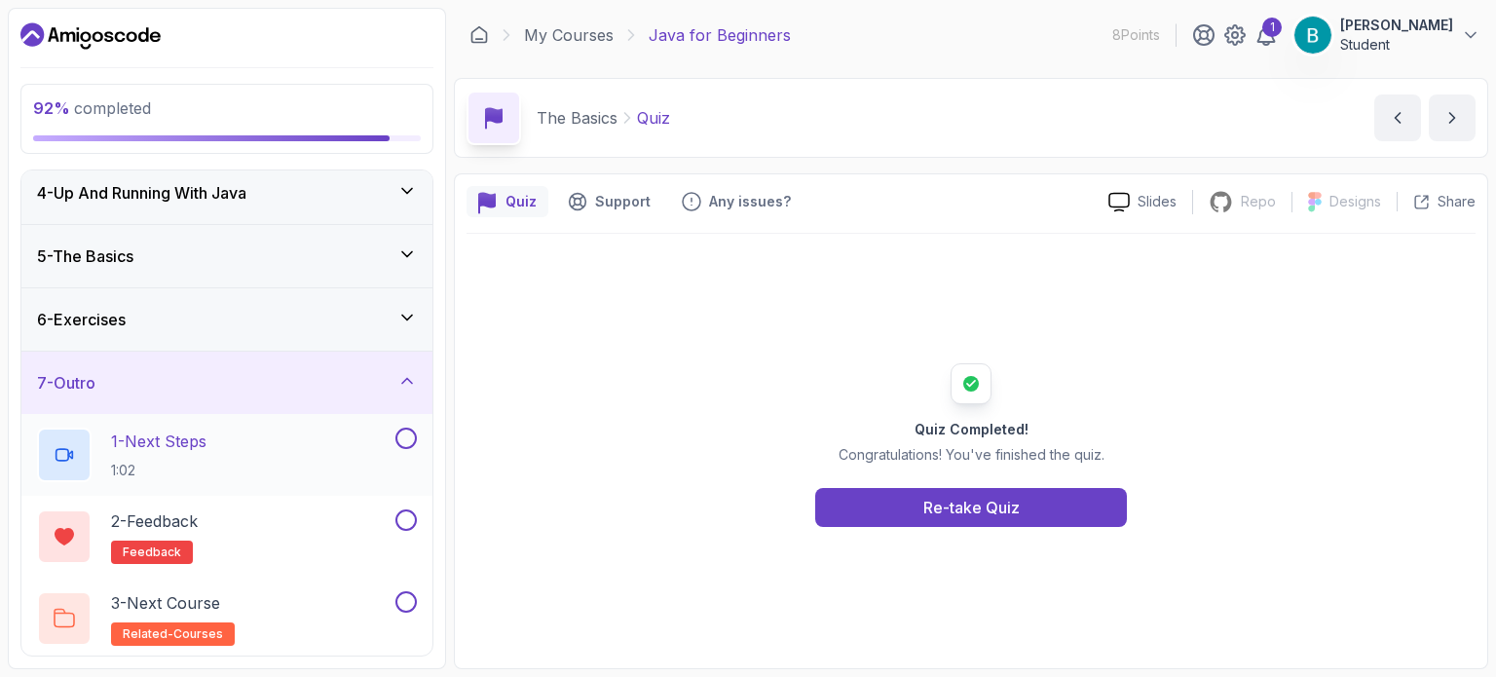
click at [405, 437] on button at bounding box center [405, 437] width 21 height 21
click at [205, 447] on p "1 - Next Steps" at bounding box center [158, 440] width 95 height 23
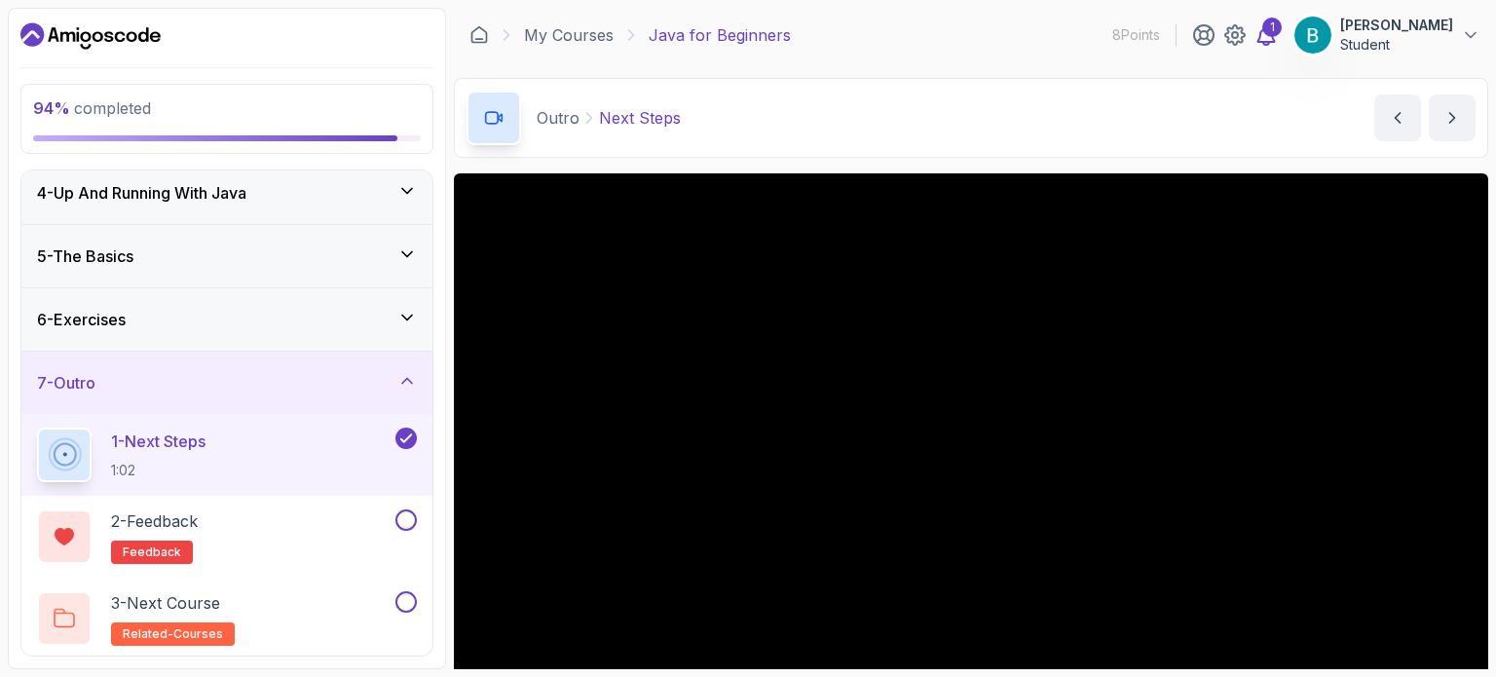
click at [1279, 34] on div "1" at bounding box center [1271, 27] width 19 height 19
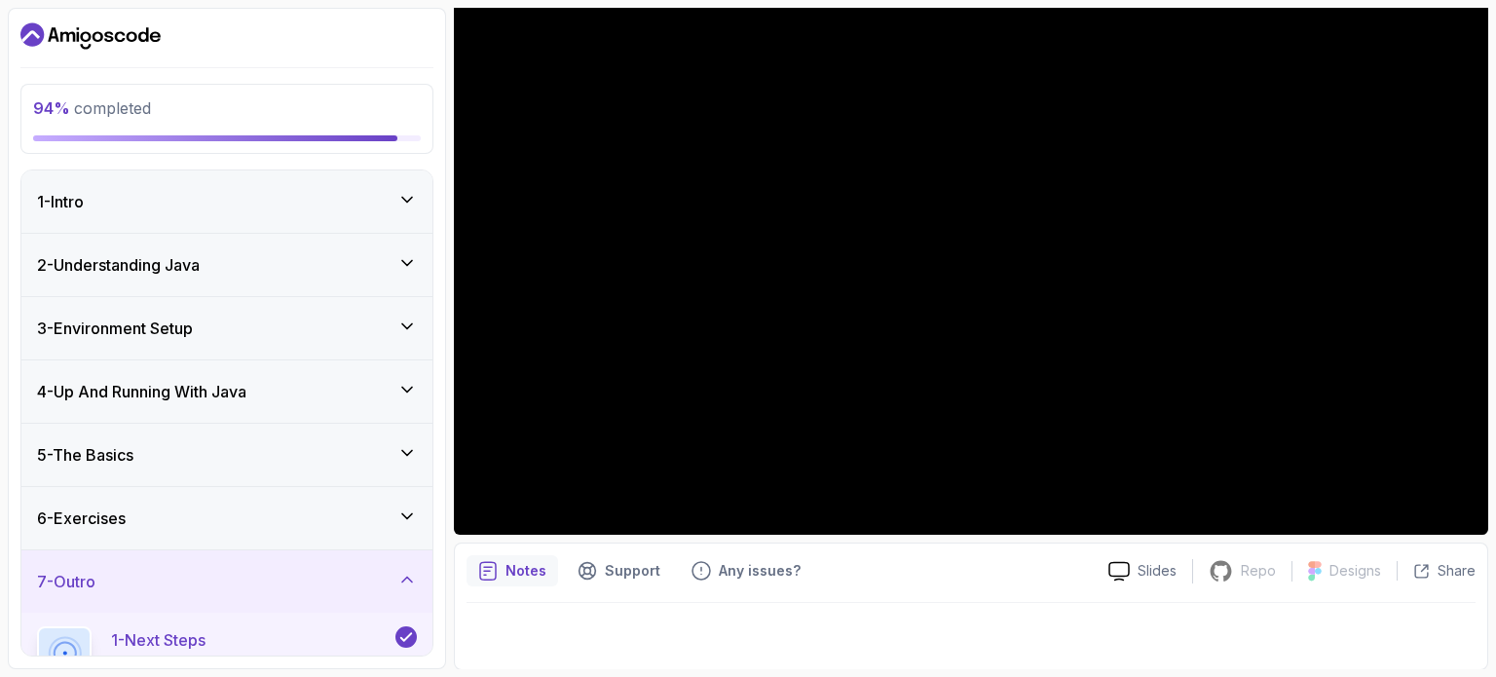
scroll to position [199, 0]
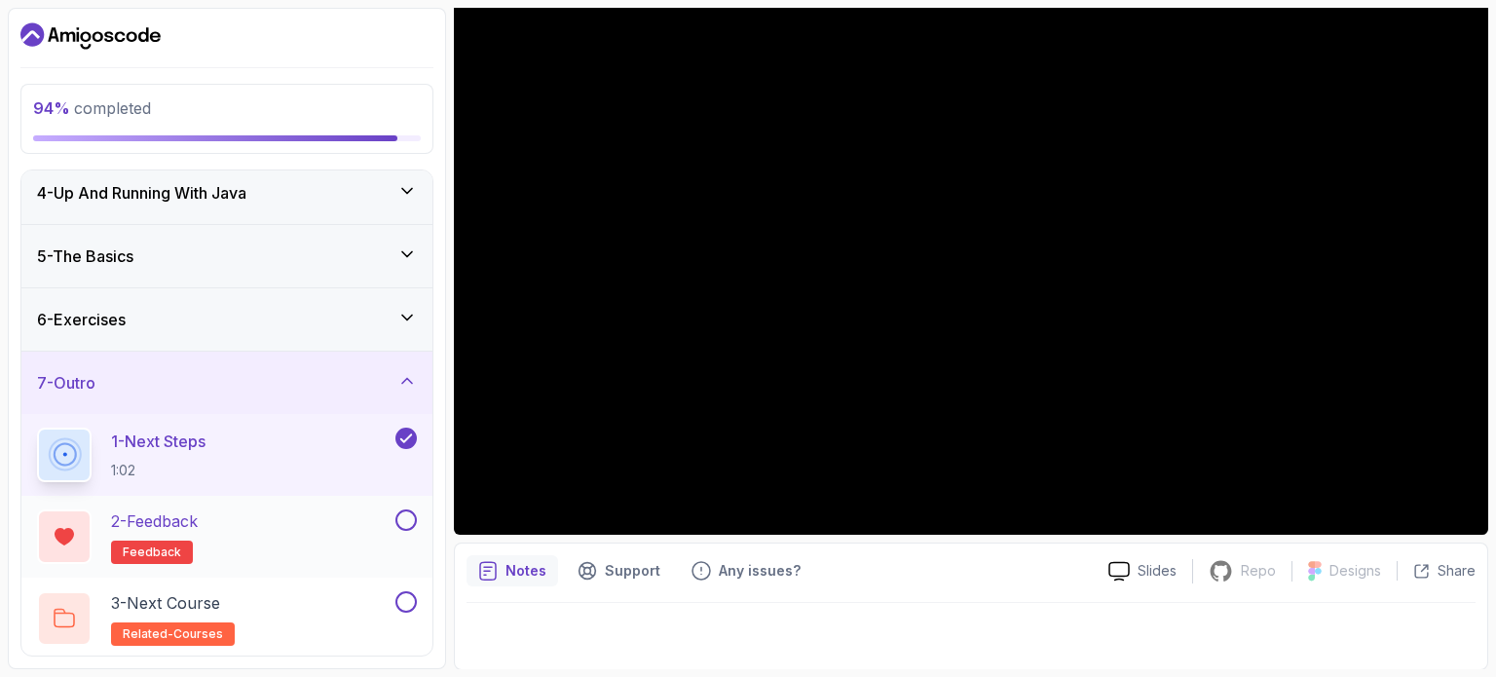
click at [403, 525] on button at bounding box center [405, 519] width 21 height 21
click at [403, 517] on icon at bounding box center [406, 519] width 18 height 19
click at [409, 513] on button at bounding box center [405, 519] width 21 height 21
click at [171, 603] on p "3 - Next Course" at bounding box center [165, 602] width 109 height 23
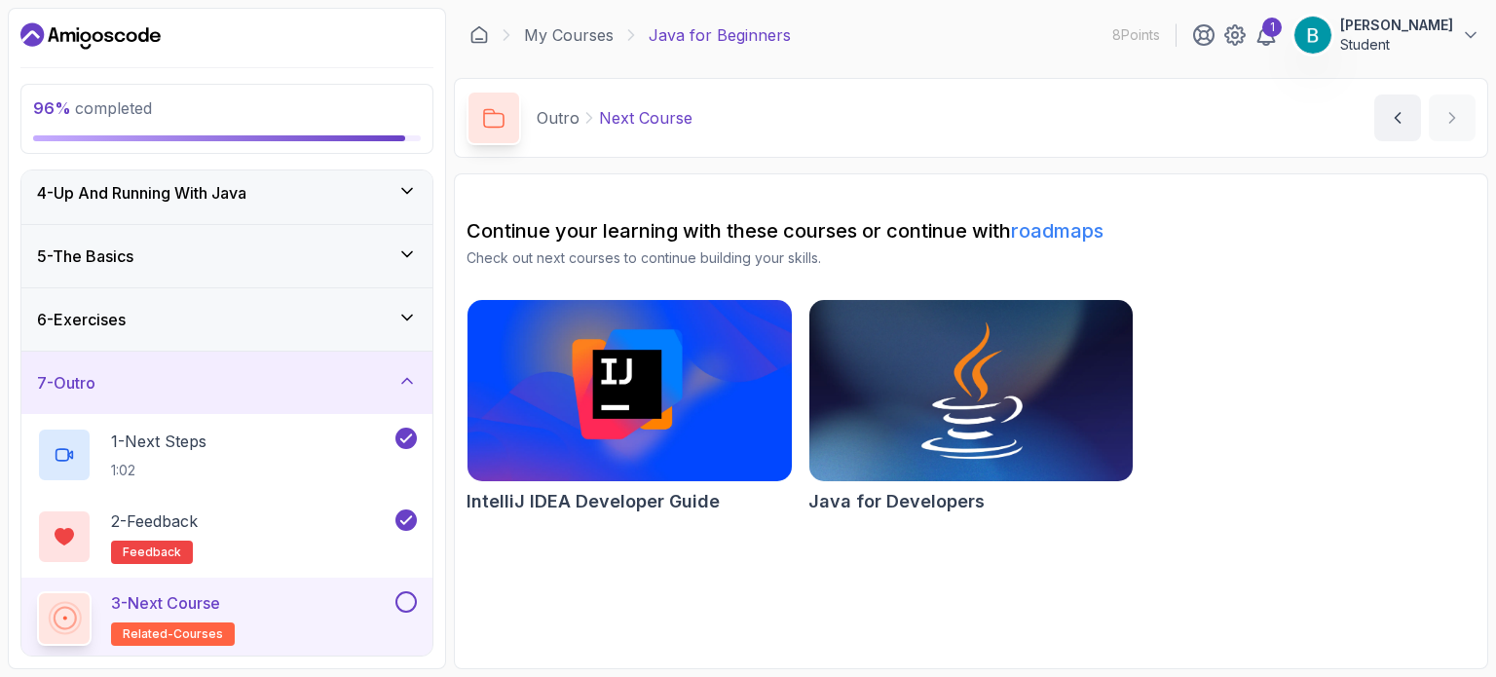
click at [887, 439] on img at bounding box center [970, 390] width 340 height 191
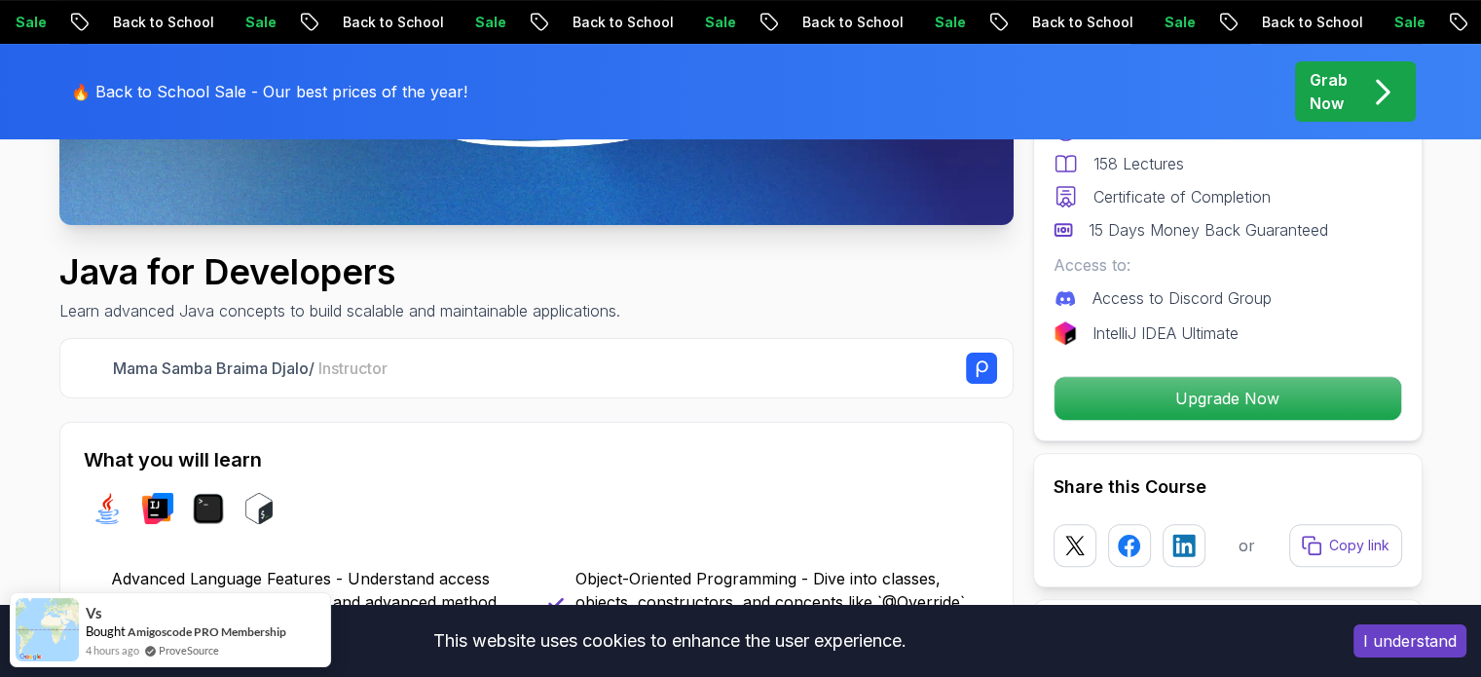
scroll to position [571, 0]
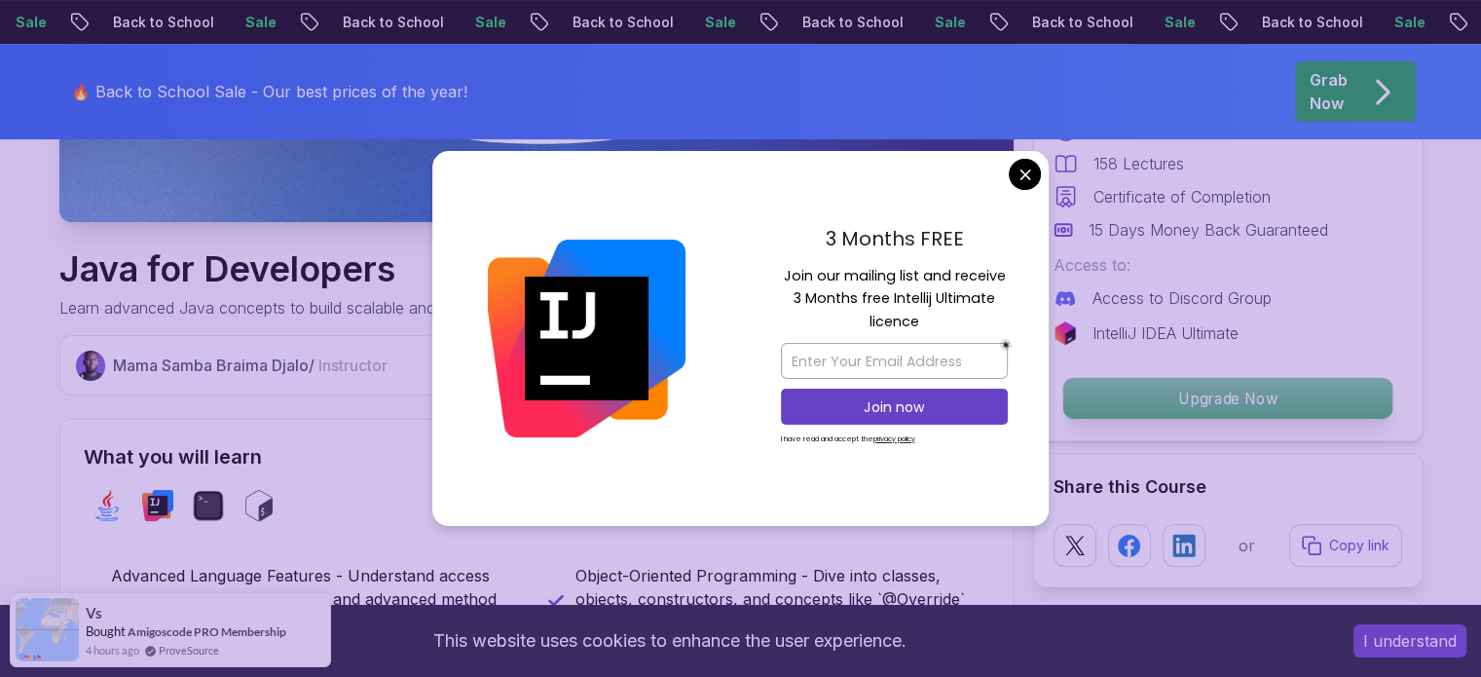
click at [1172, 400] on p "Upgrade Now" at bounding box center [1226, 398] width 329 height 41
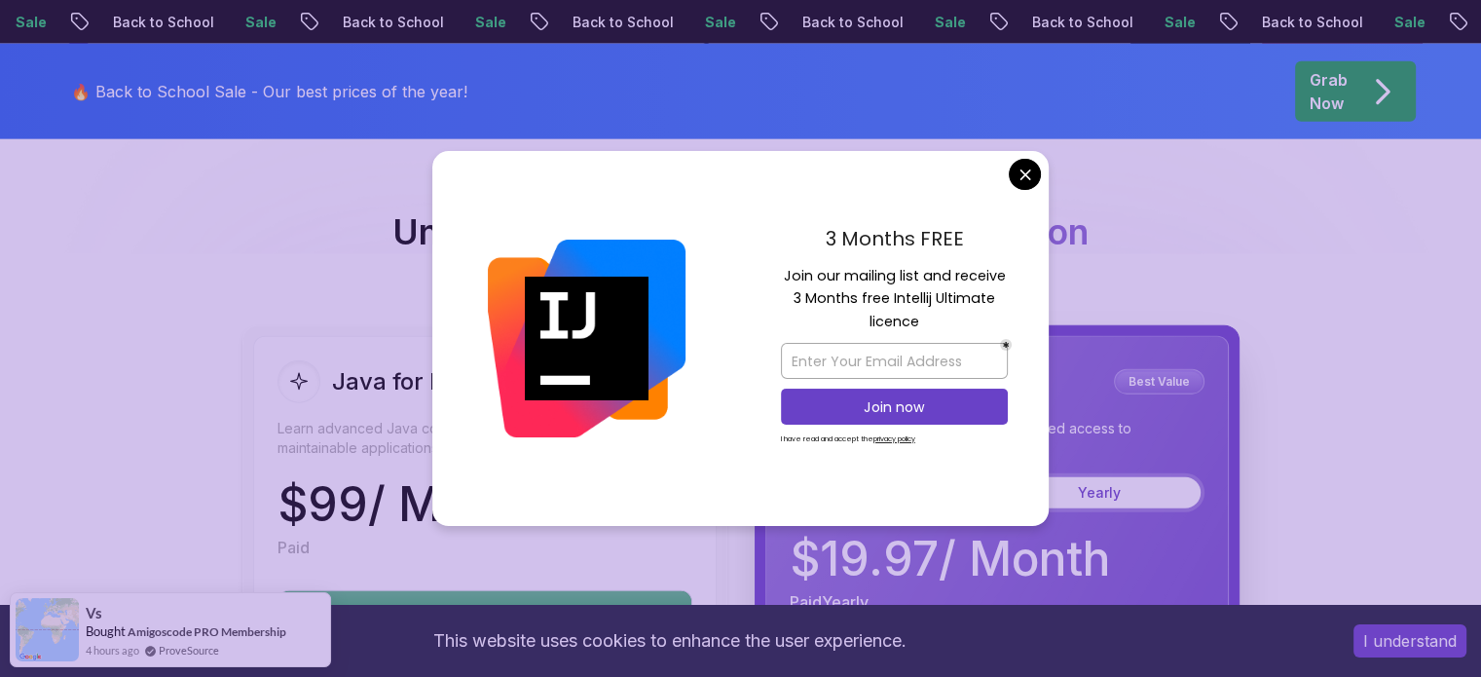
scroll to position [4661, 0]
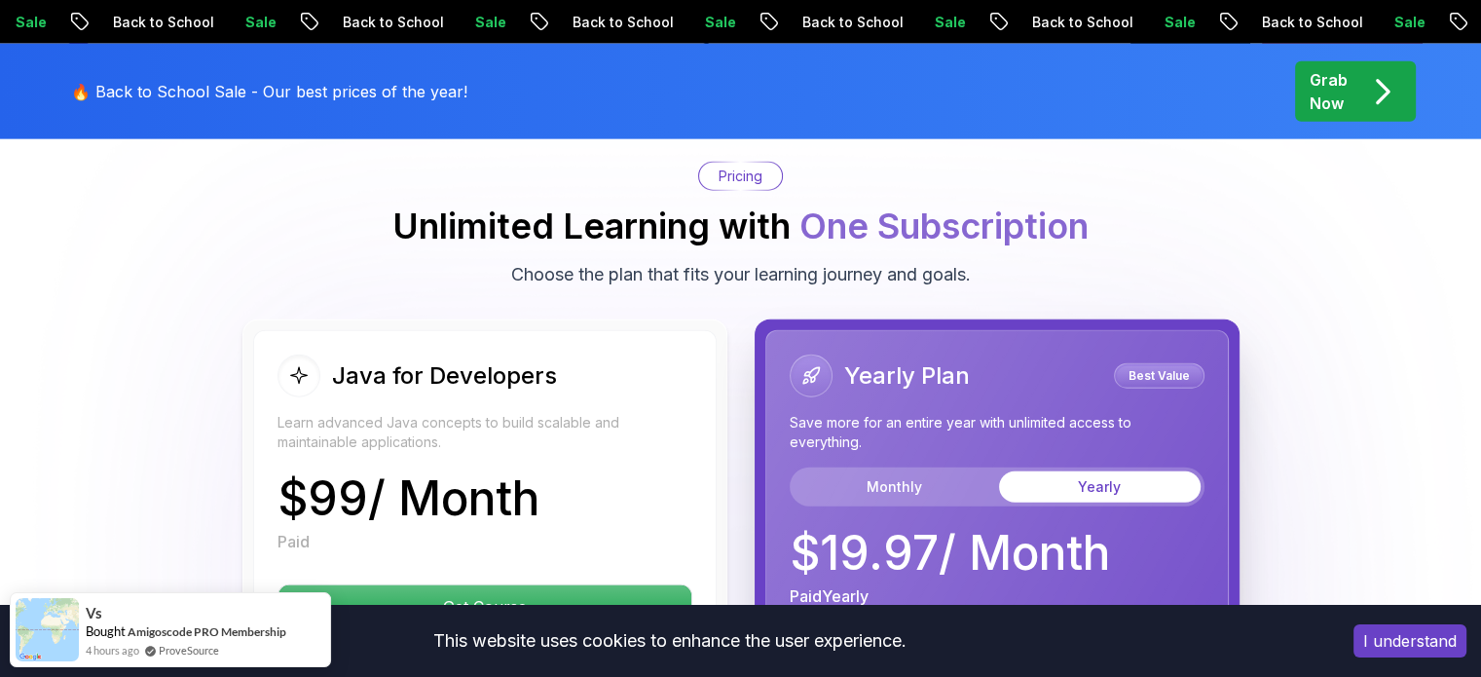
click at [1022, 173] on body "Sale Back to School Sale Back to School Sale Back to School Sale Back to School…" at bounding box center [740, 352] width 1481 height 10026
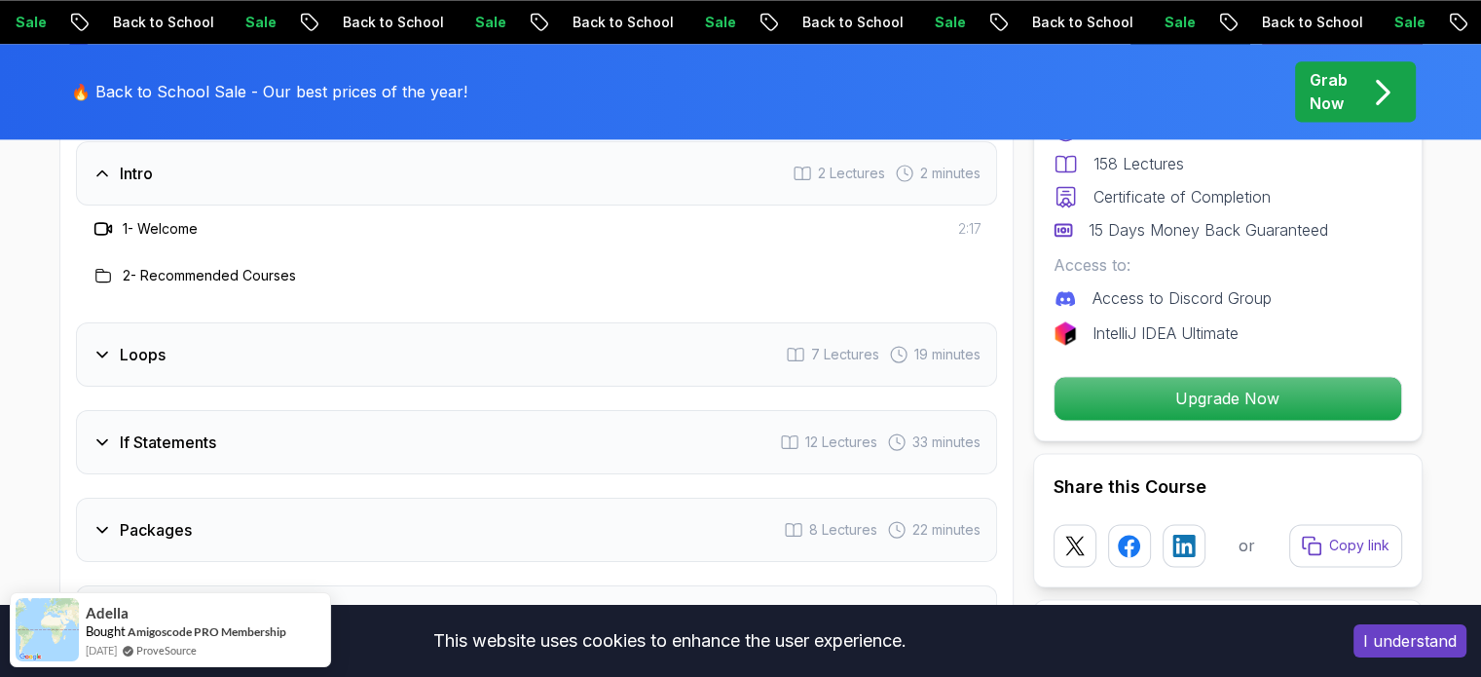
scroll to position [2669, 0]
click at [133, 339] on h3 "Loops" at bounding box center [143, 350] width 46 height 23
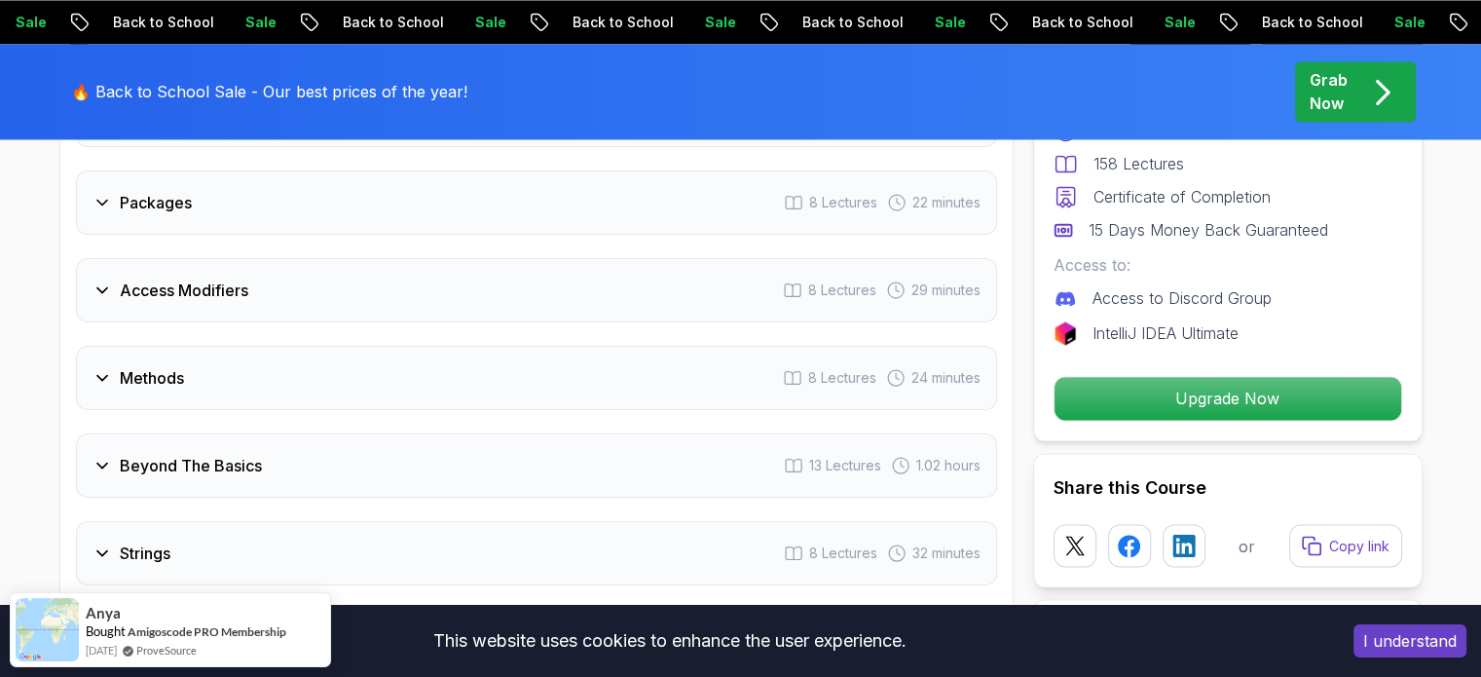
scroll to position [3229, 0]
